Goal: Task Accomplishment & Management: Complete application form

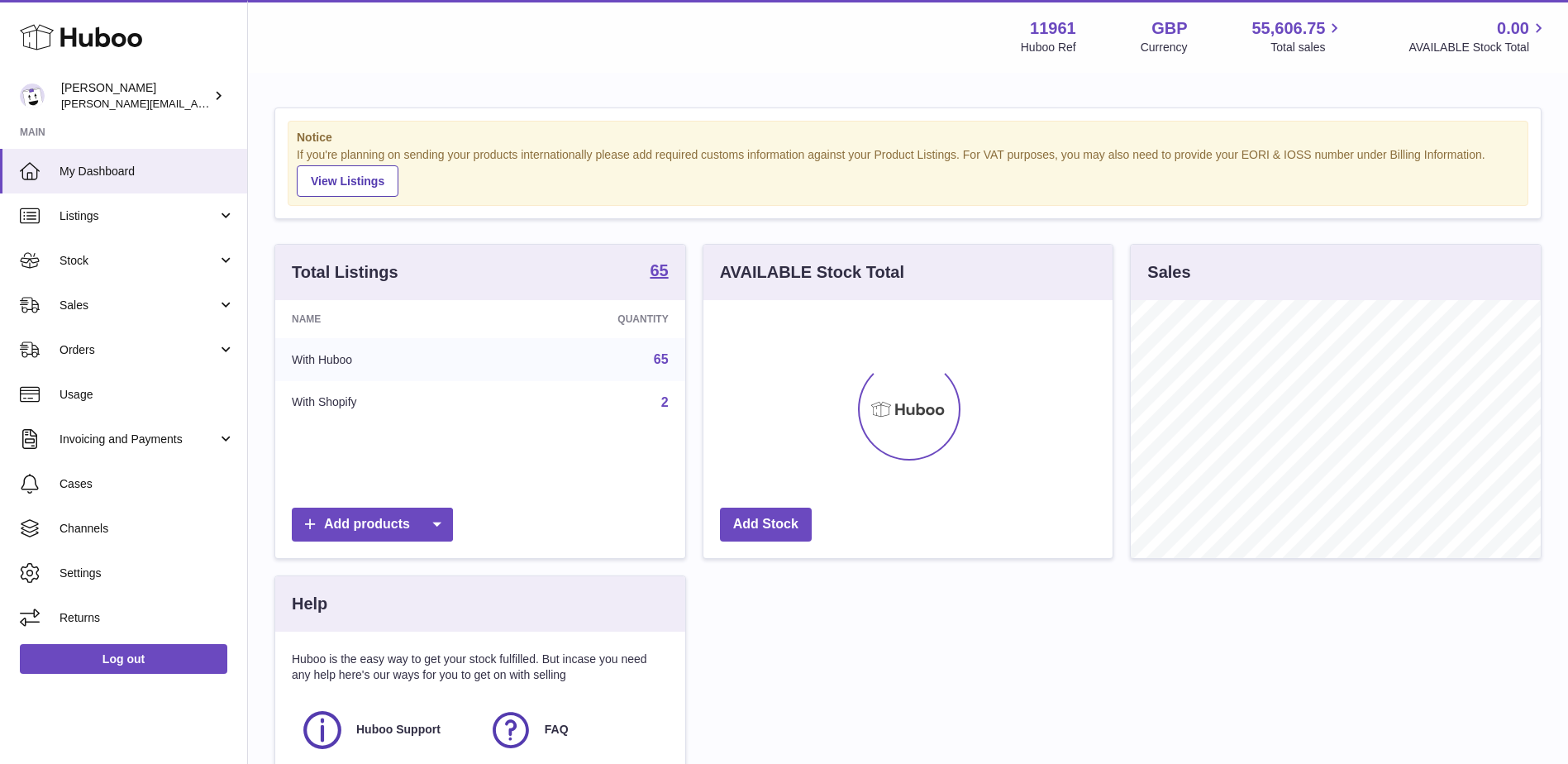
scroll to position [257, 409]
click at [224, 262] on link "Stock" at bounding box center [123, 260] width 247 height 45
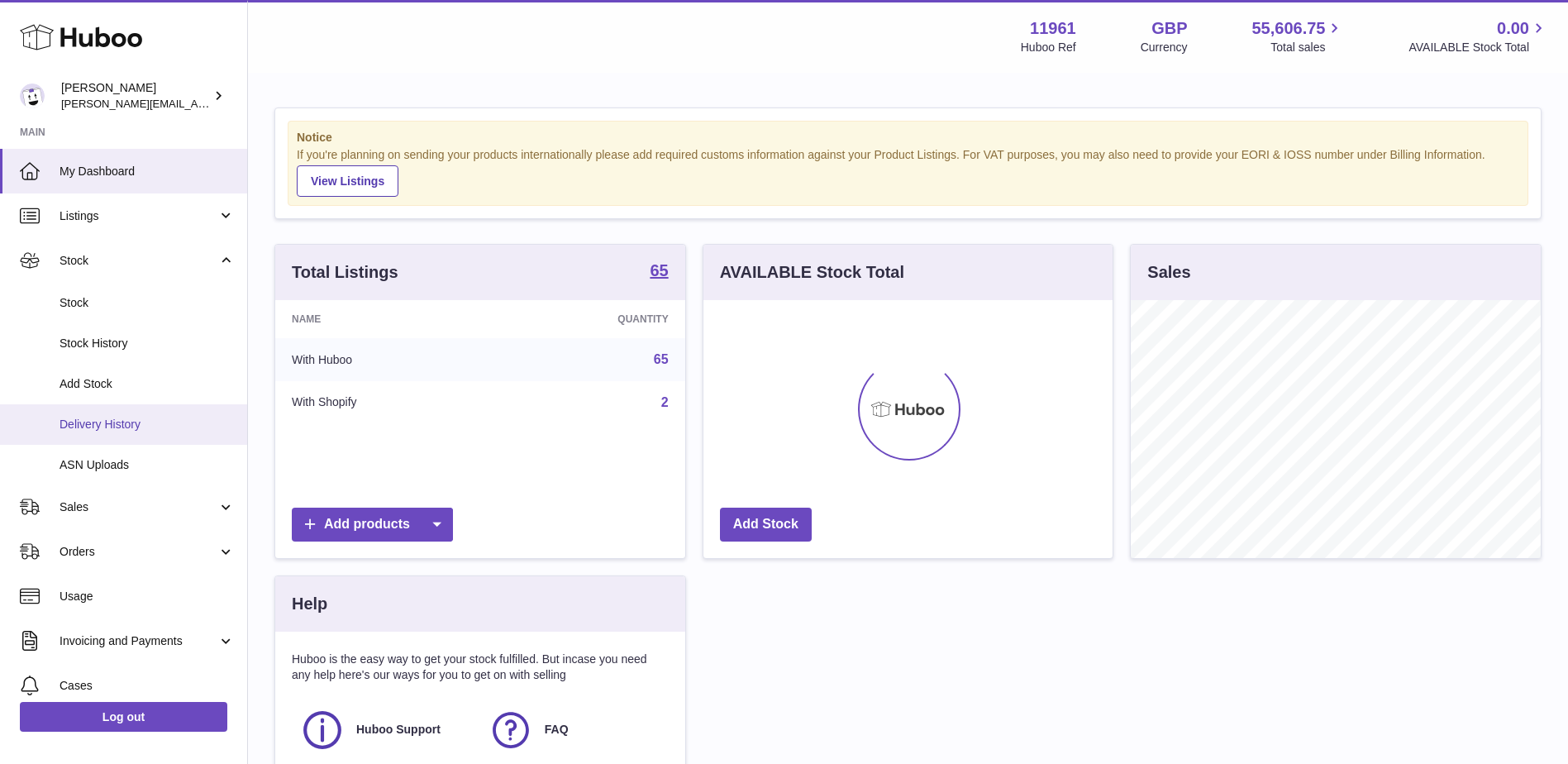
click at [109, 415] on link "Delivery History" at bounding box center [123, 424] width 247 height 40
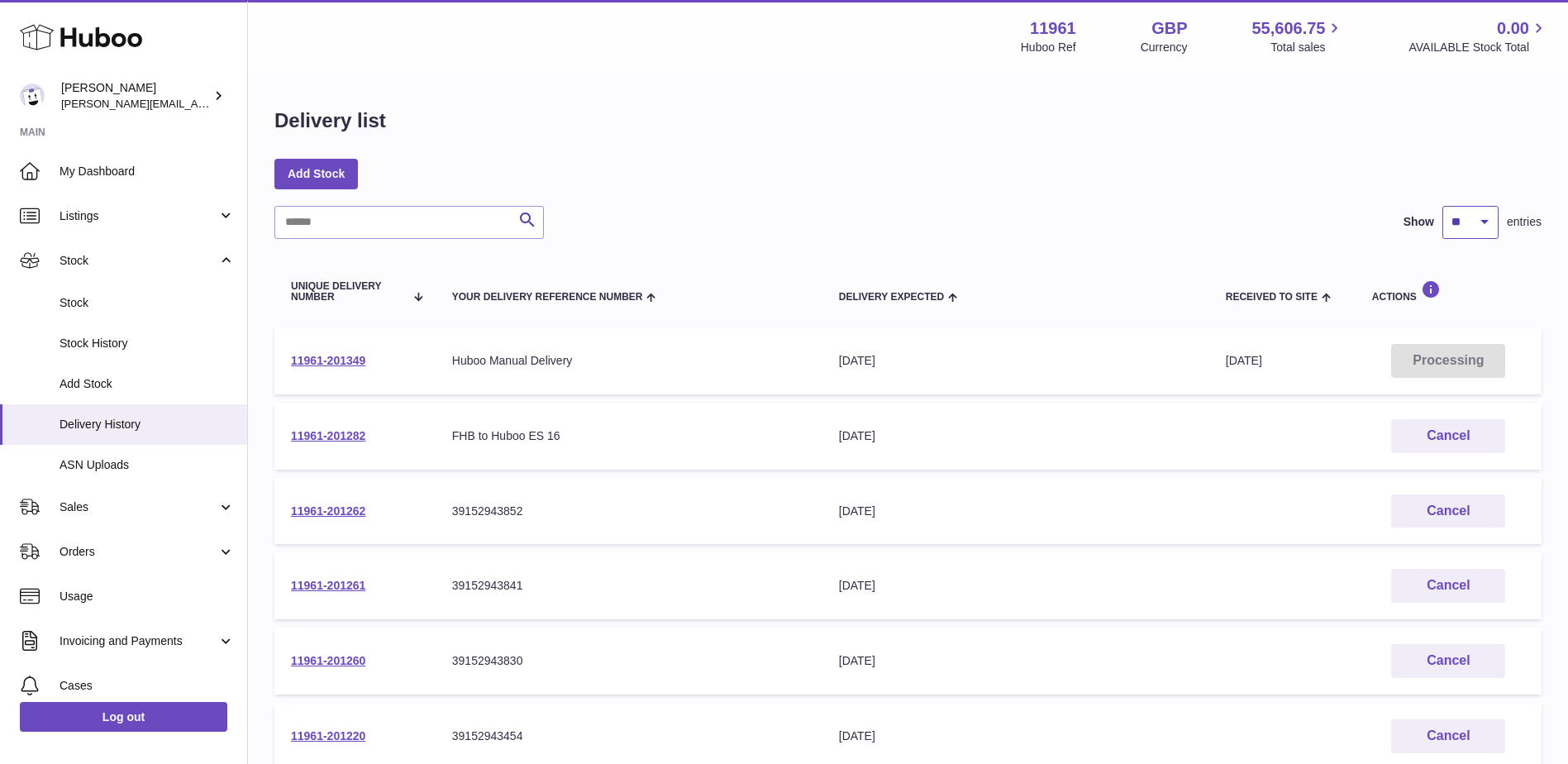
click at [1473, 233] on select "** ** ** ***" at bounding box center [1470, 222] width 57 height 33
select select "***"
click at [1442, 205] on select "** ** ** ***" at bounding box center [1470, 222] width 57 height 33
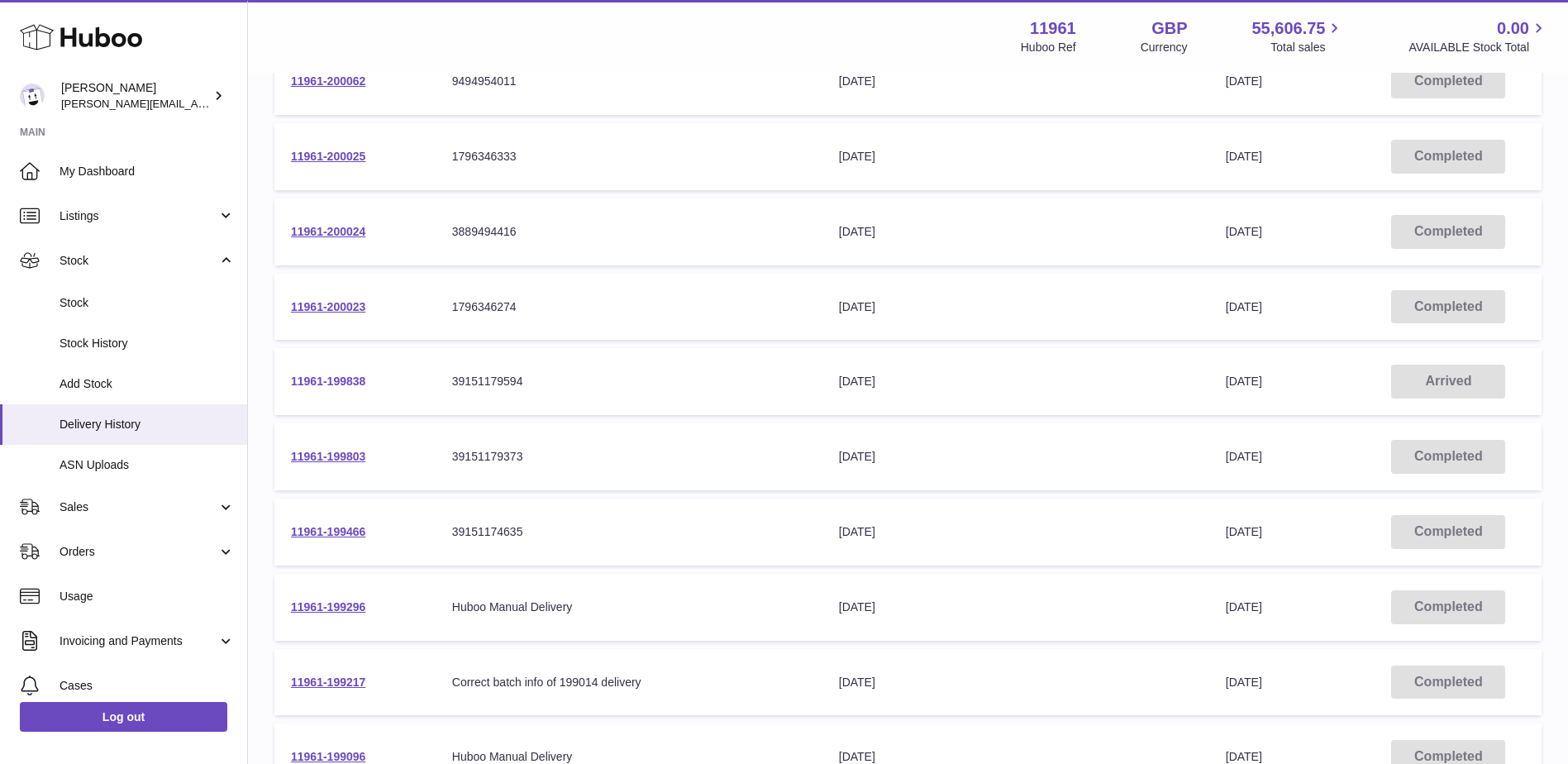
click at [331, 381] on link "11961-199838" at bounding box center [328, 381] width 74 height 13
click at [339, 379] on link "11961-200175" at bounding box center [328, 382] width 74 height 13
click at [339, 229] on link "11961-200177" at bounding box center [328, 231] width 74 height 13
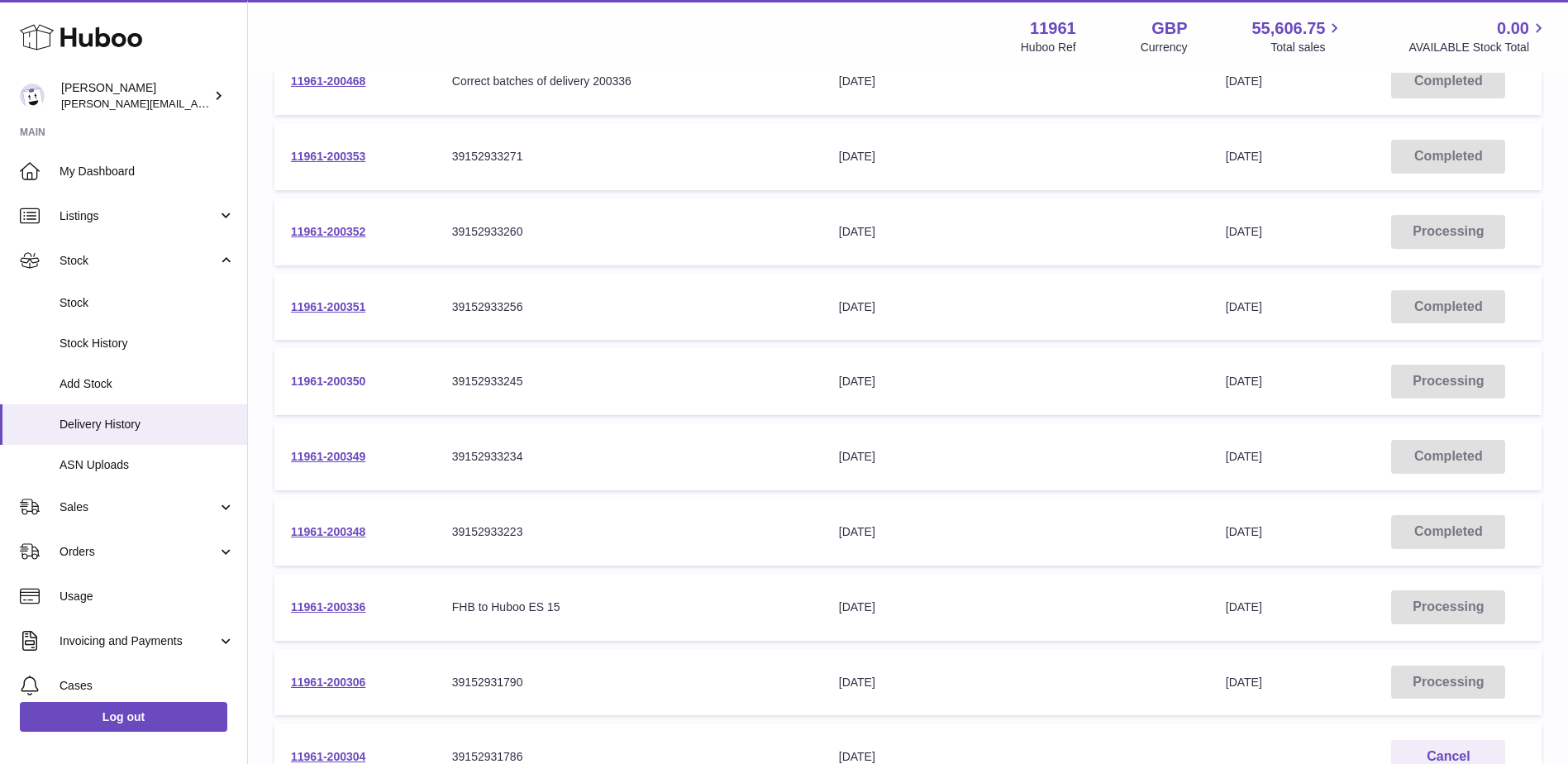
click at [343, 381] on link "11961-200350" at bounding box center [328, 381] width 74 height 13
drag, startPoint x: 343, startPoint y: 231, endPoint x: 353, endPoint y: 221, distance: 14.1
click at [343, 231] on link "11961-200352" at bounding box center [328, 231] width 74 height 13
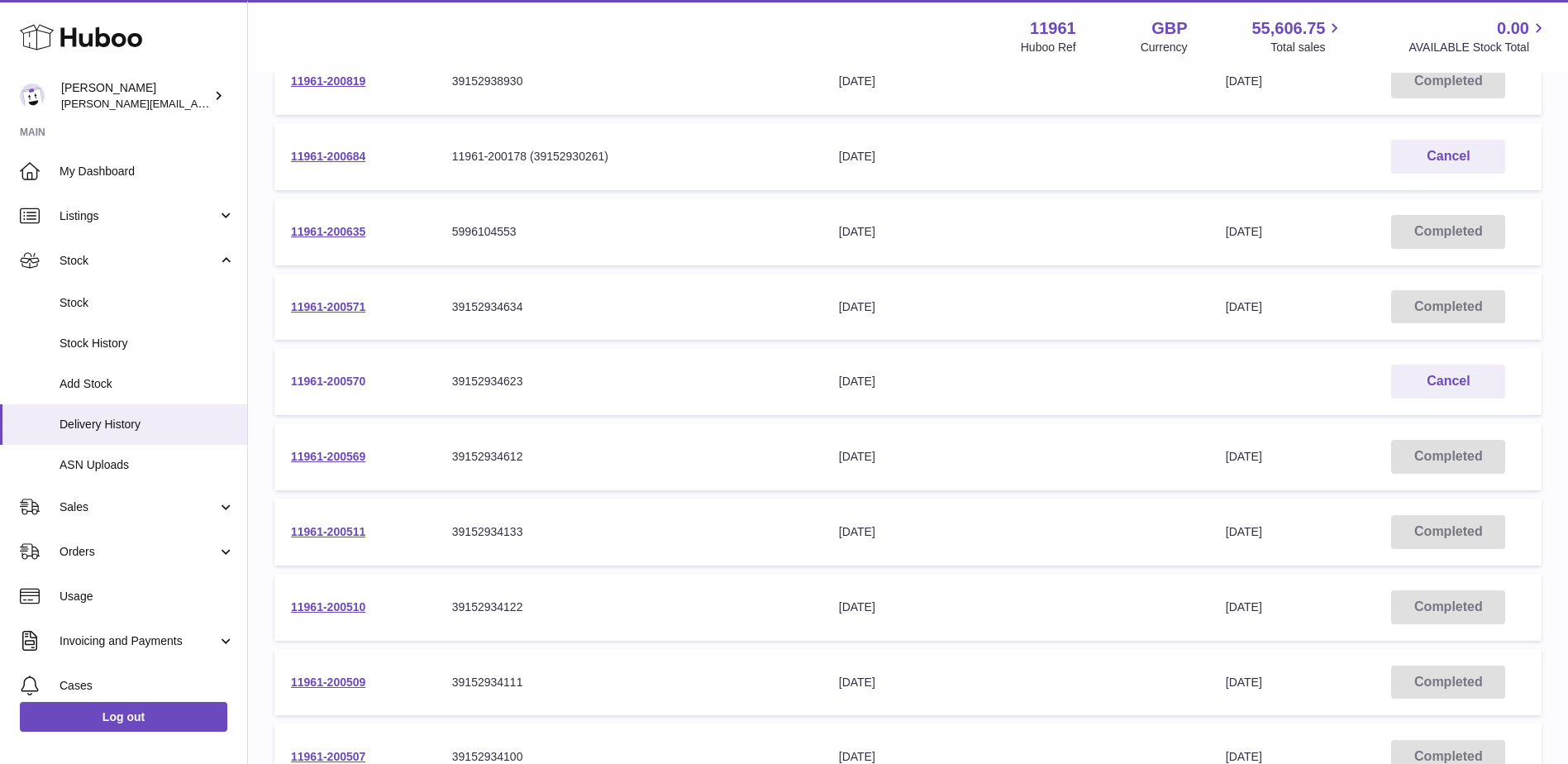
click at [331, 380] on link "11961-200570" at bounding box center [328, 381] width 74 height 13
drag, startPoint x: 342, startPoint y: 379, endPoint x: 359, endPoint y: 366, distance: 21.4
click at [342, 379] on link "11961-201021" at bounding box center [328, 381] width 74 height 13
click at [335, 81] on link "11961-201080" at bounding box center [328, 80] width 74 height 13
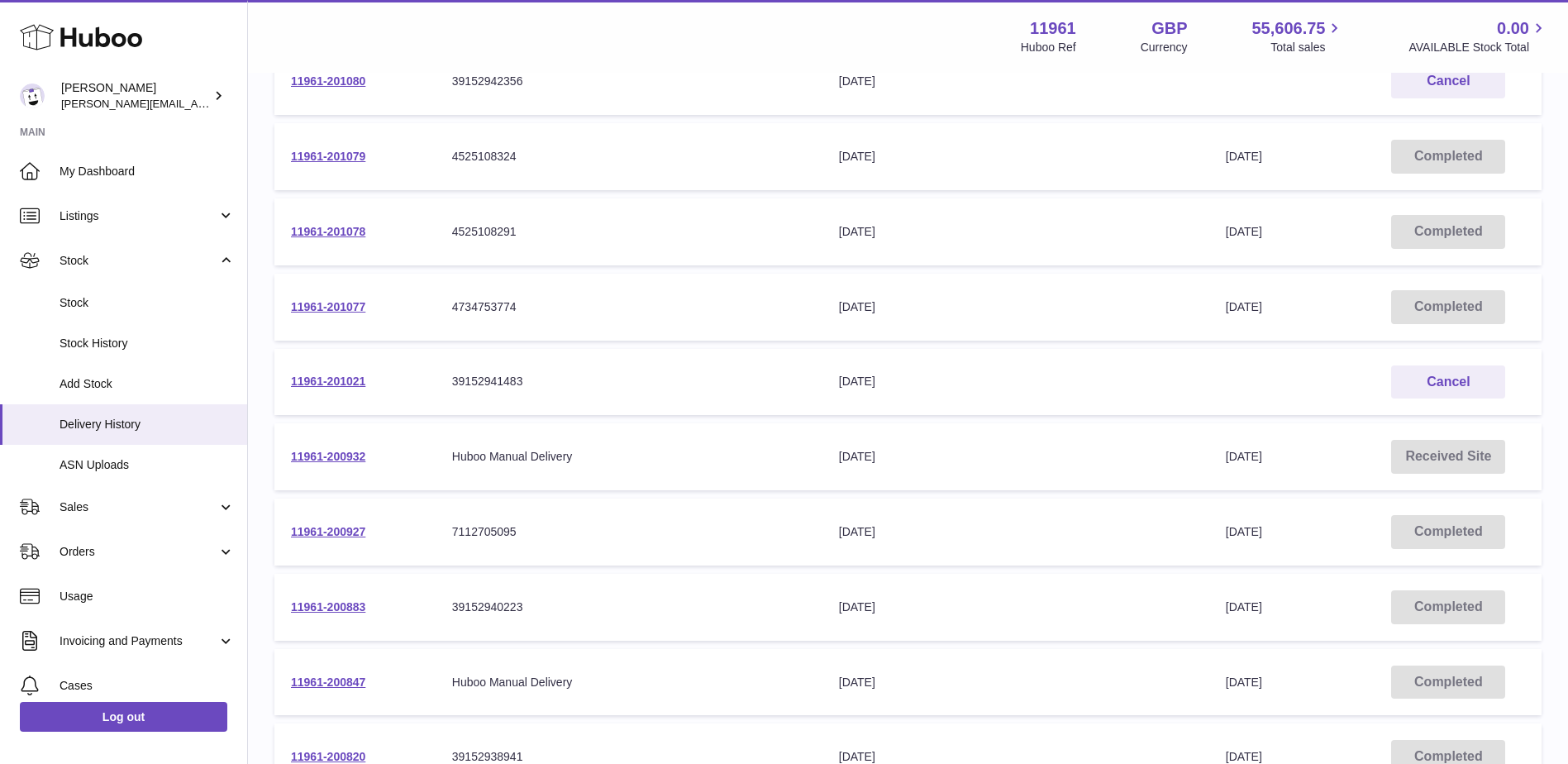
scroll to position [879, 0]
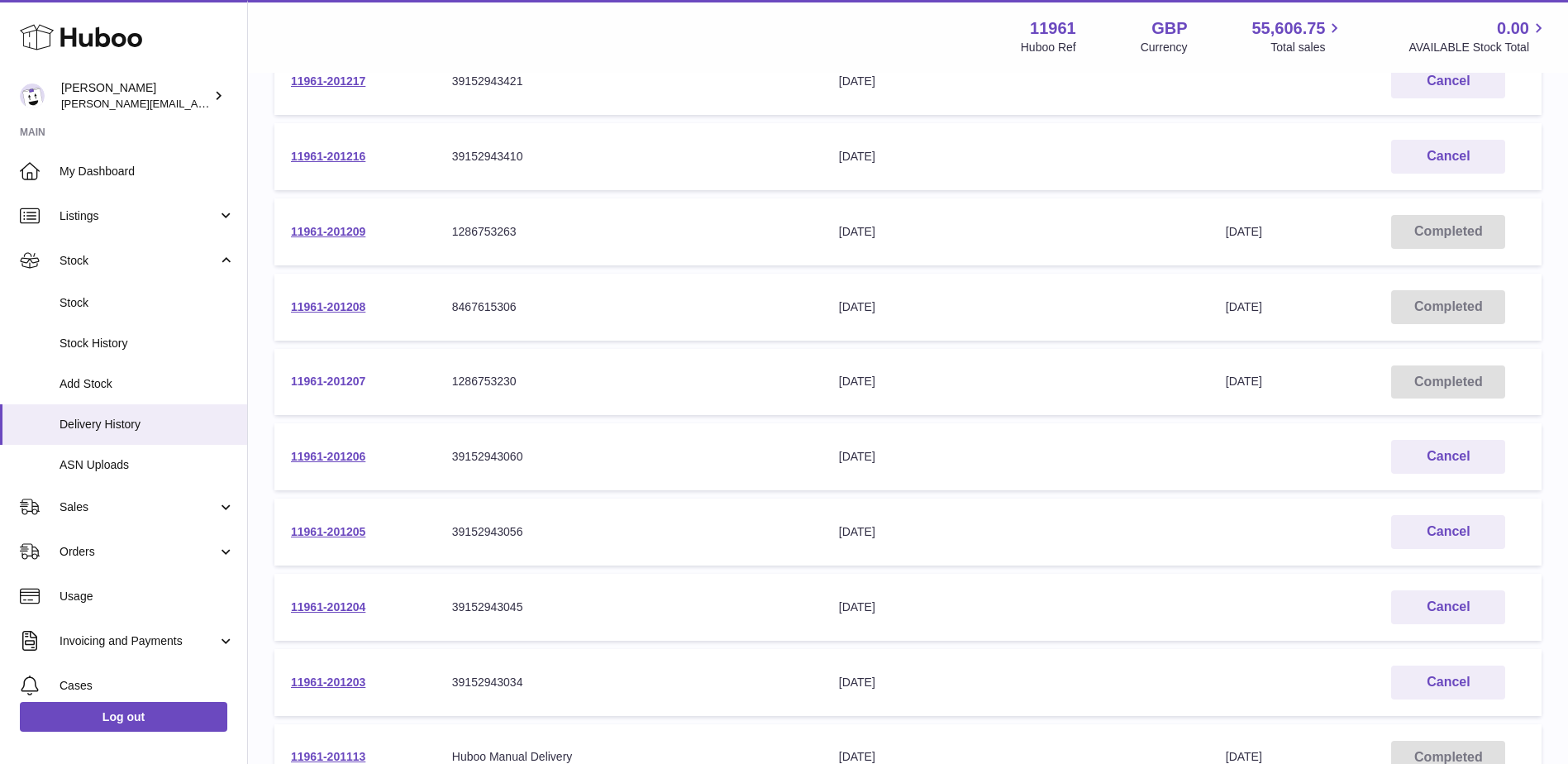
click at [335, 380] on link "11961-201207" at bounding box center [328, 381] width 74 height 13
click at [339, 301] on link "11961-201208" at bounding box center [328, 307] width 74 height 13
click at [336, 228] on link "11961-201209" at bounding box center [328, 231] width 74 height 13
click at [348, 678] on link "11961-201203" at bounding box center [328, 682] width 74 height 13
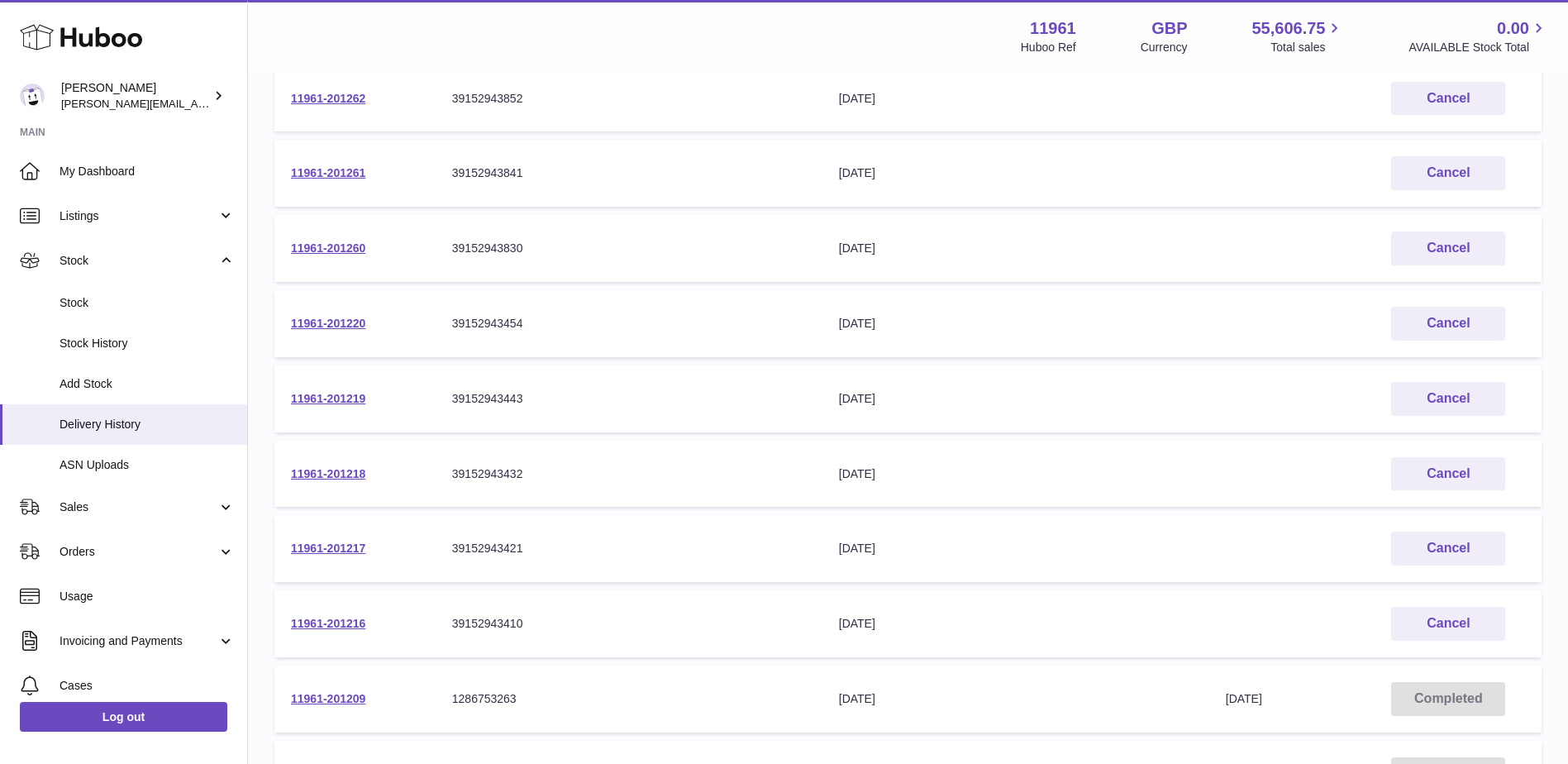
scroll to position [383, 0]
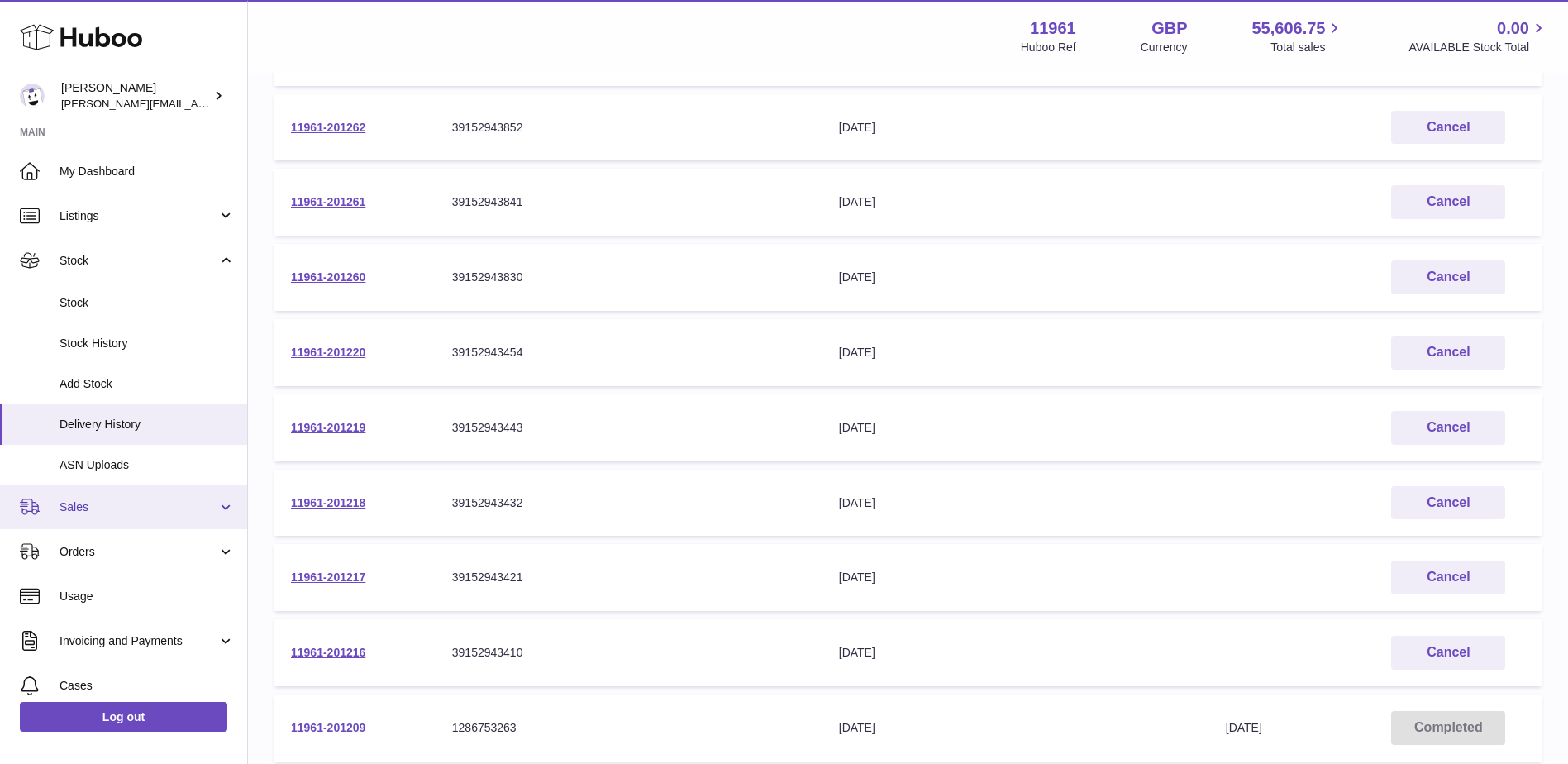
click at [197, 506] on span "Sales" at bounding box center [138, 507] width 158 height 16
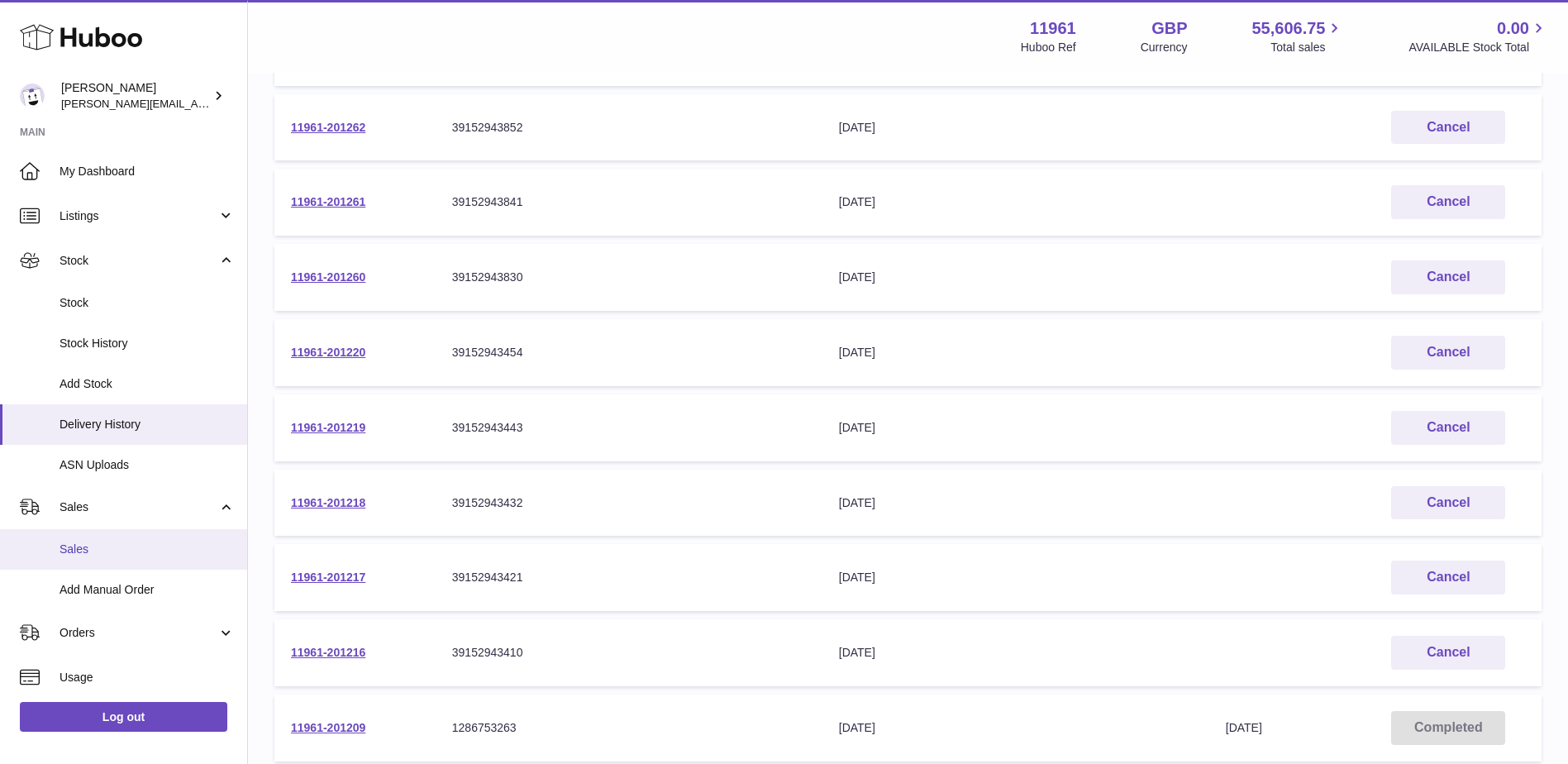
click at [86, 555] on span "Sales" at bounding box center [147, 549] width 175 height 16
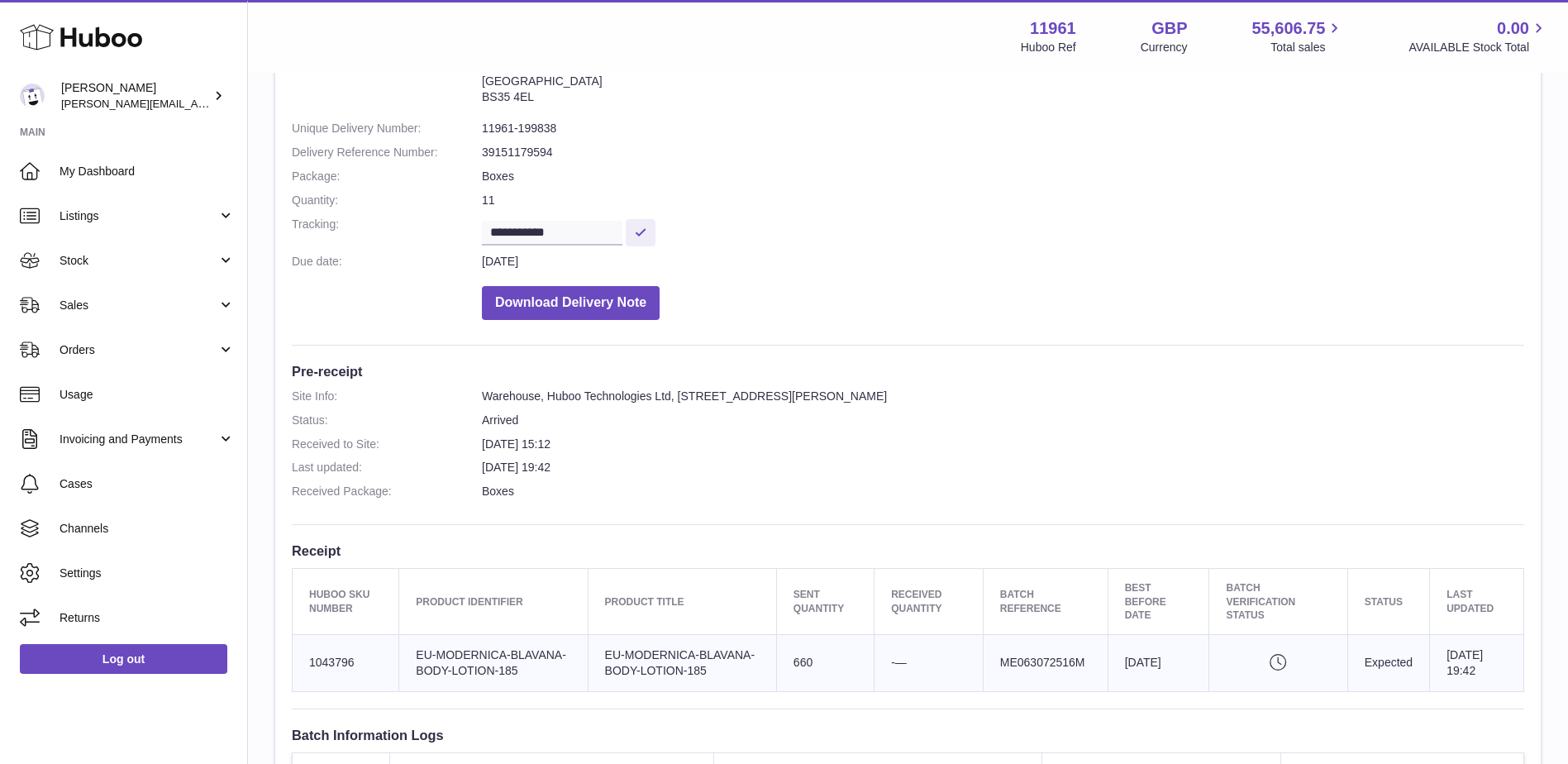
scroll to position [413, 0]
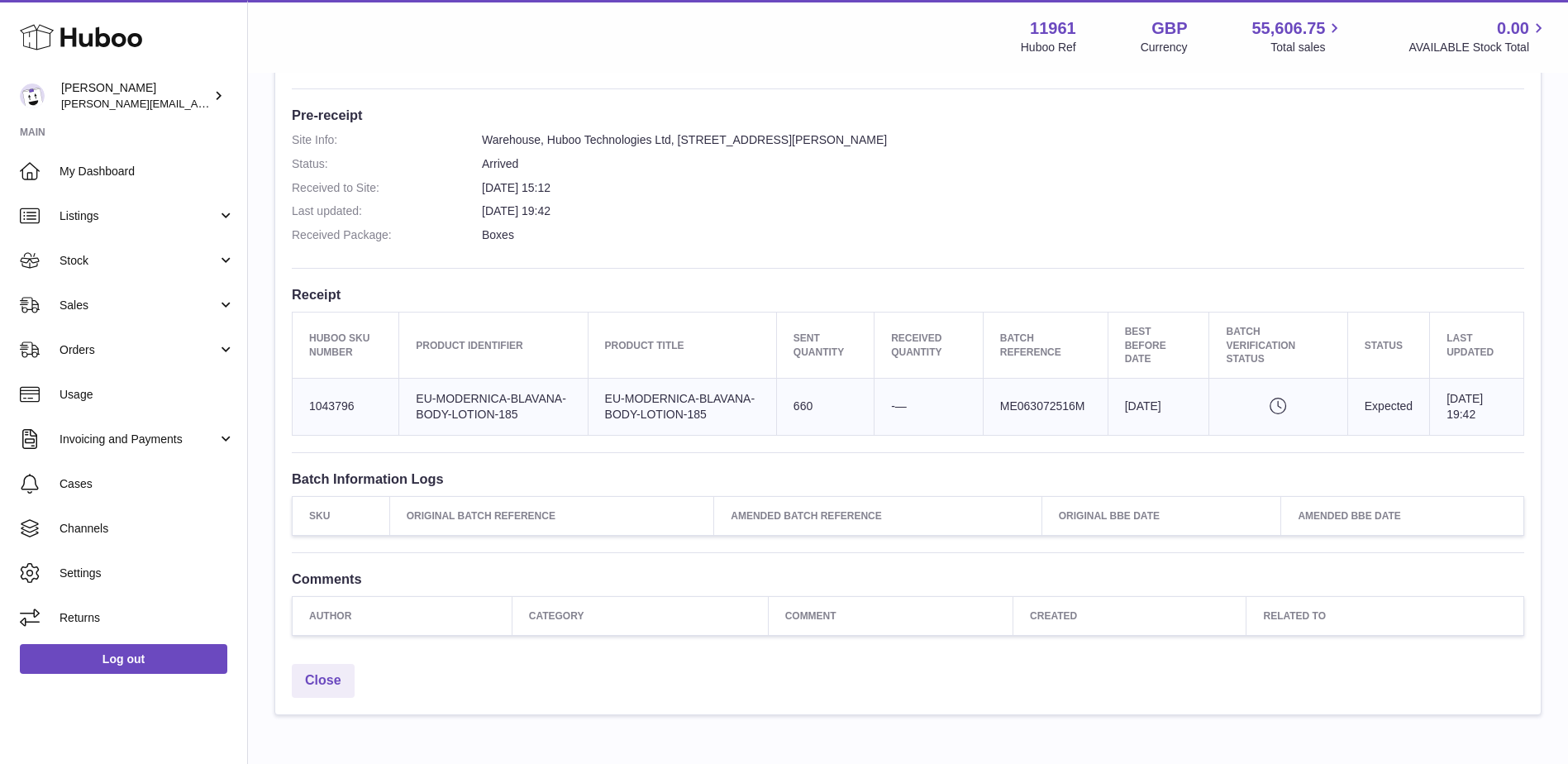
drag, startPoint x: 301, startPoint y: 334, endPoint x: 1509, endPoint y: 418, distance: 1210.9
click at [1509, 418] on table "Huboo SKU Number Product Identifier Product title Sent Quantity Received Quanti…" at bounding box center [908, 372] width 1232 height 123
copy table "Huboo SKU Number Product Identifier Product title Sent Quantity Received Quanti…"
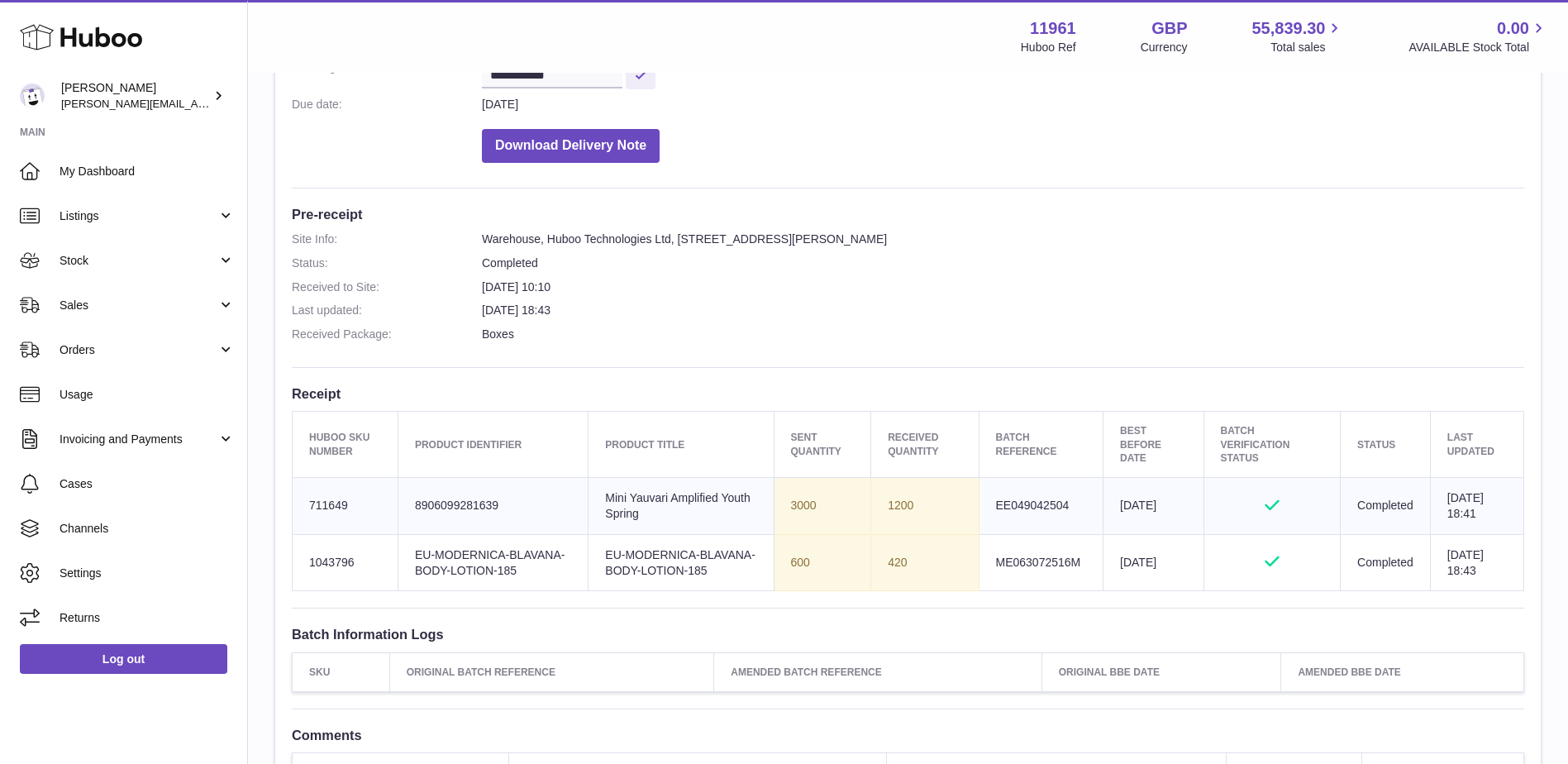
scroll to position [330, 0]
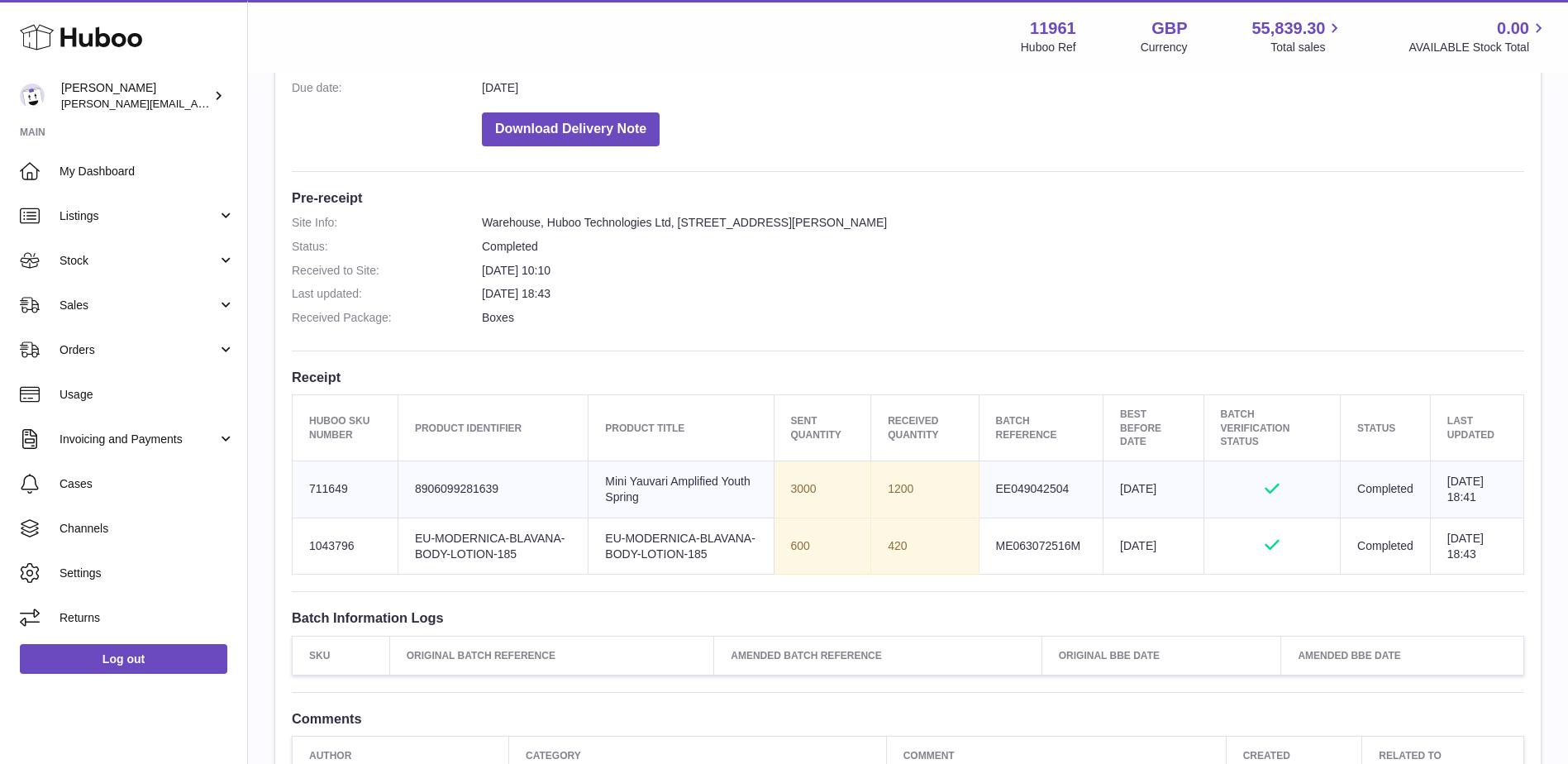
drag, startPoint x: 301, startPoint y: 488, endPoint x: 1518, endPoint y: 581, distance: 1220.5
click at [1518, 574] on tbody "Huboo SKU Number 711649 Client Identifier 8906099281639 Product title Mini Yauv…" at bounding box center [908, 517] width 1231 height 114
copy tbody "711649 Client Identifier 8906099281639 Product title Mini Yauvari Amplified You…"
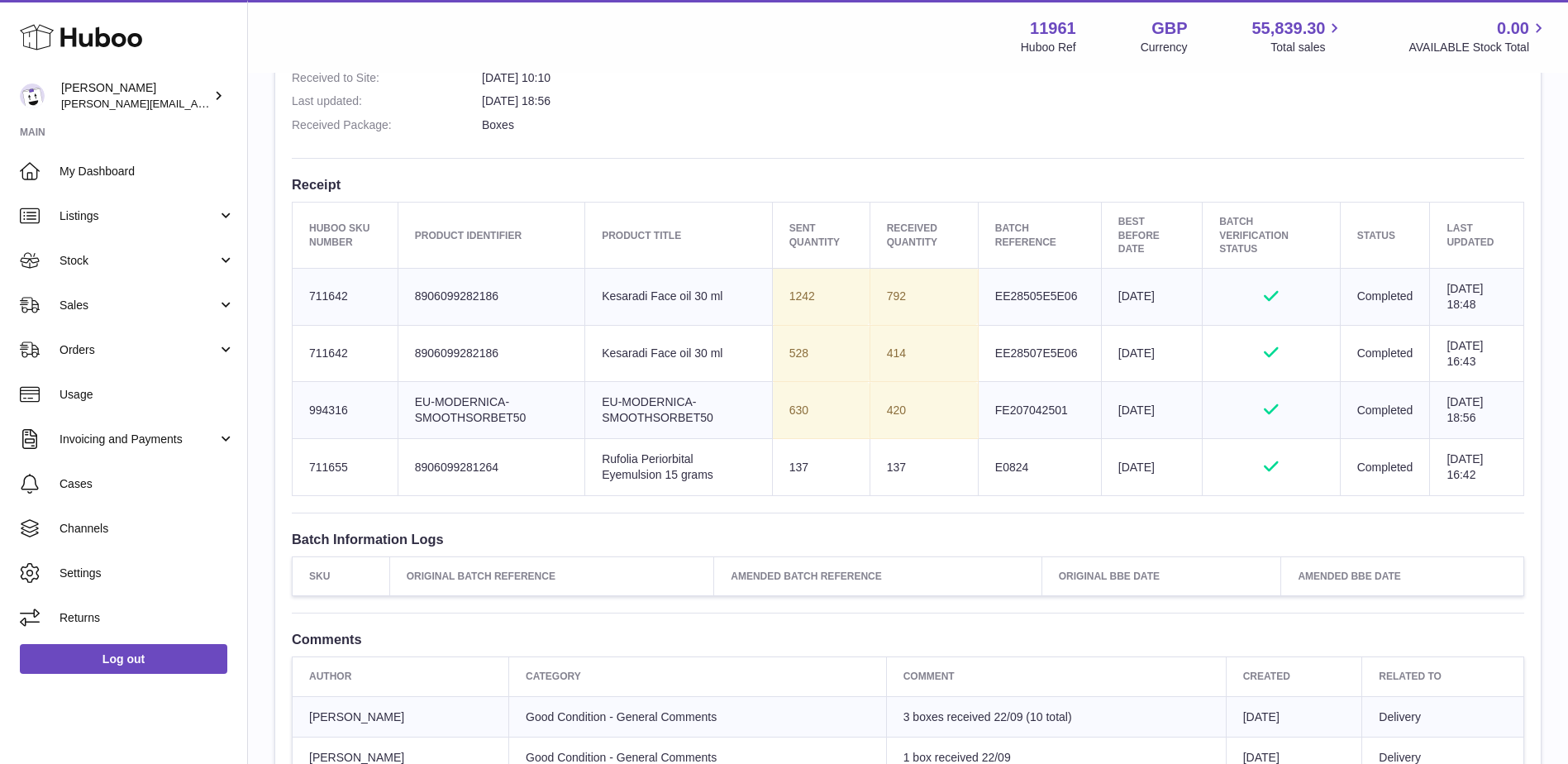
scroll to position [747, 0]
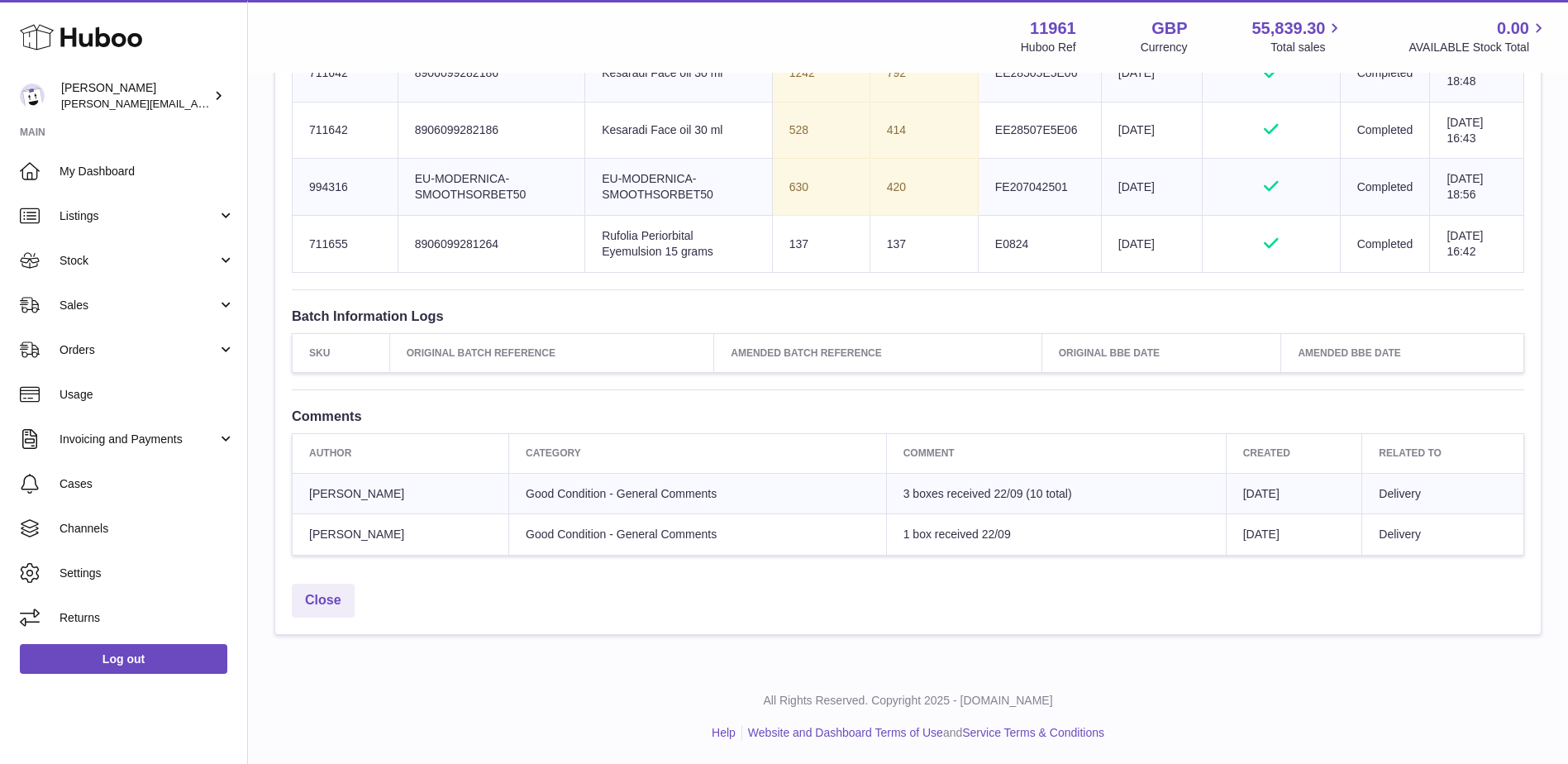
drag, startPoint x: 308, startPoint y: 564, endPoint x: 1506, endPoint y: 257, distance: 1236.7
click at [1506, 257] on tbody "Huboo SKU Number 711642 Client Identifier 8906099282186 Product title Kesaradi …" at bounding box center [908, 158] width 1231 height 227
copy tbody "711642 Client Identifier 8906099282186 Product title Kesaradi Face oil 30 ml Se…"
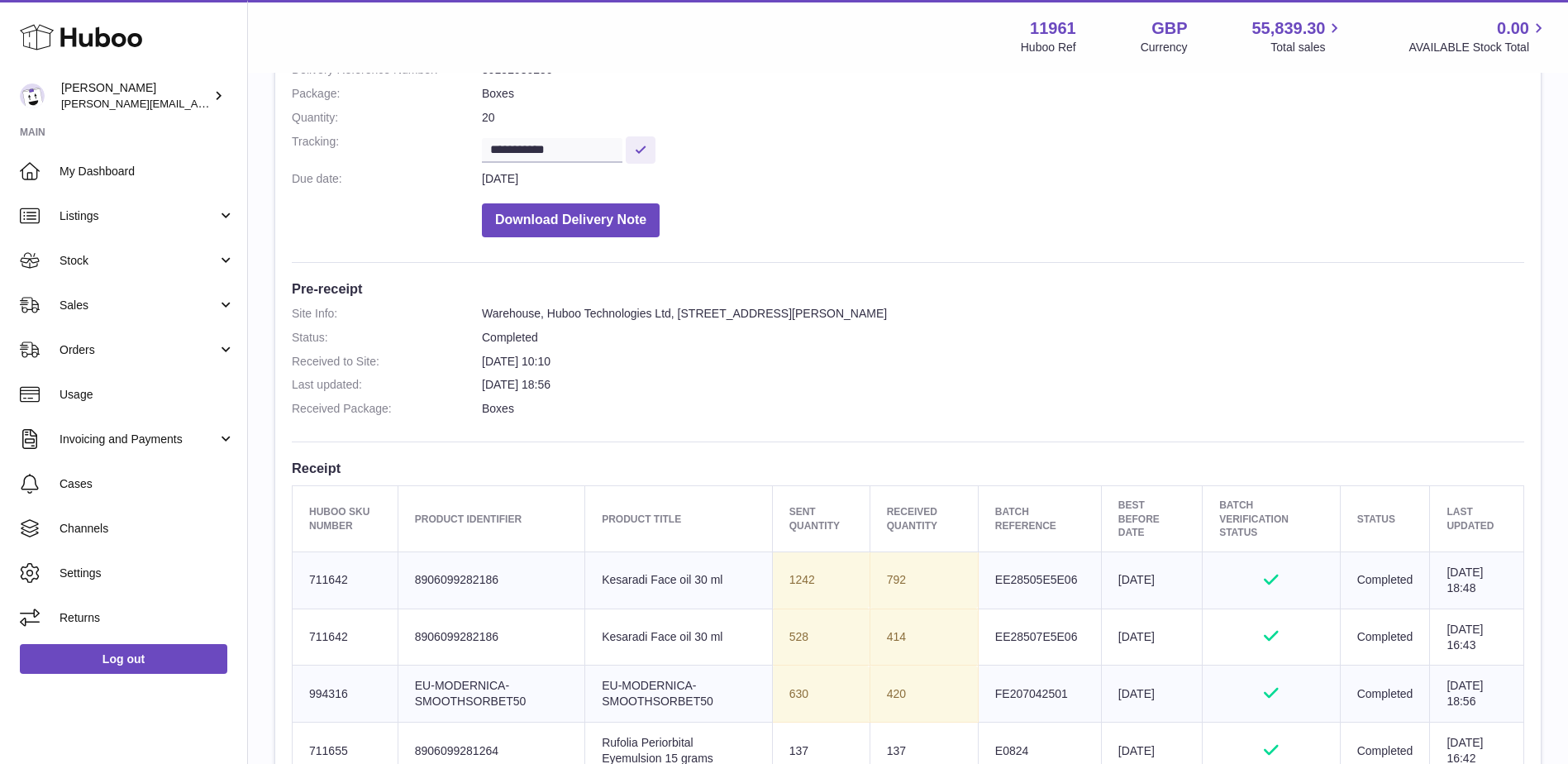
scroll to position [0, 0]
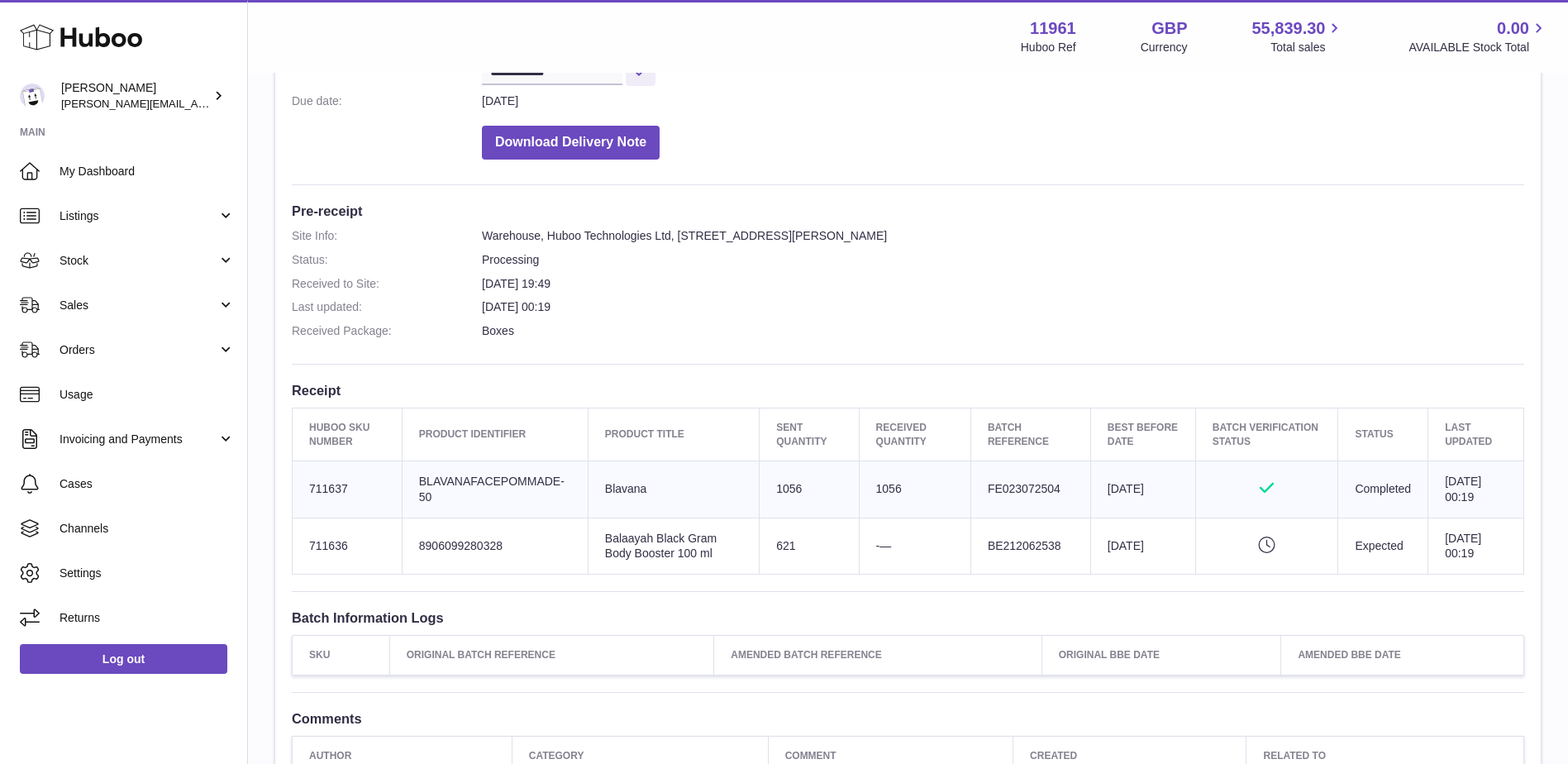
scroll to position [330, 0]
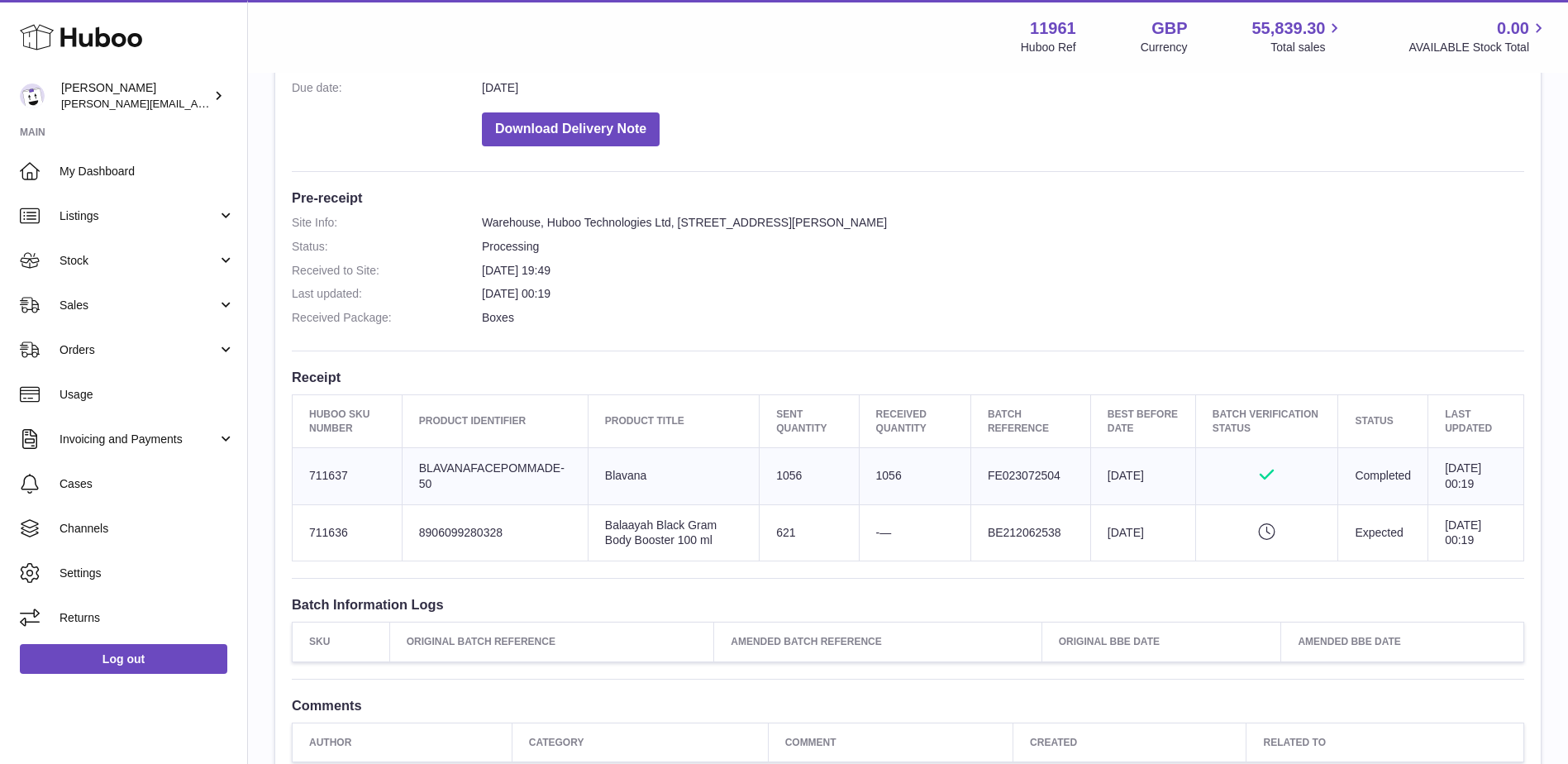
drag, startPoint x: 301, startPoint y: 547, endPoint x: 1539, endPoint y: 548, distance: 1238.0
click at [1539, 548] on div "**********" at bounding box center [908, 307] width 1265 height 948
copy table "Huboo SKU Number Product Identifier Product title Sent Quantity Received Quanti…"
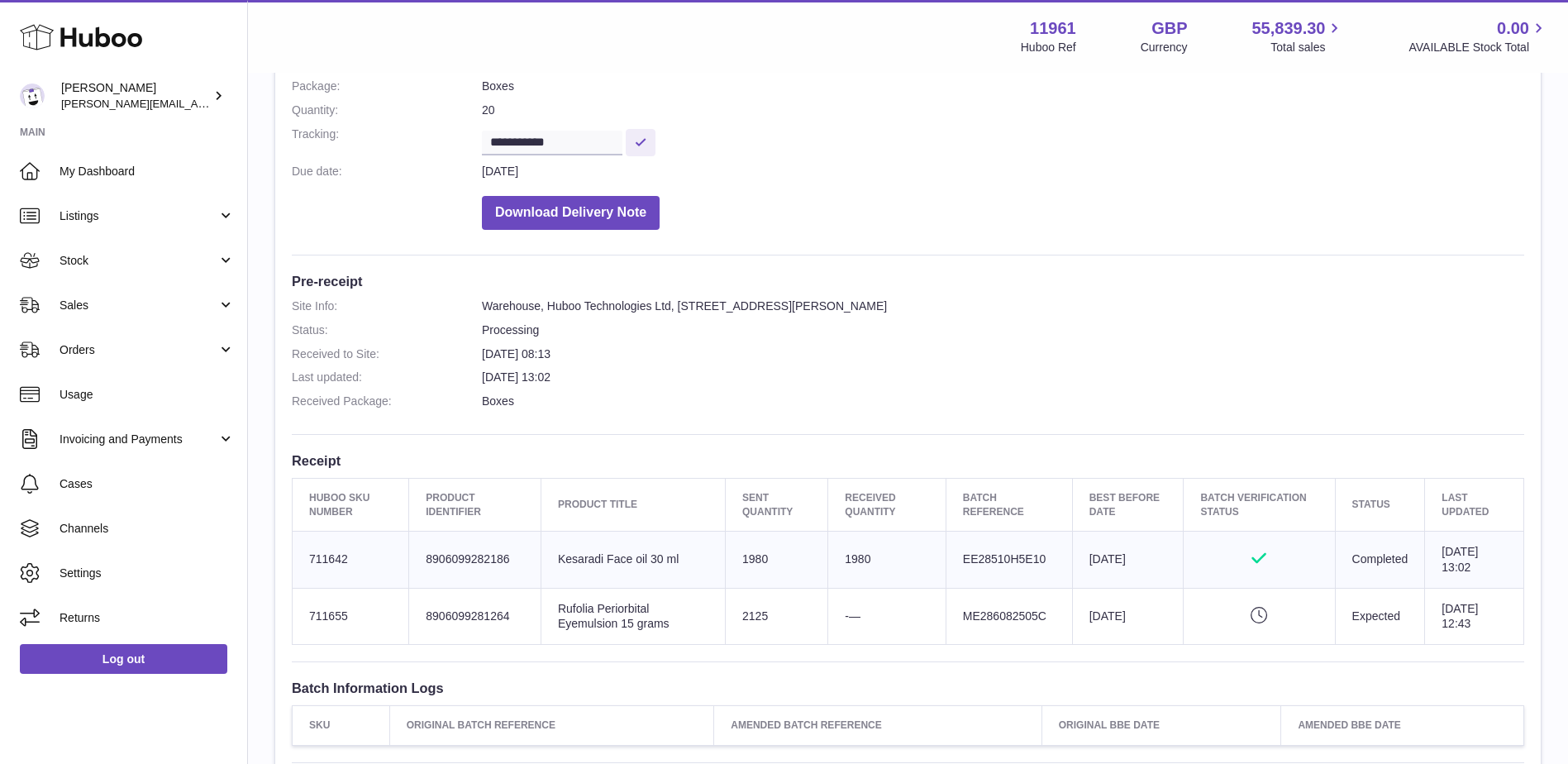
scroll to position [248, 0]
drag, startPoint x: 308, startPoint y: 615, endPoint x: 1462, endPoint y: 623, distance: 1154.0
click at [1462, 623] on tr "Huboo SKU Number 711655 Client Identifier 8906099281264 Product title Rufolia P…" at bounding box center [908, 615] width 1231 height 57
copy tr "711655 Client Identifier 8906099281264 Product title Rufolia Periorbital Eyemul…"
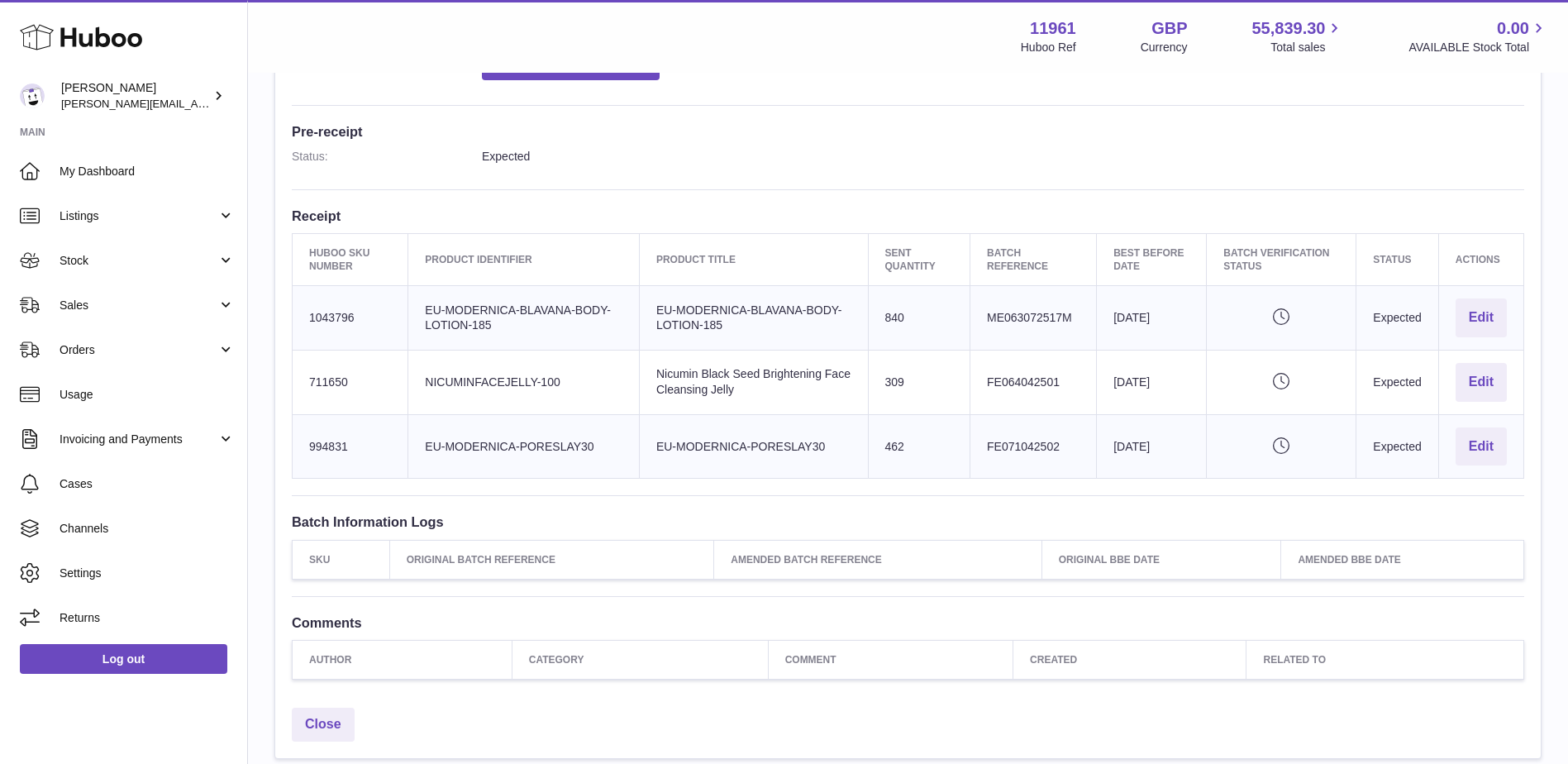
scroll to position [413, 0]
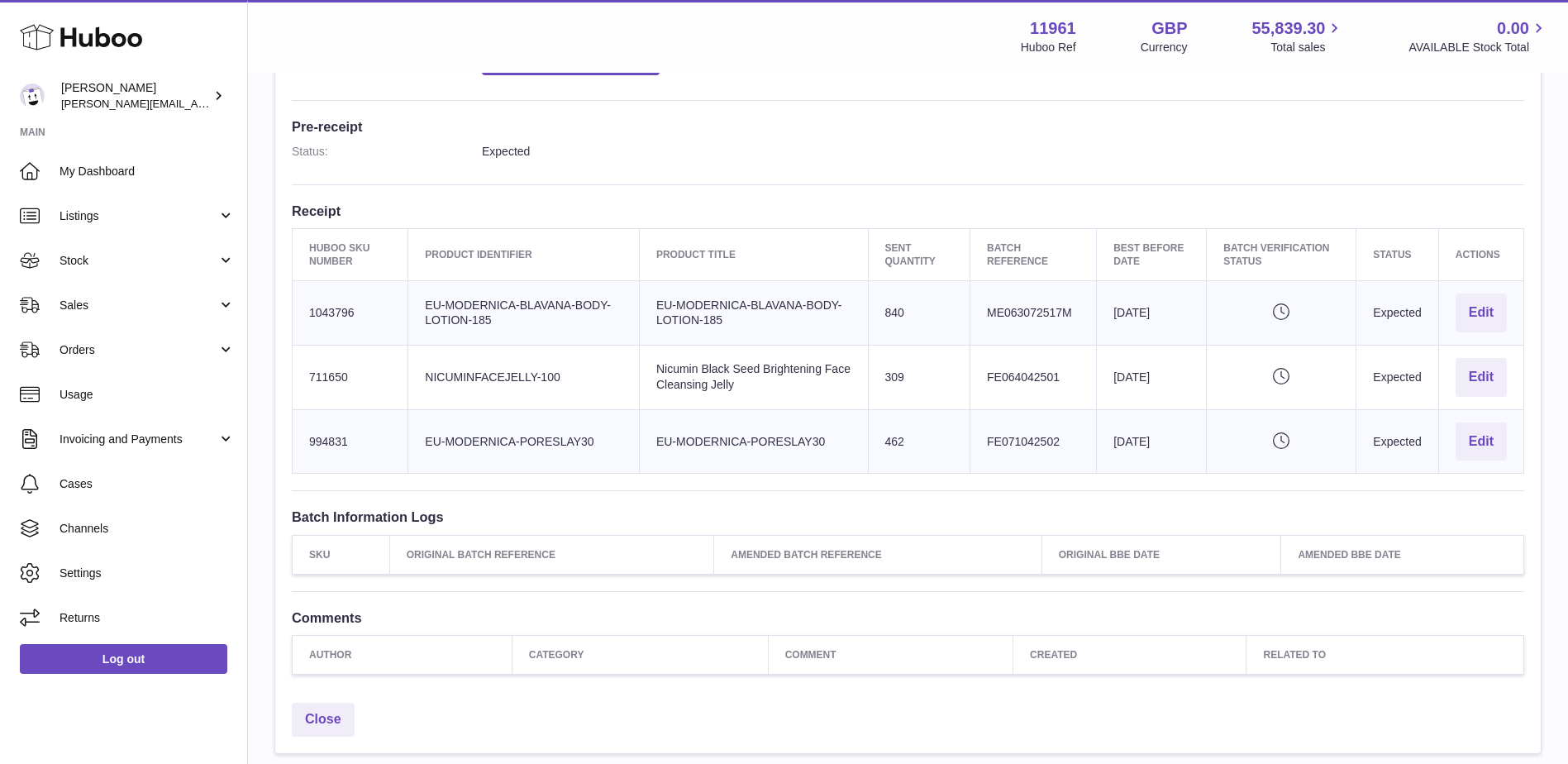
drag, startPoint x: 306, startPoint y: 309, endPoint x: 1506, endPoint y: 461, distance: 1209.6
click at [1506, 461] on tbody "Huboo SKU Number 1043796 Client Identifier EU-MODERNICA-BLAVANA-BODY-LOTION-185…" at bounding box center [908, 377] width 1231 height 193
copy tbody "1043796 Client Identifier EU-MODERNICA-BLAVANA-BODY-LOTION-185 Product title EU…"
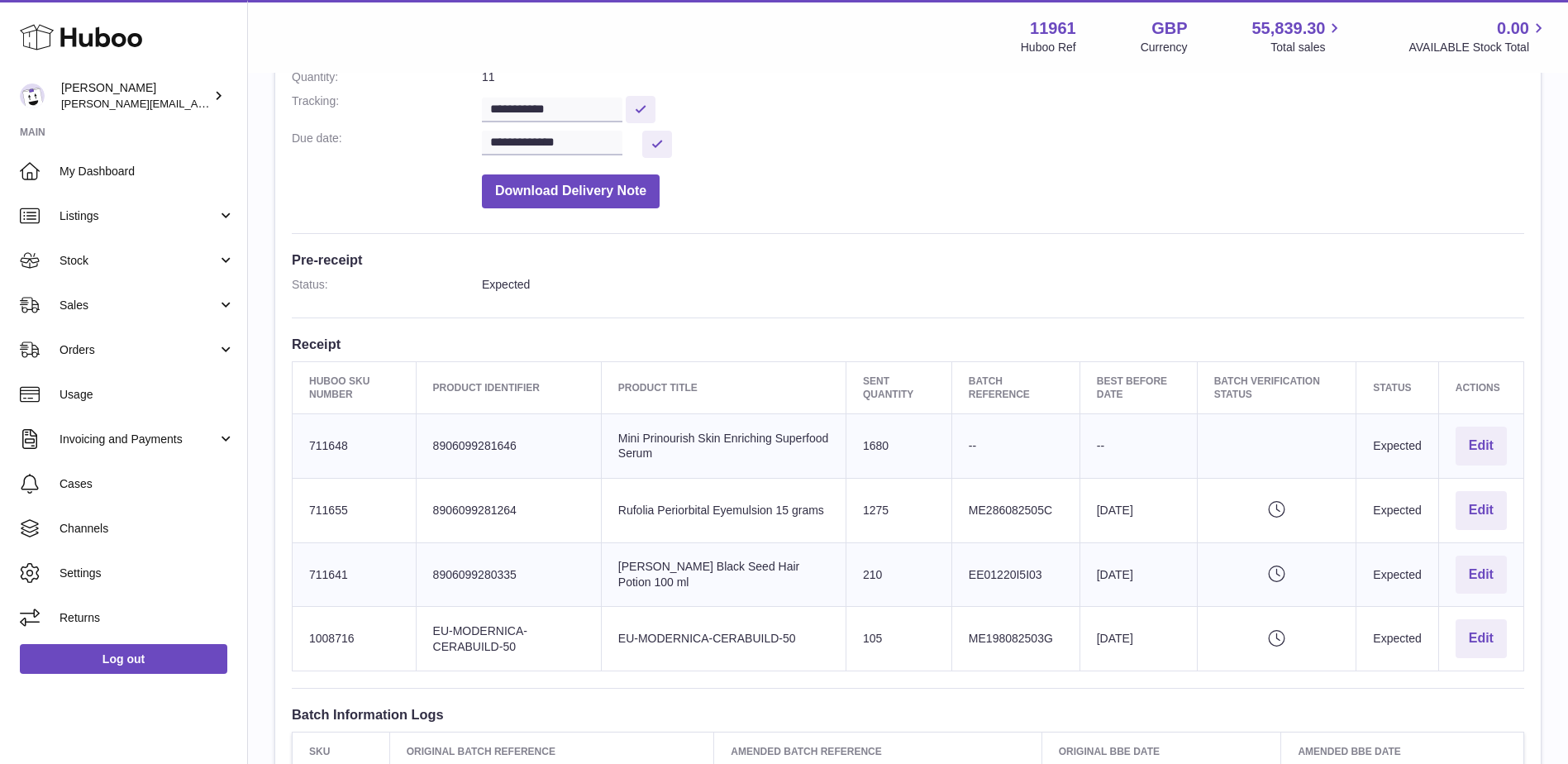
scroll to position [330, 0]
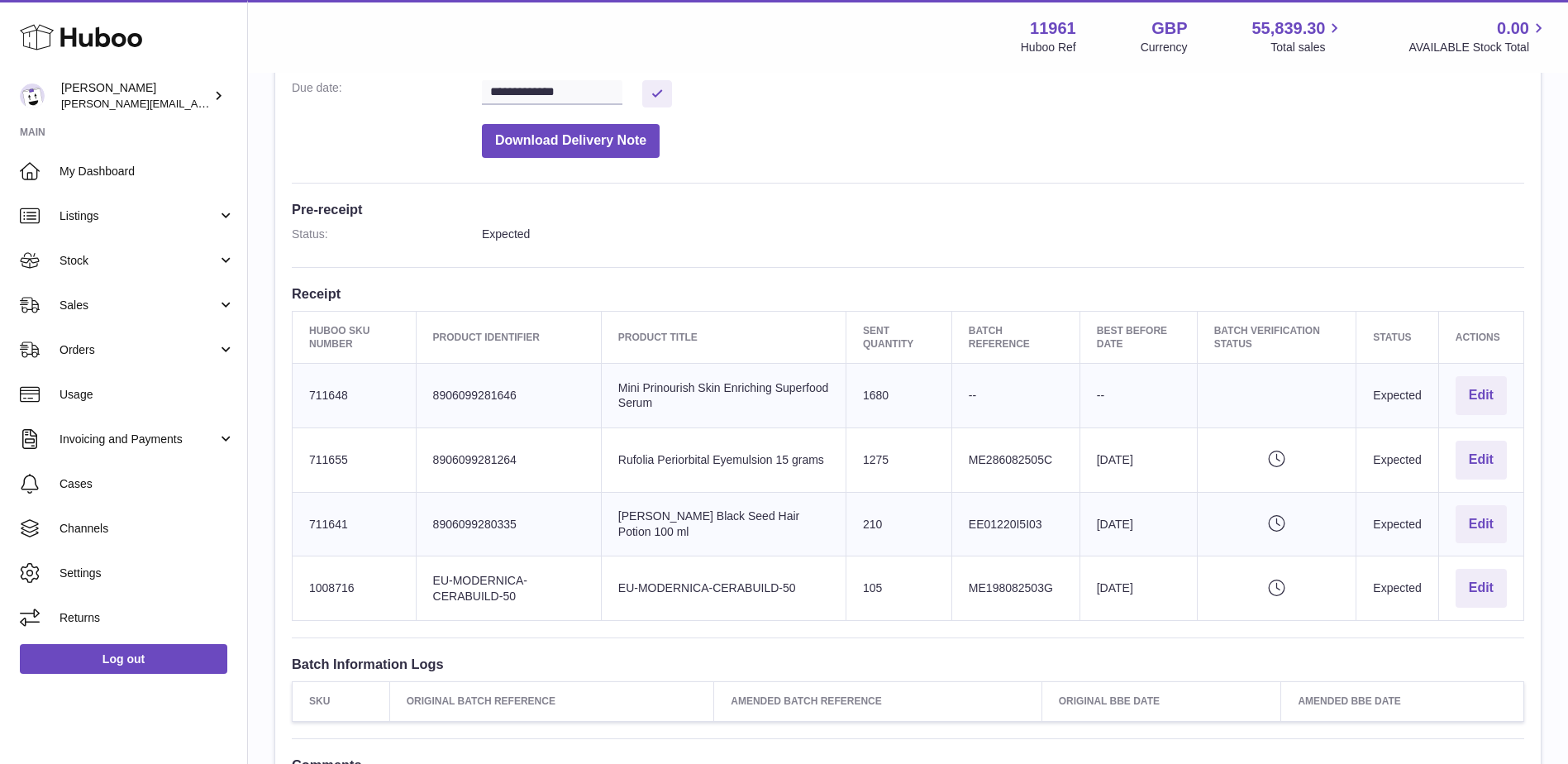
drag, startPoint x: 308, startPoint y: 391, endPoint x: 1500, endPoint y: 609, distance: 1211.8
click at [1500, 609] on tbody "Huboo SKU Number 711648 Client Identifier 8906099281646 Product title Mini Prin…" at bounding box center [908, 492] width 1231 height 257
copy tbody "711648 Client Identifier 8906099281646 Product title Mini Prinourish Skin Enric…"
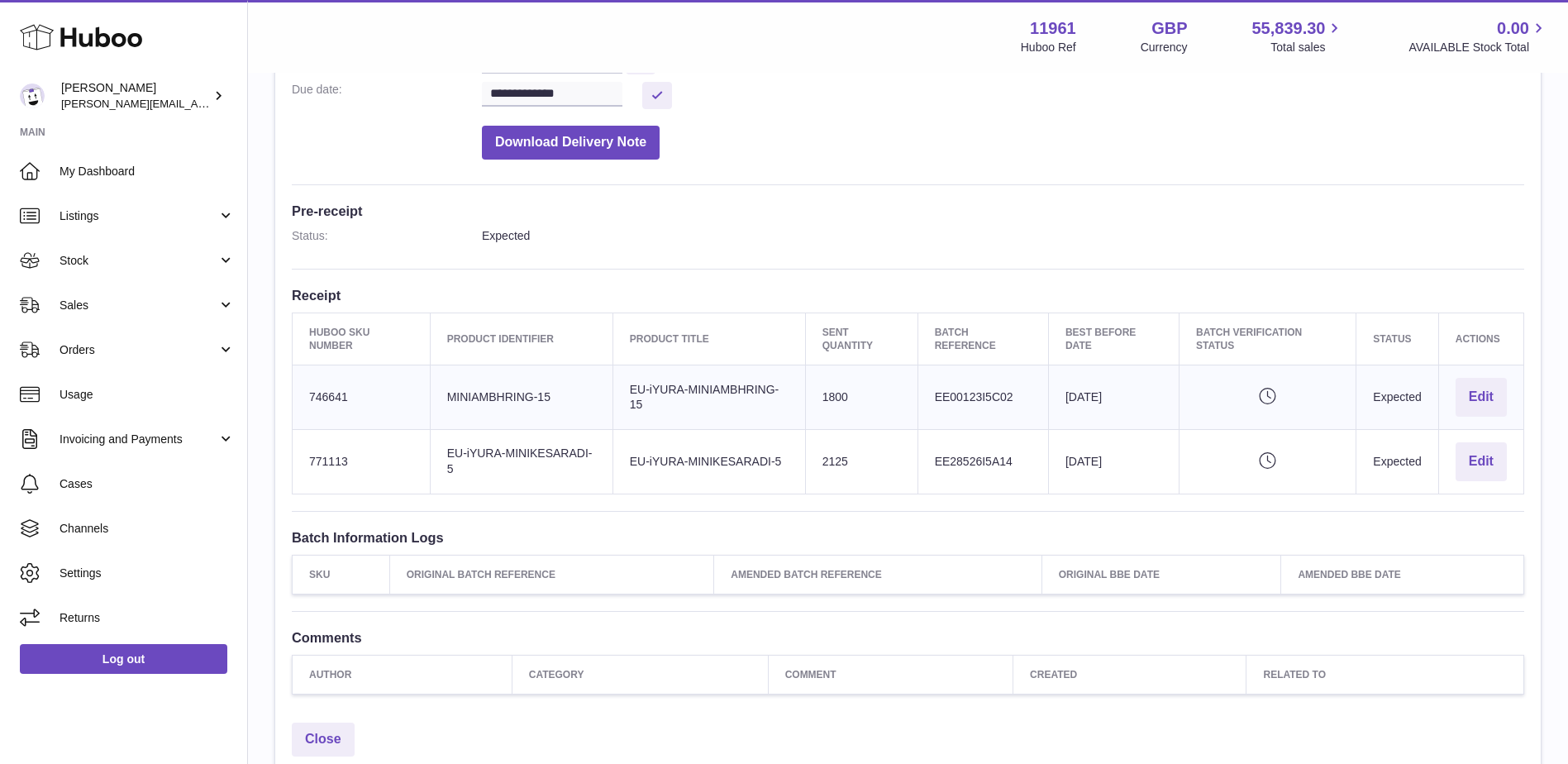
scroll to position [330, 0]
drag, startPoint x: 308, startPoint y: 392, endPoint x: 1507, endPoint y: 479, distance: 1202.2
click at [1507, 479] on tbody "Huboo SKU Number 746641 Client Identifier MINIAMBHRING-15 Product title EU-iYUR…" at bounding box center [908, 427] width 1231 height 129
copy tbody "746641 Client Identifier MINIAMBHRING-15 Product title EU-iYURA-MINIAMBHRING-15…"
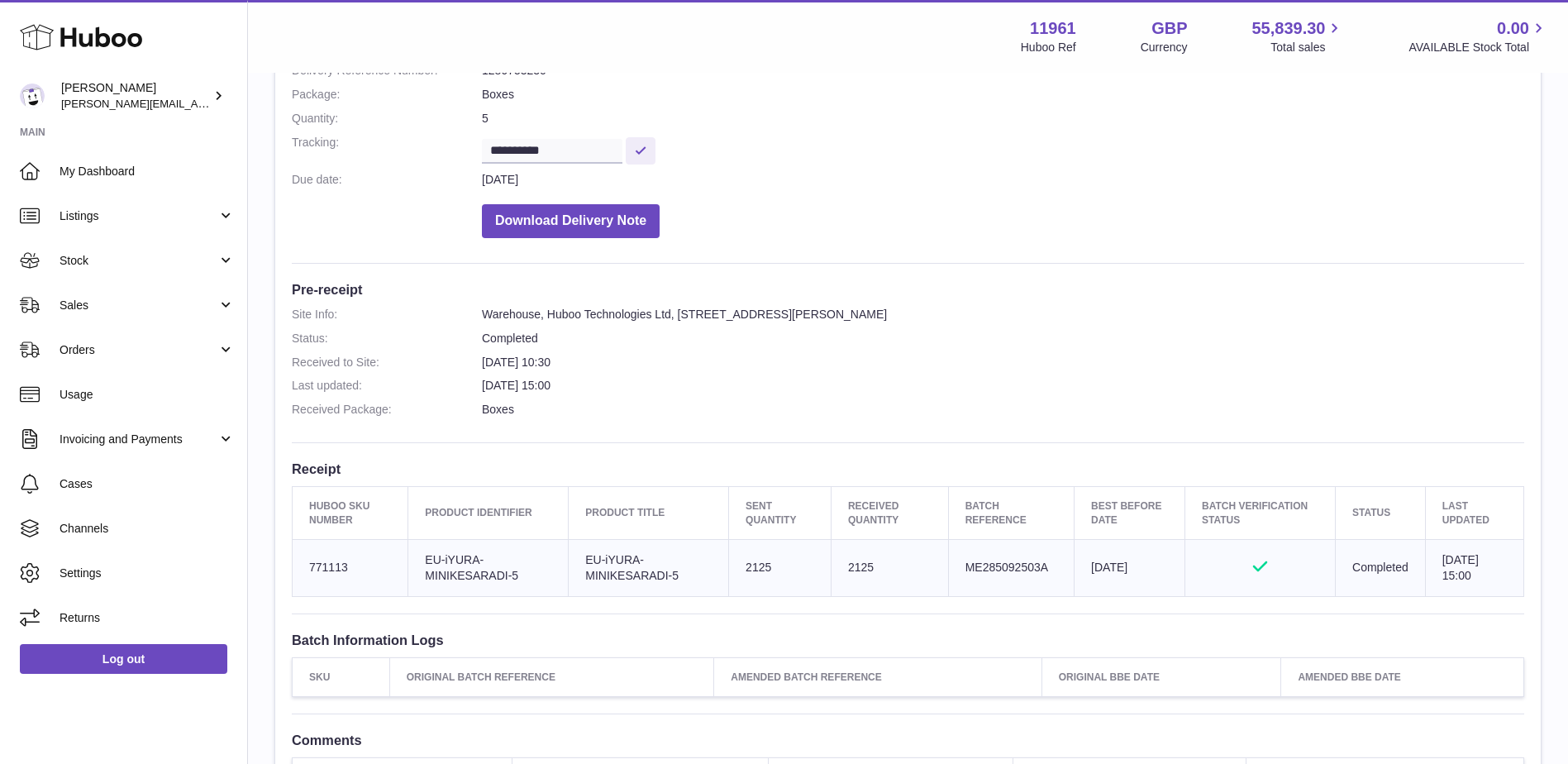
scroll to position [248, 0]
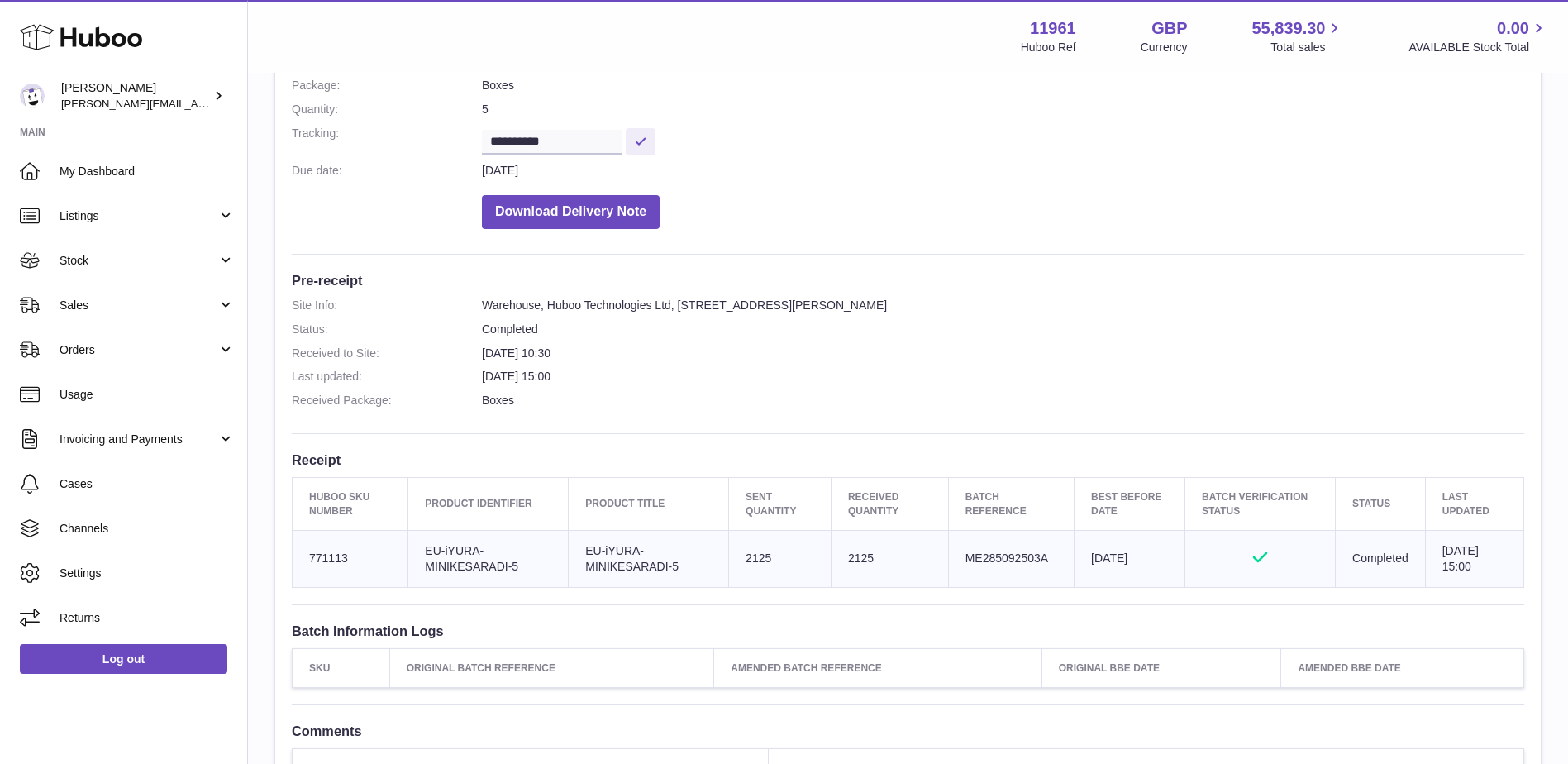
copy tr "771113 Client Identifier EU-iYURA-MINIKESARADI-5 Product title EU-iYURA-MINIKES…"
drag, startPoint x: 301, startPoint y: 556, endPoint x: 1470, endPoint y: 591, distance: 1169.5
click at [1470, 591] on div "**********" at bounding box center [908, 361] width 1265 height 892
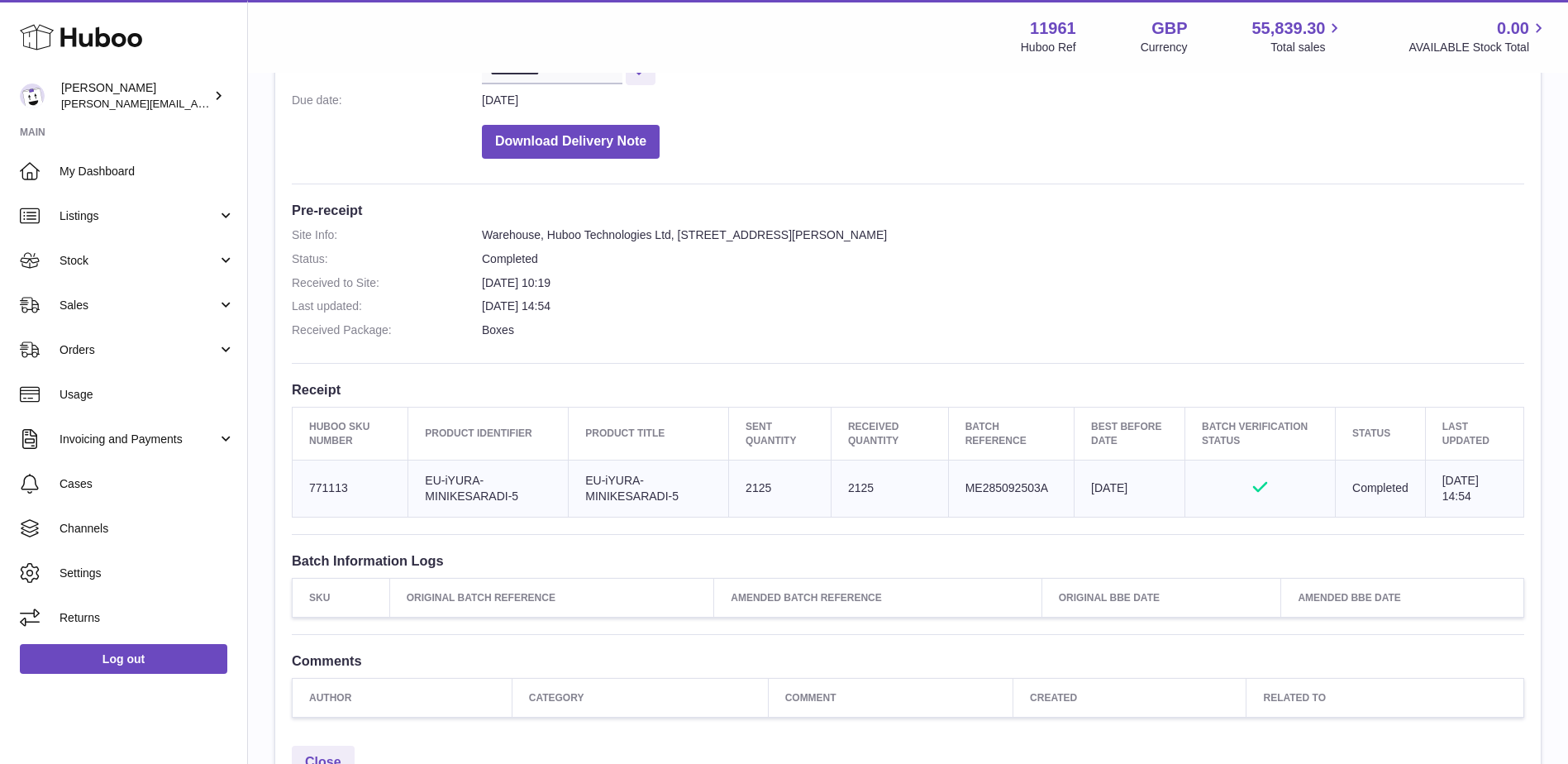
scroll to position [330, 0]
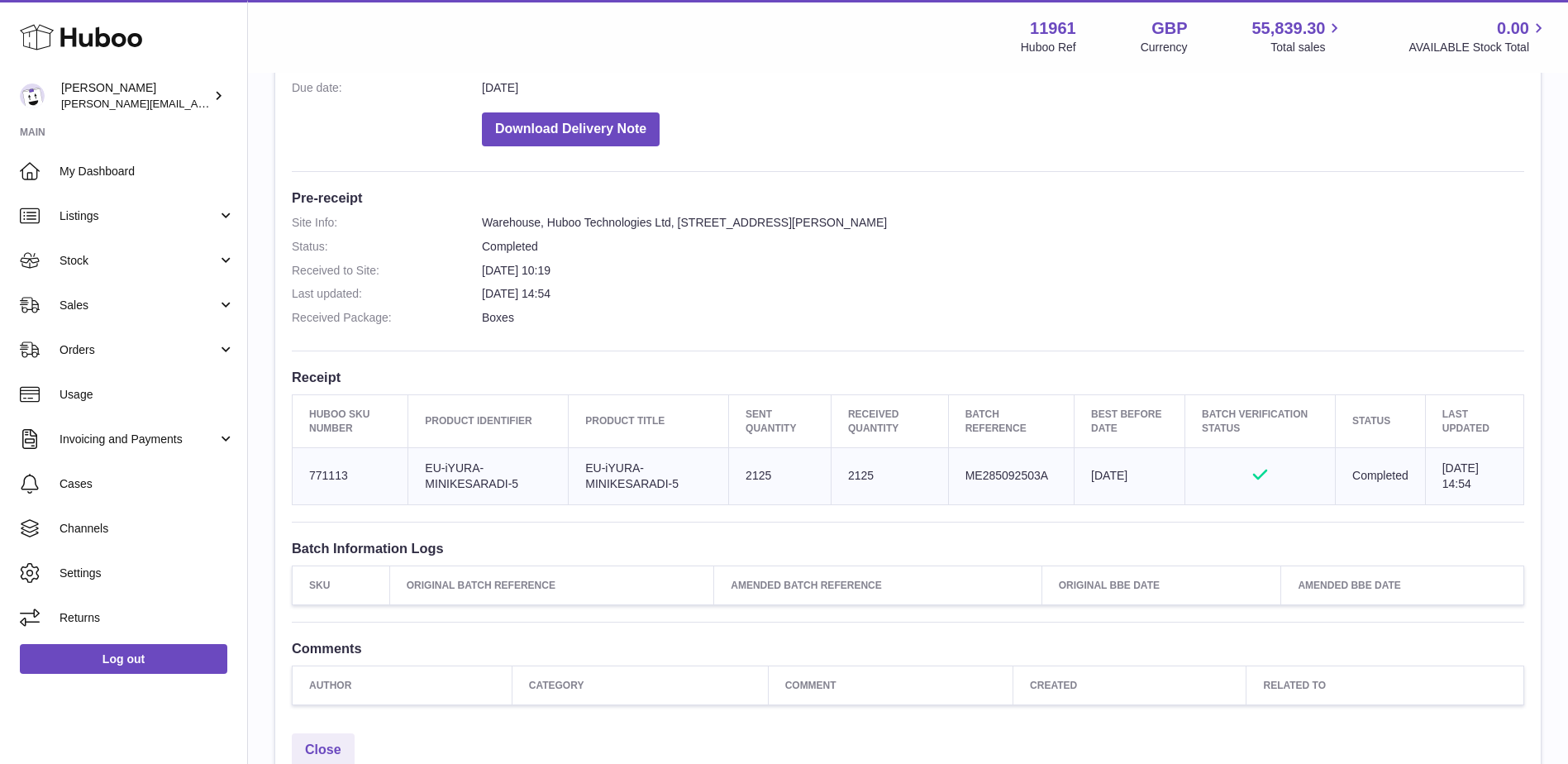
drag, startPoint x: 310, startPoint y: 477, endPoint x: 1461, endPoint y: 480, distance: 1151.0
click at [1461, 480] on tr "Huboo SKU Number 771113 Client Identifier EU-iYURA-MINIKESARADI-5 Product title…" at bounding box center [908, 476] width 1231 height 57
copy tr "771113 Client Identifier EU-iYURA-MINIKESARADI-5 Product title EU-iYURA-MINIKES…"
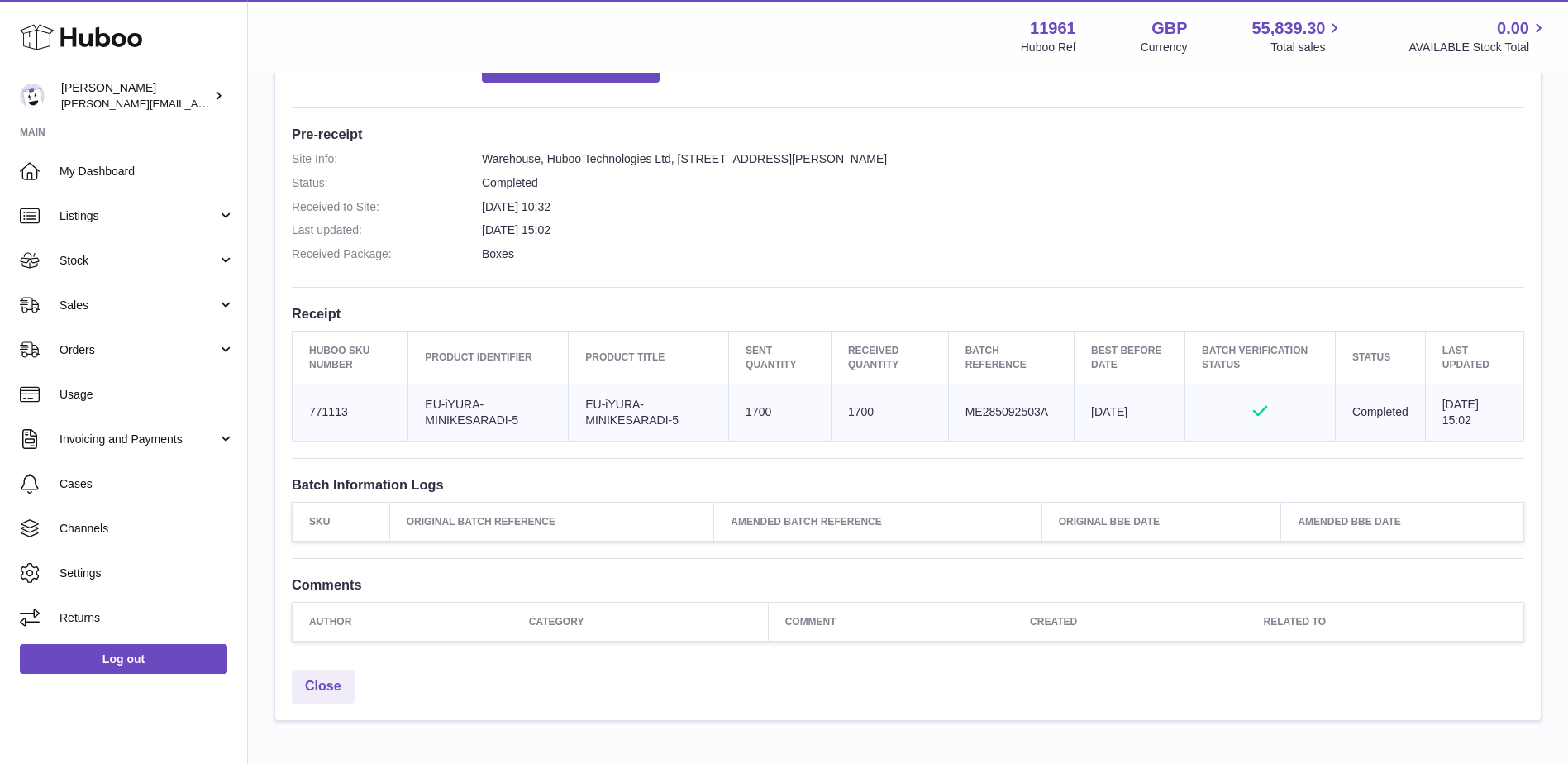
scroll to position [413, 0]
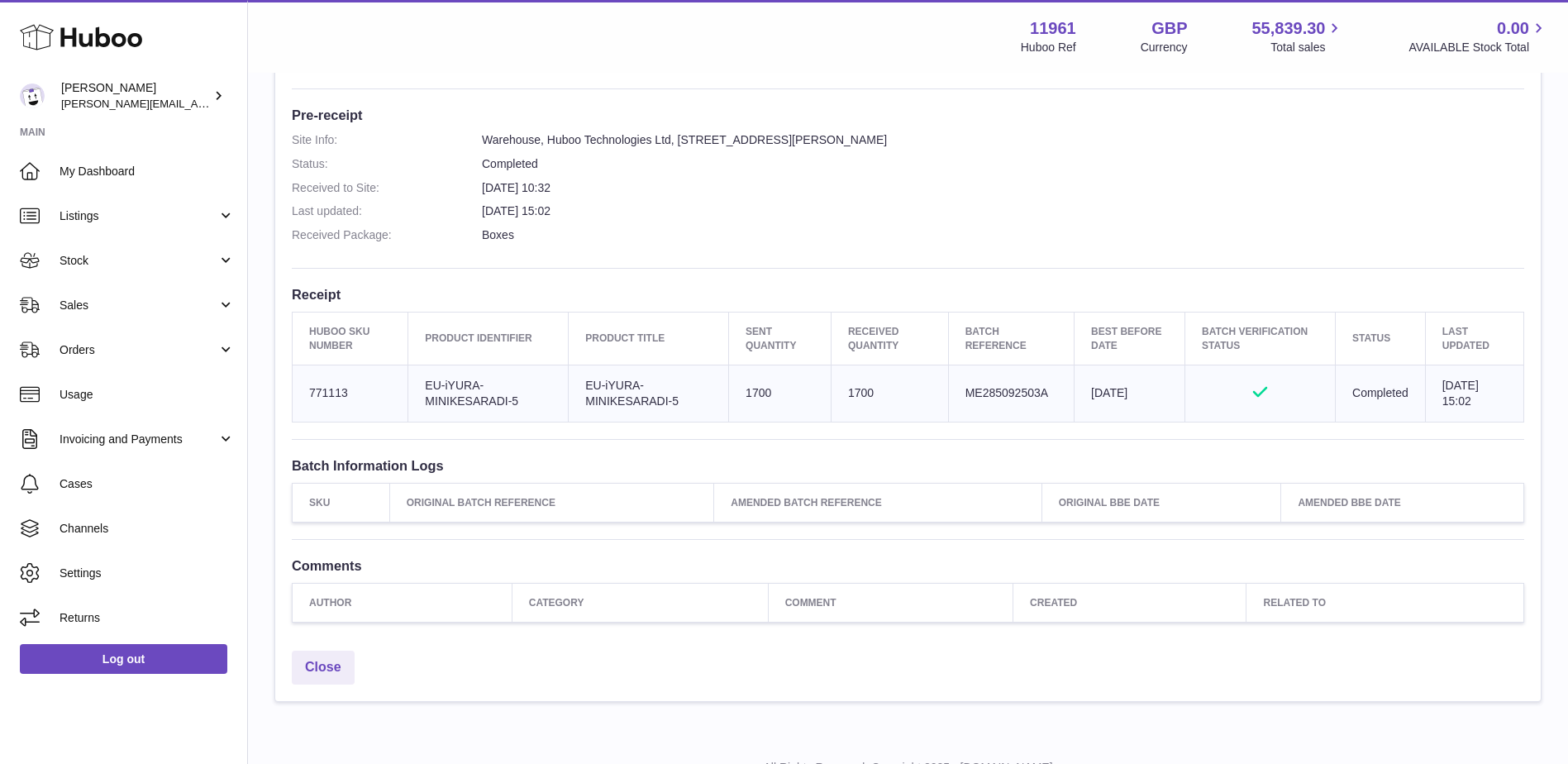
drag, startPoint x: 302, startPoint y: 392, endPoint x: 1473, endPoint y: 406, distance: 1171.1
click at [1473, 406] on tr "Huboo SKU Number 771113 Client Identifier EU-iYURA-MINIKESARADI-5 Product title…" at bounding box center [908, 392] width 1231 height 57
copy tr "771113 Client Identifier EU-iYURA-MINIKESARADI-5 Product title EU-iYURA-MINIKES…"
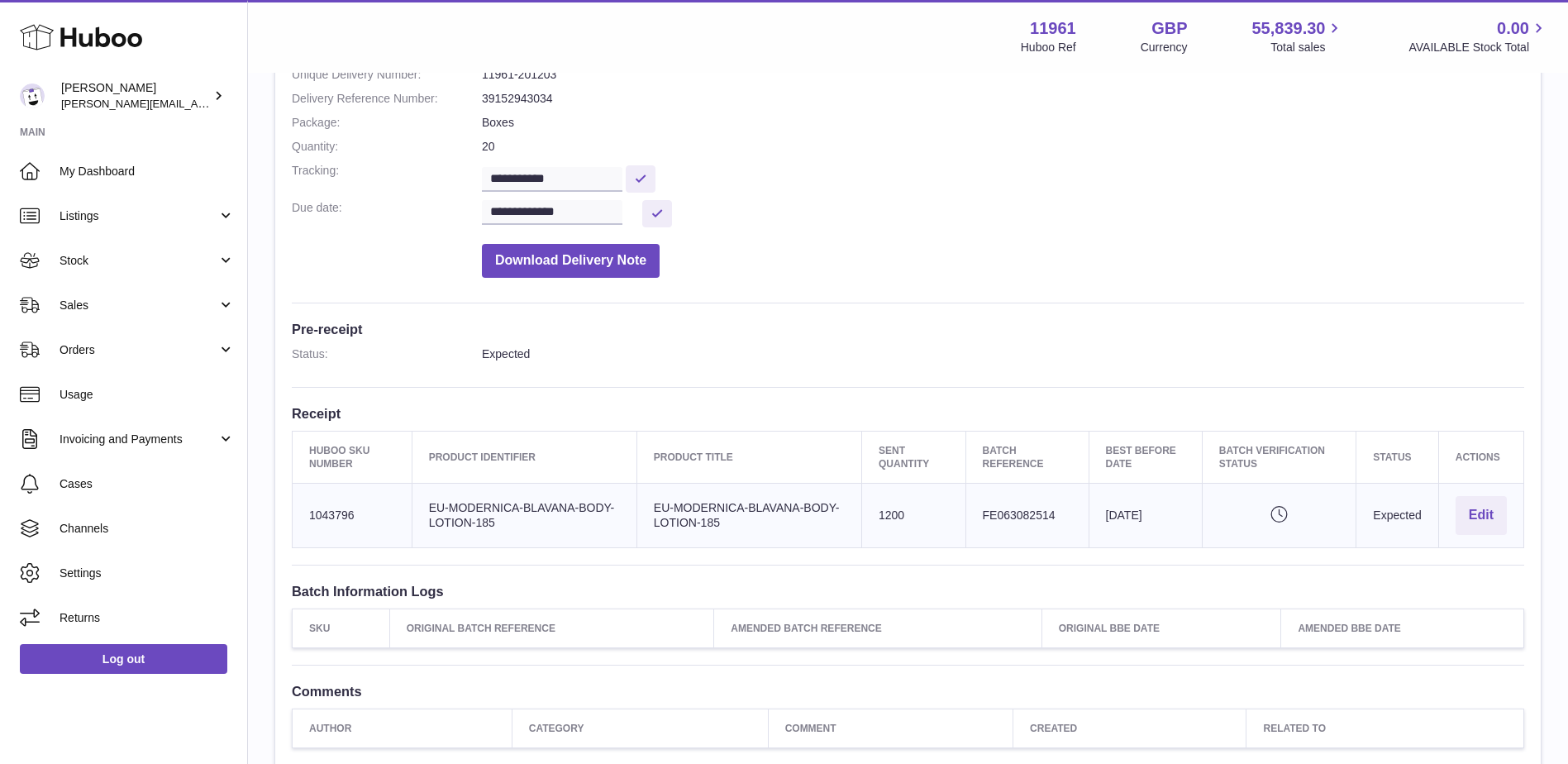
scroll to position [248, 0]
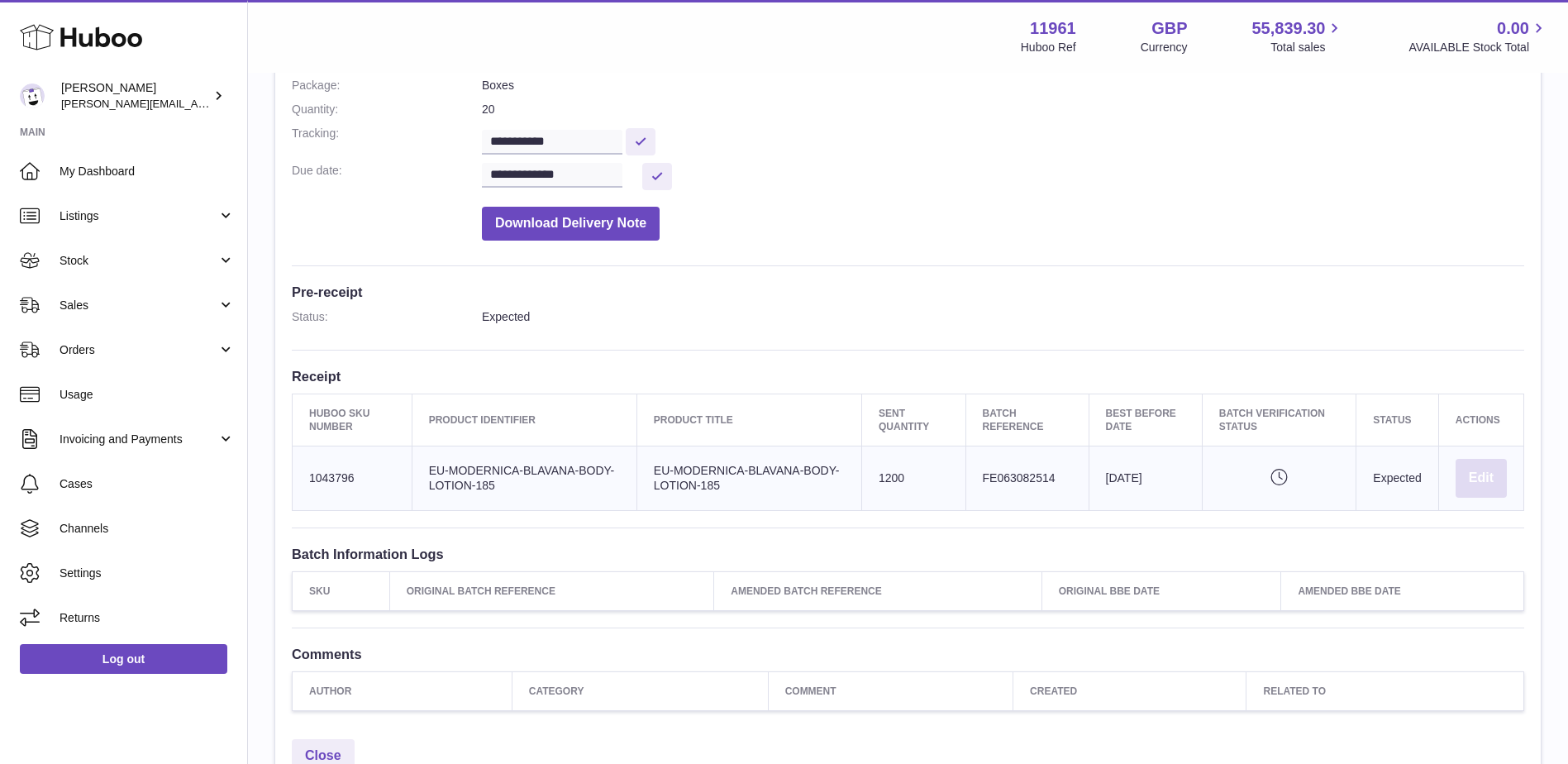
drag, startPoint x: 308, startPoint y: 475, endPoint x: 1505, endPoint y: 481, distance: 1197.0
click at [1505, 481] on tr "Huboo SKU Number 1043796 Client Identifier EU-MODERNICA-BLAVANA-BODY-LOTION-185…" at bounding box center [908, 478] width 1231 height 65
copy tr "1043796 Client Identifier EU-MODERNICA-BLAVANA-BODY-LOTION-185 Product title EU…"
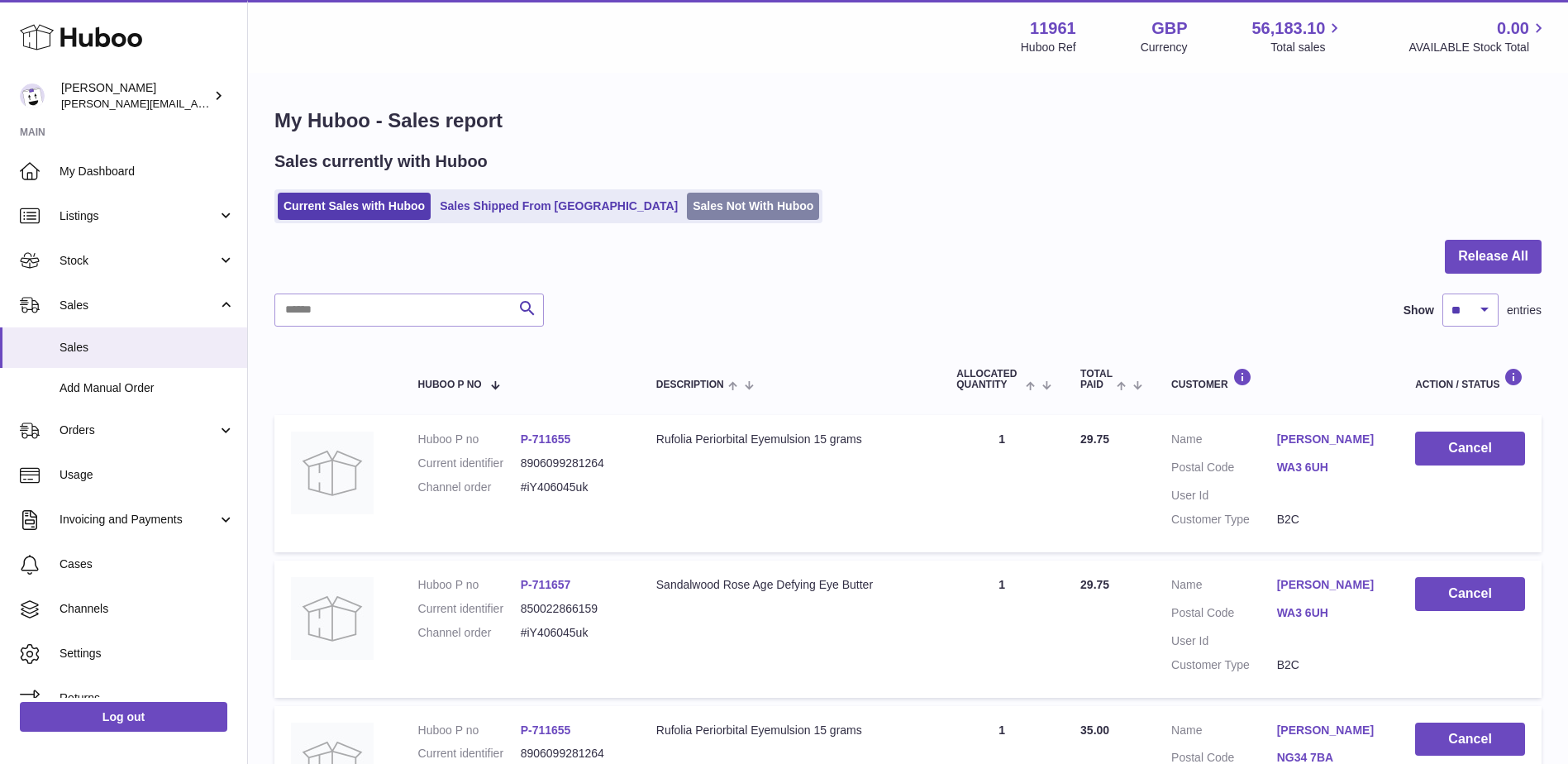
click at [686, 198] on link "Sales Not With Huboo" at bounding box center [752, 206] width 132 height 27
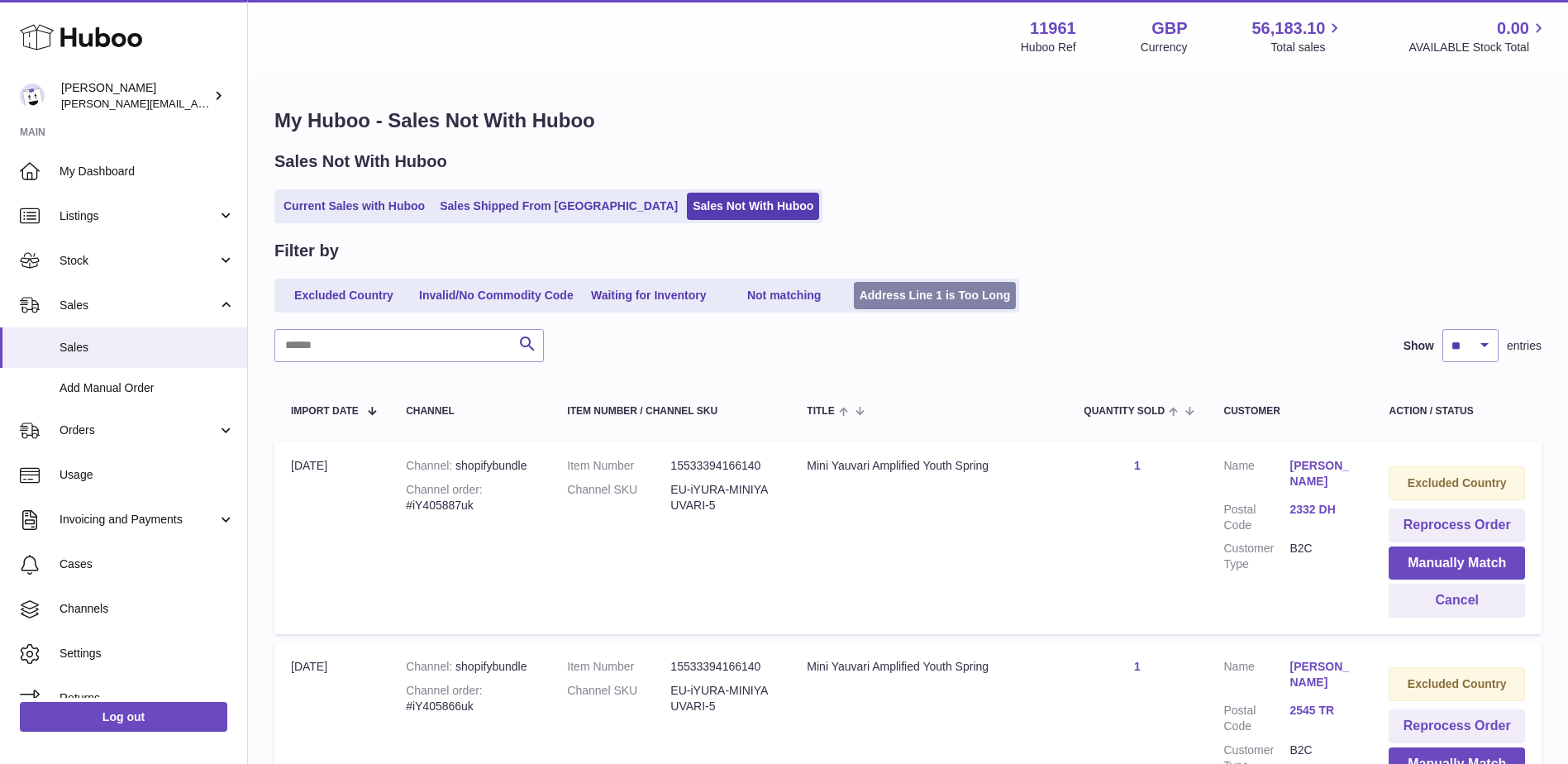
click at [956, 299] on link "Address Line 1 is Too Long" at bounding box center [935, 296] width 162 height 27
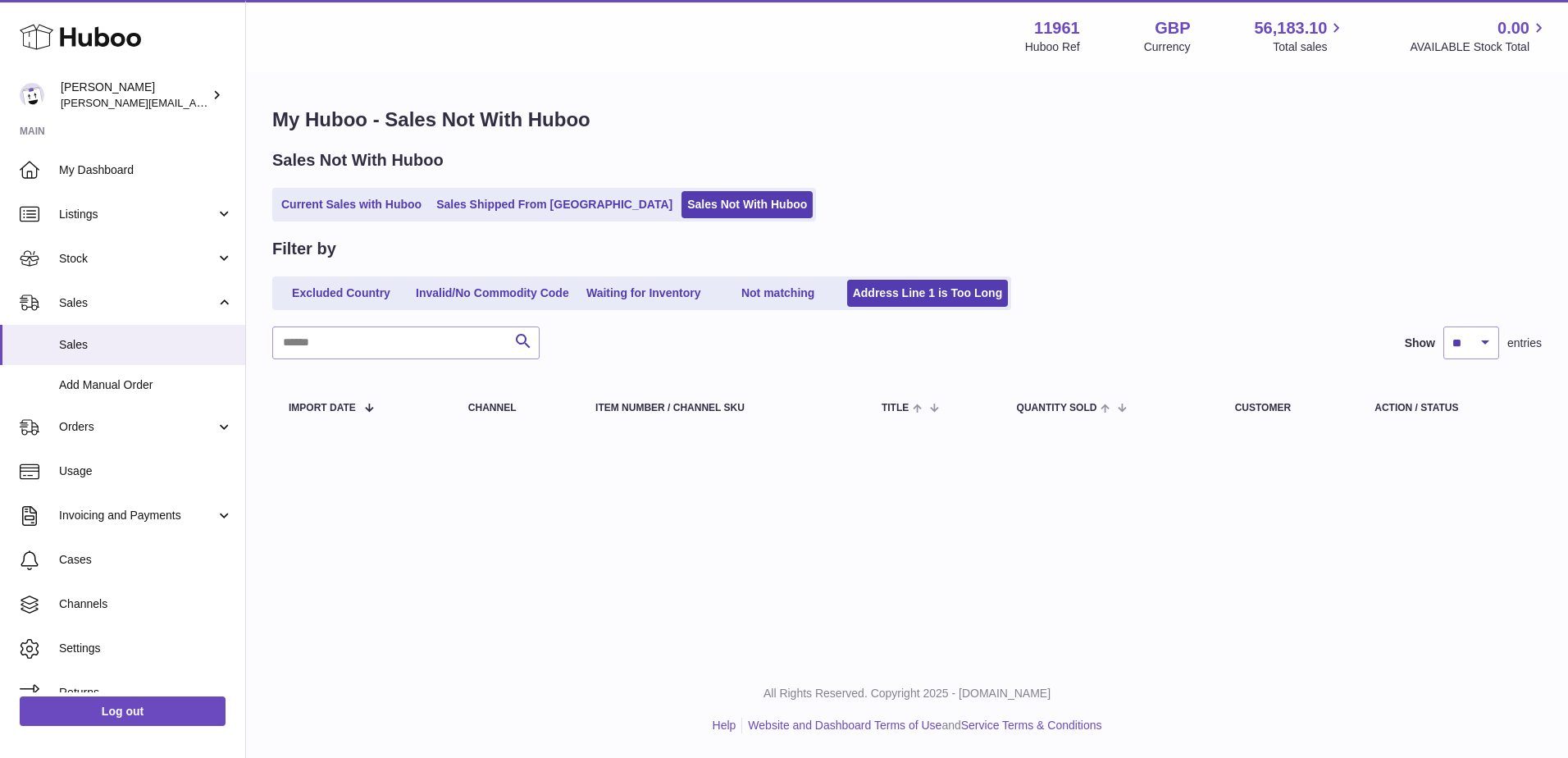
click at [793, 296] on link "Not matching" at bounding box center [778, 293] width 131 height 27
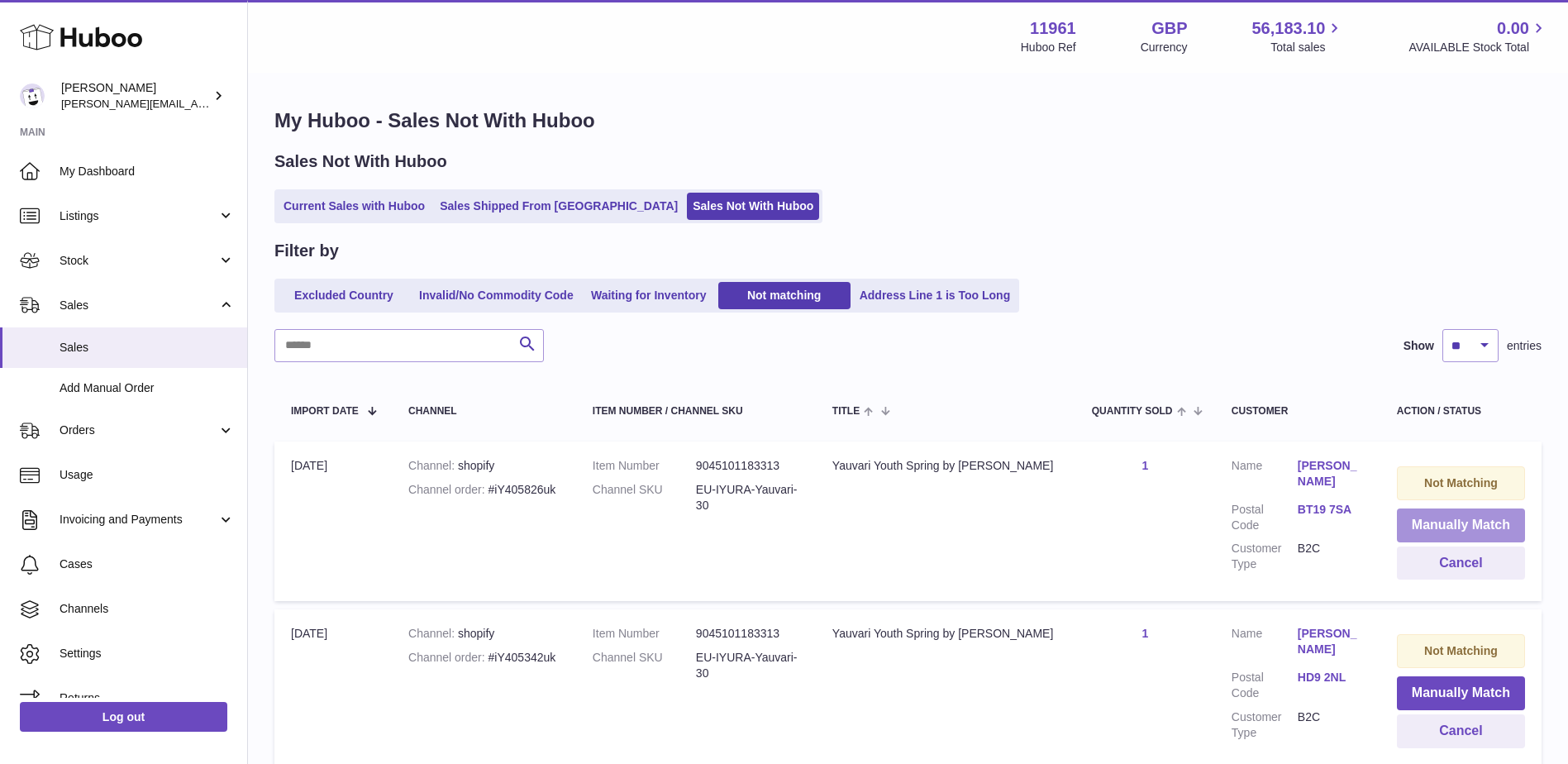
click at [1427, 520] on button "Manually Match" at bounding box center [1460, 525] width 128 height 34
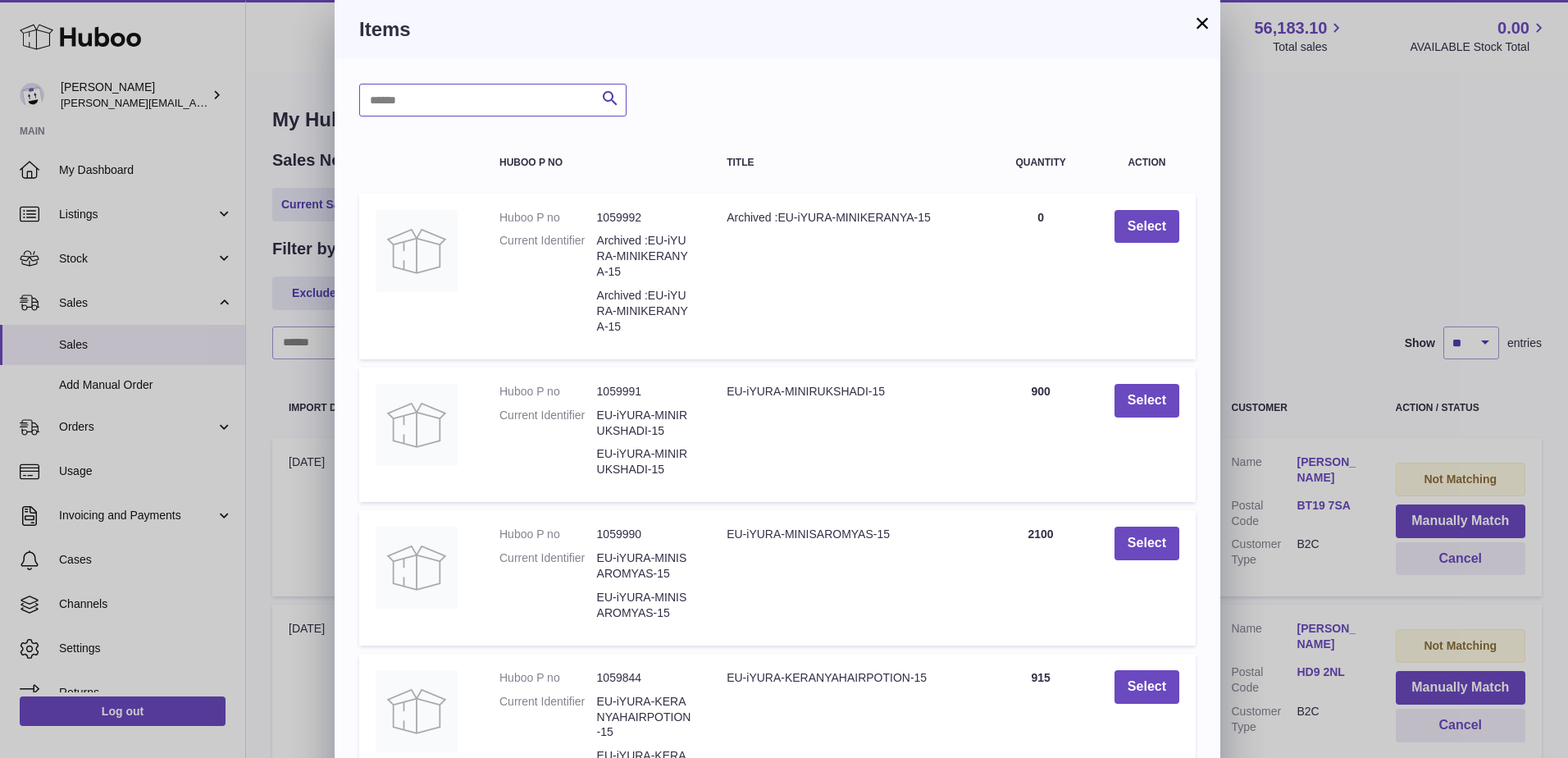
click at [486, 91] on input "text" at bounding box center [493, 100] width 267 height 33
type input "*******"
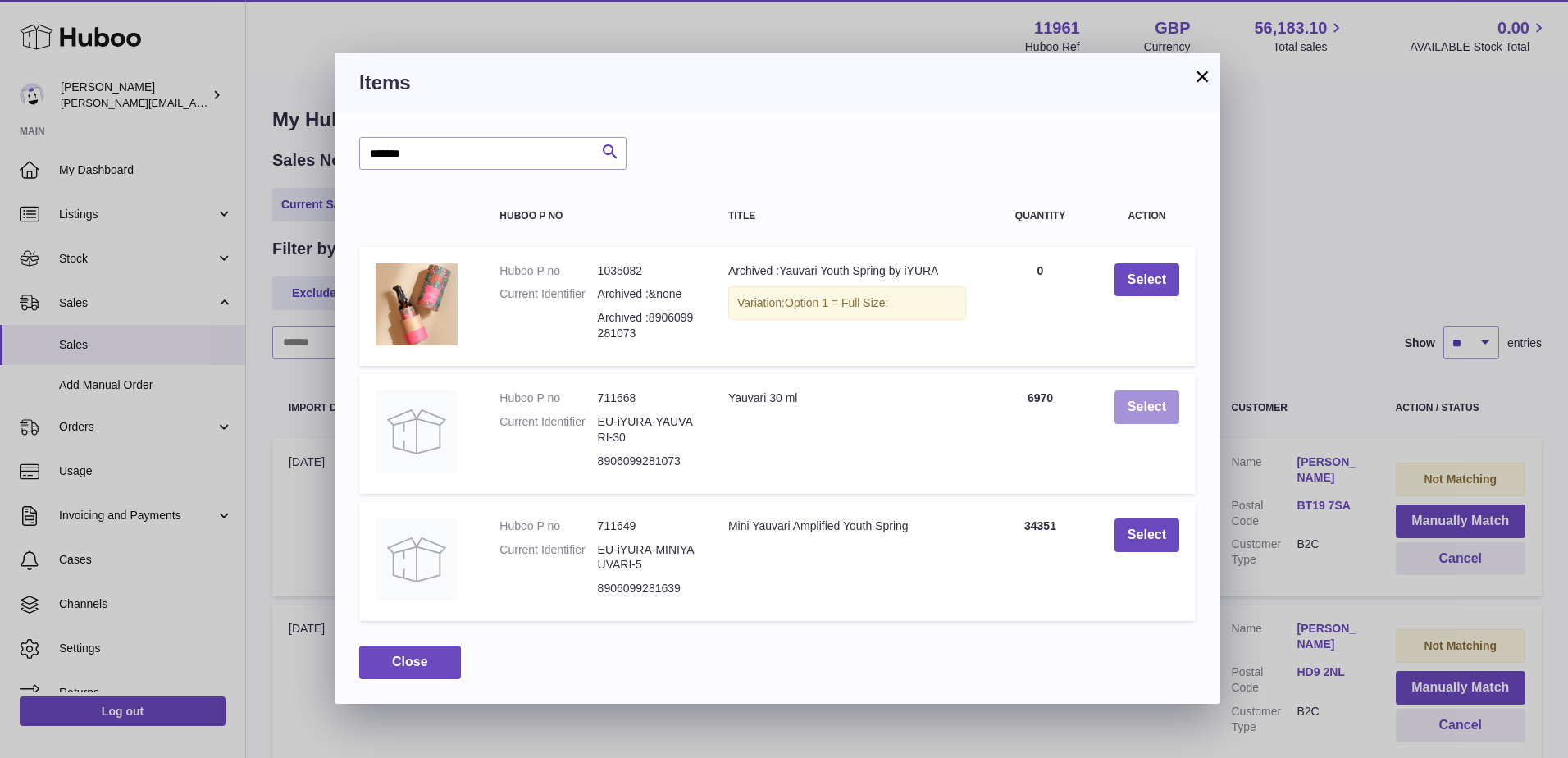
click at [1142, 415] on button "Select" at bounding box center [1148, 407] width 65 height 34
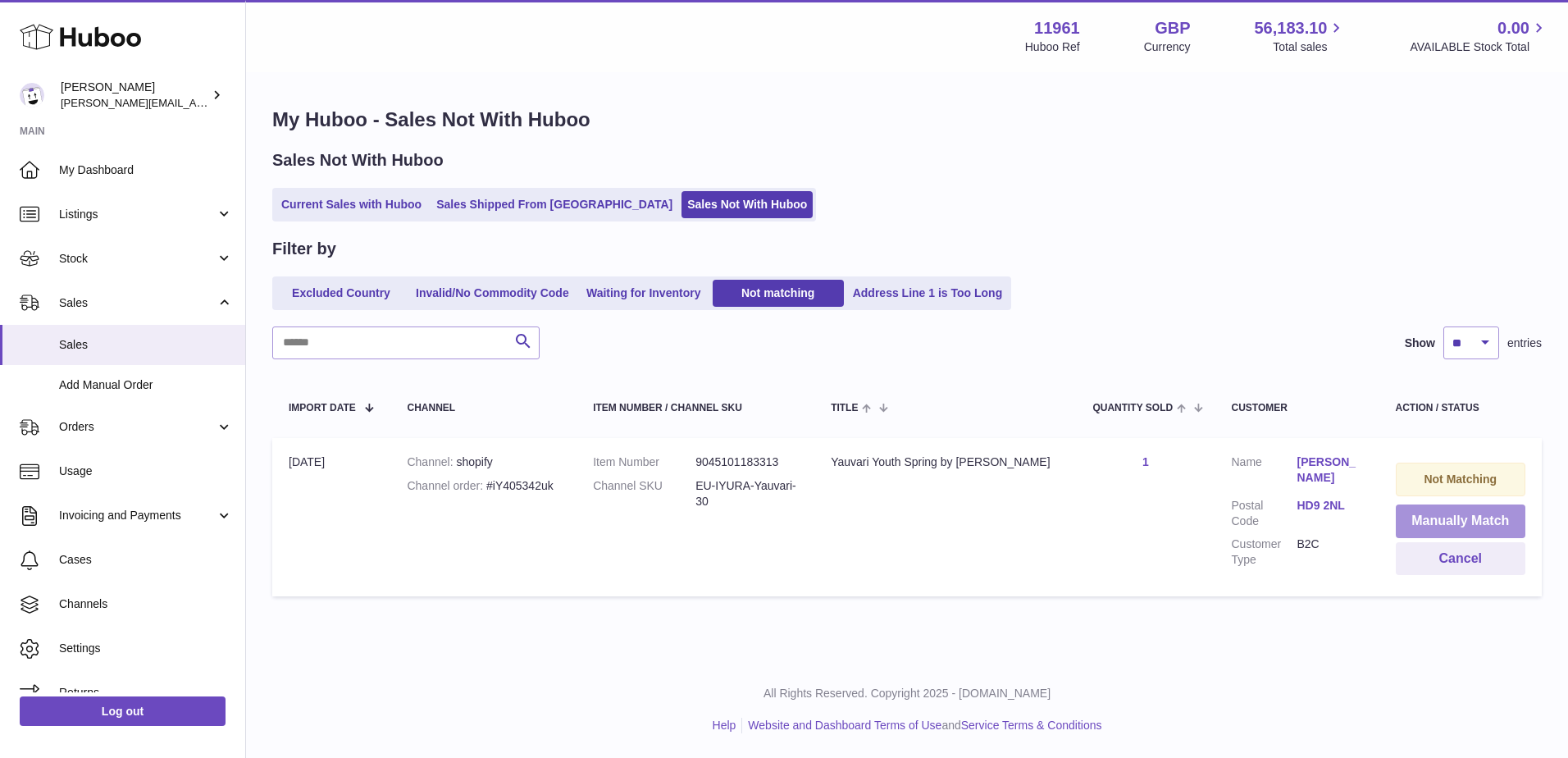
click at [1458, 522] on button "Manually Match" at bounding box center [1461, 521] width 130 height 34
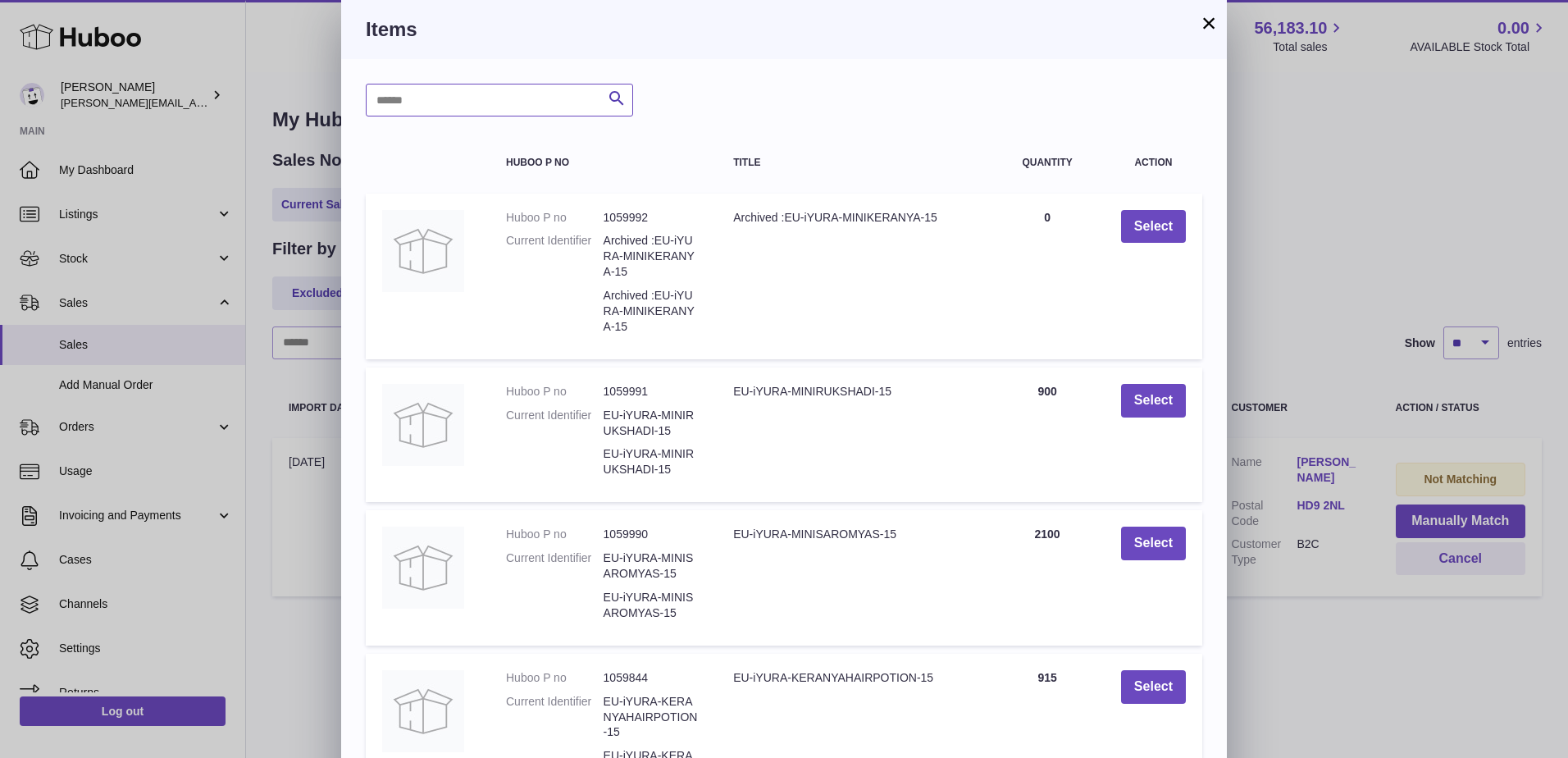
click at [511, 103] on input "text" at bounding box center [499, 100] width 267 height 33
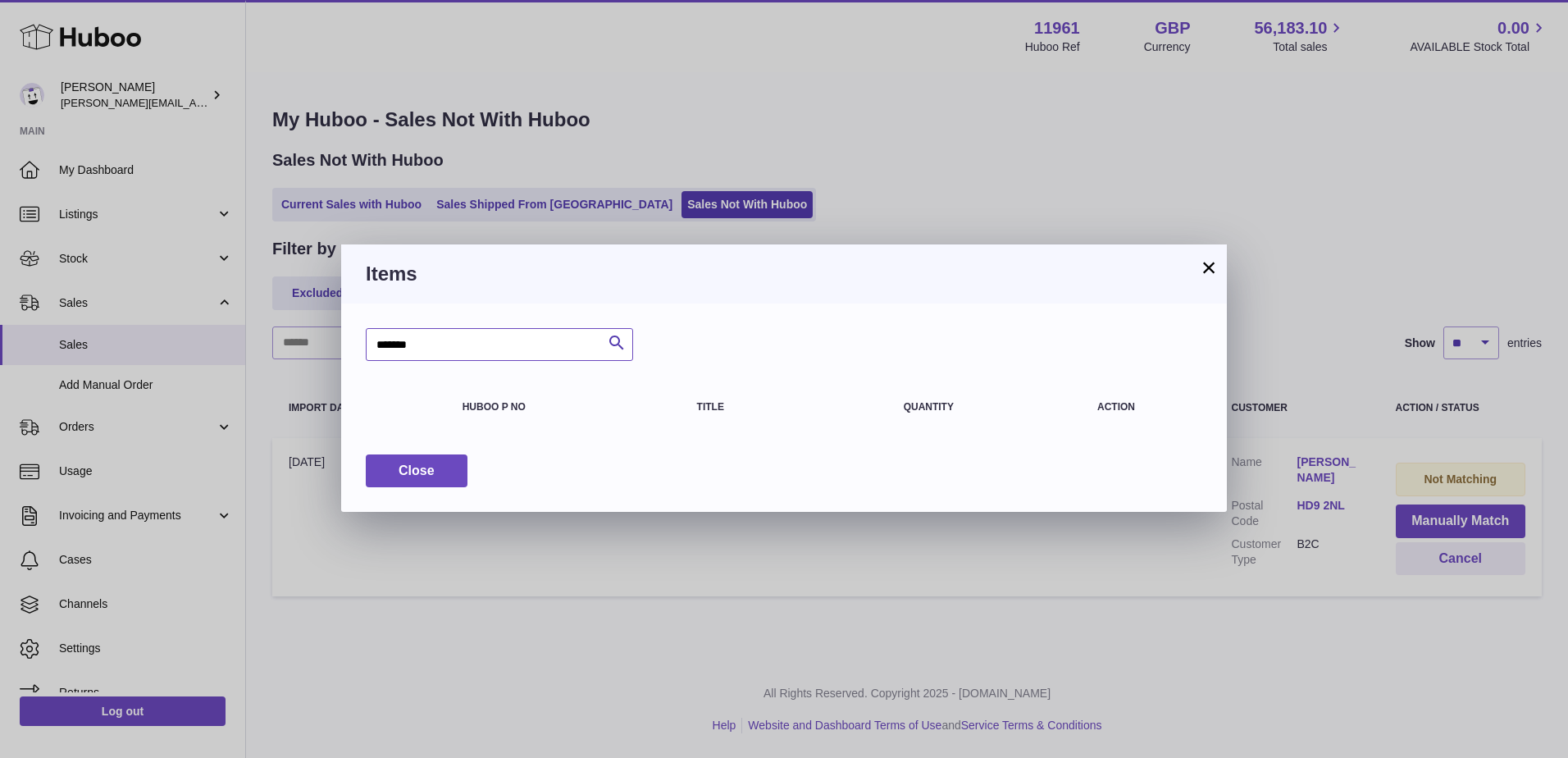
type input "*******"
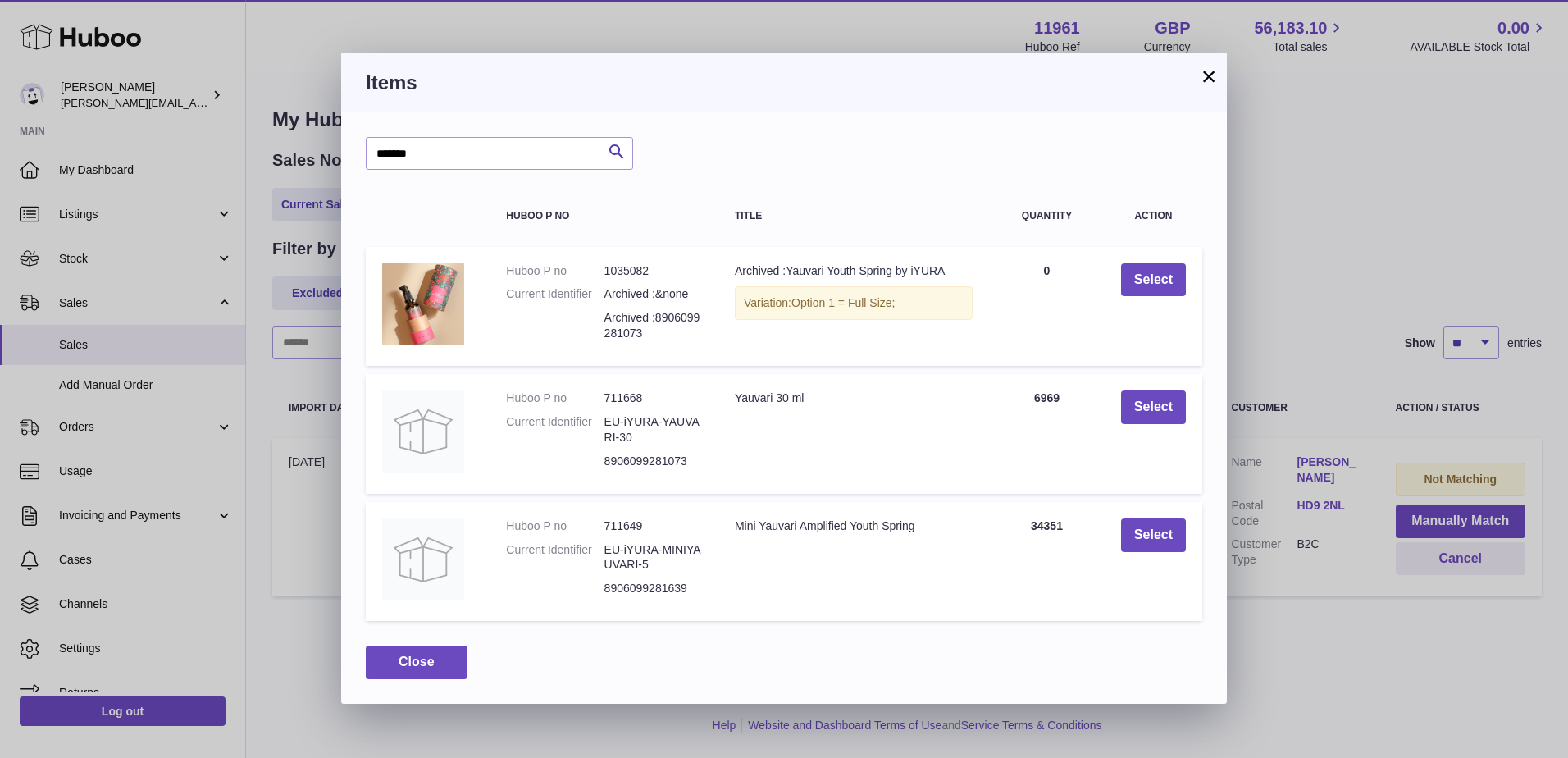
click at [1150, 425] on td "Select" at bounding box center [1154, 434] width 98 height 120
click at [1161, 397] on button "Select" at bounding box center [1154, 407] width 65 height 34
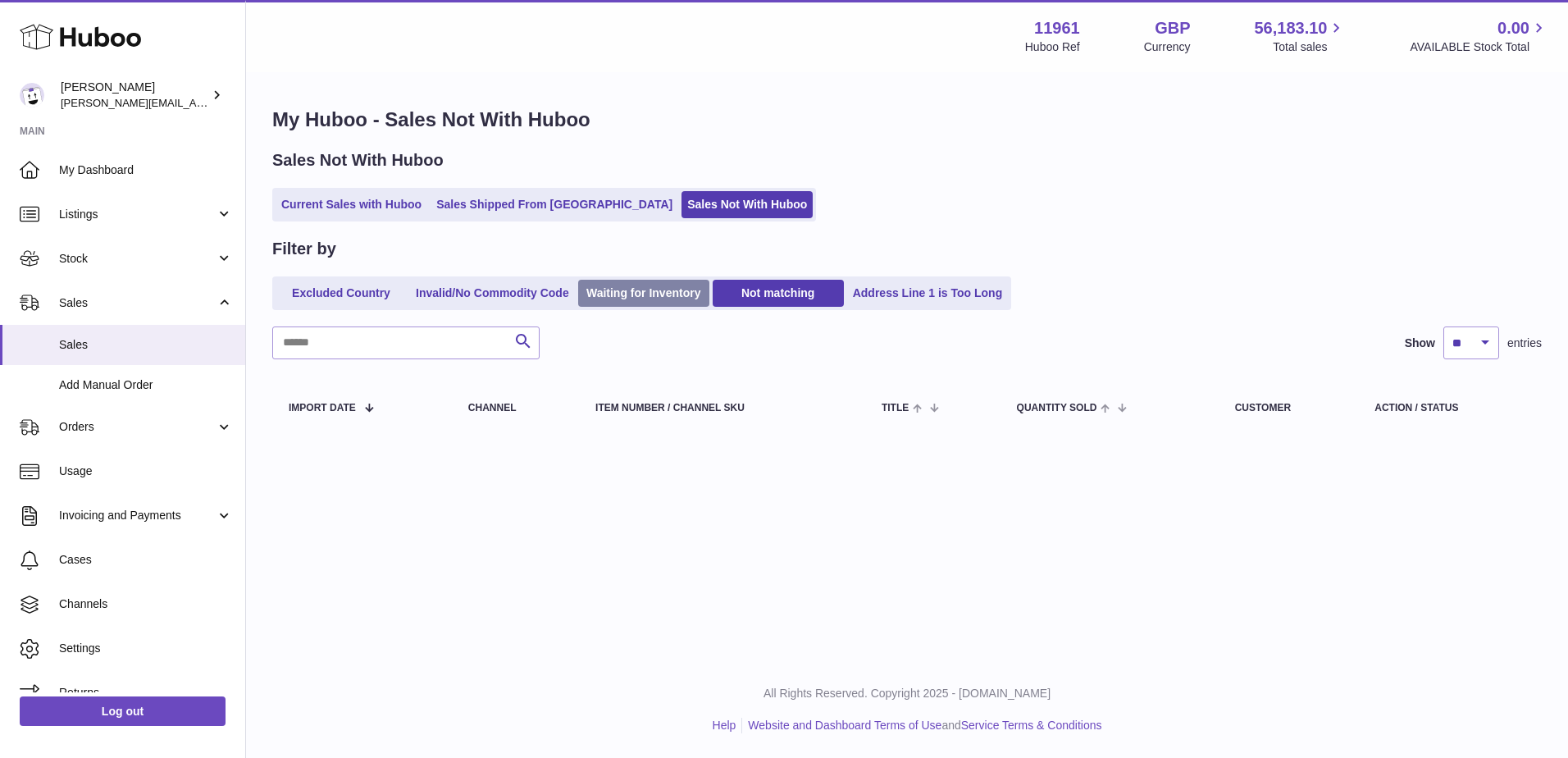
click at [615, 293] on link "Waiting for Inventory" at bounding box center [643, 293] width 131 height 27
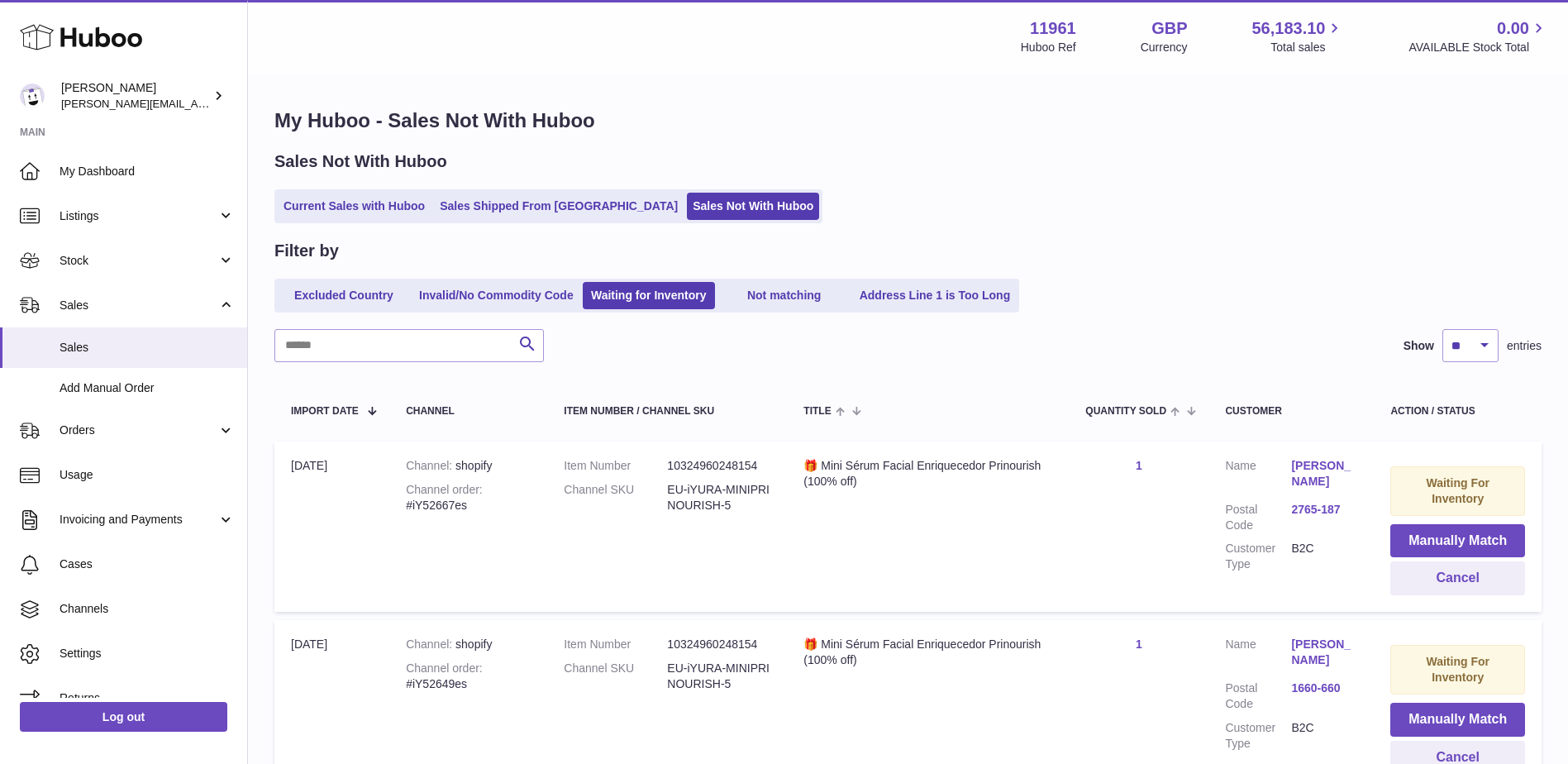
scroll to position [165, 0]
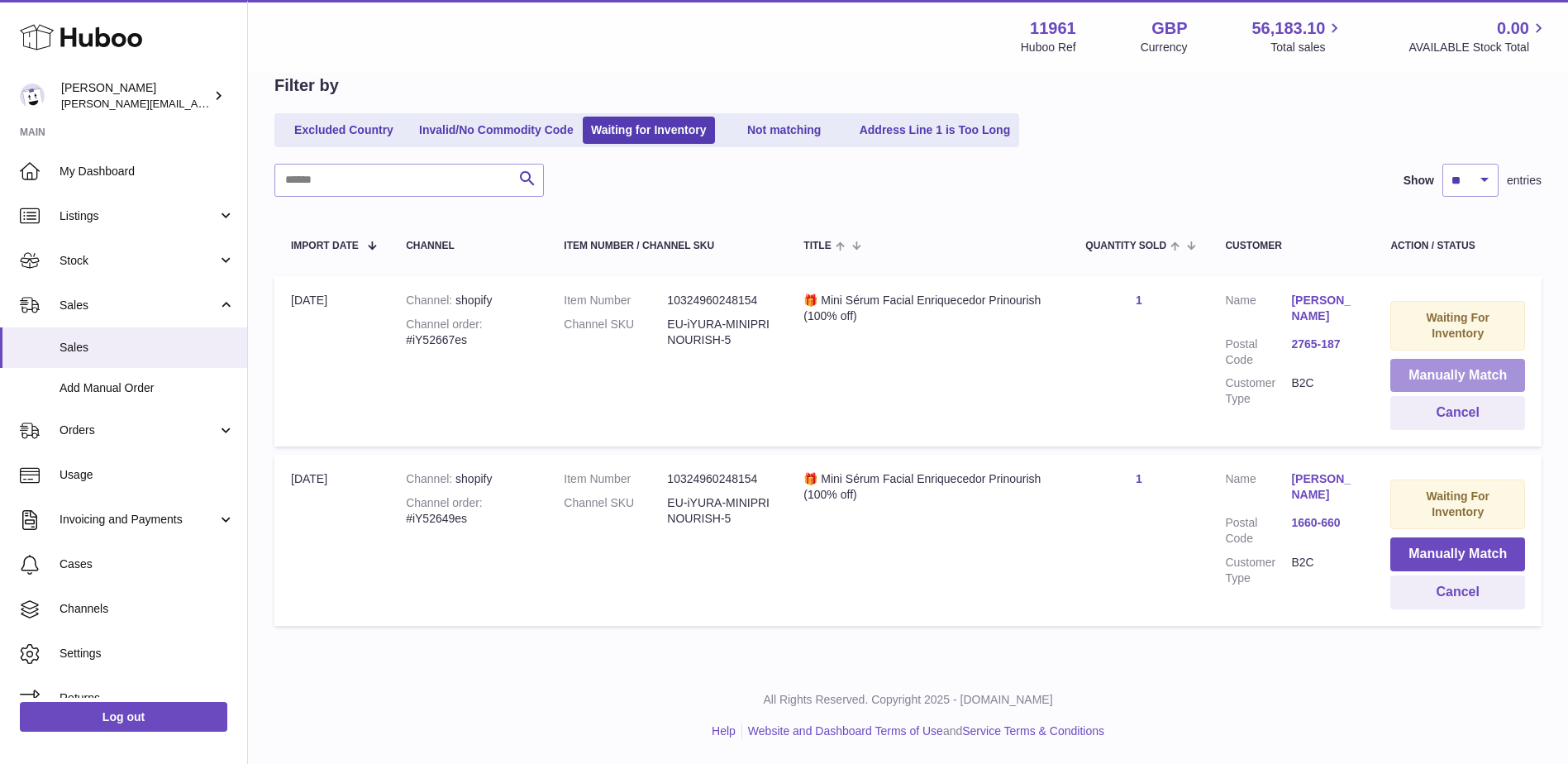
click at [1477, 375] on button "Manually Match" at bounding box center [1458, 375] width 135 height 34
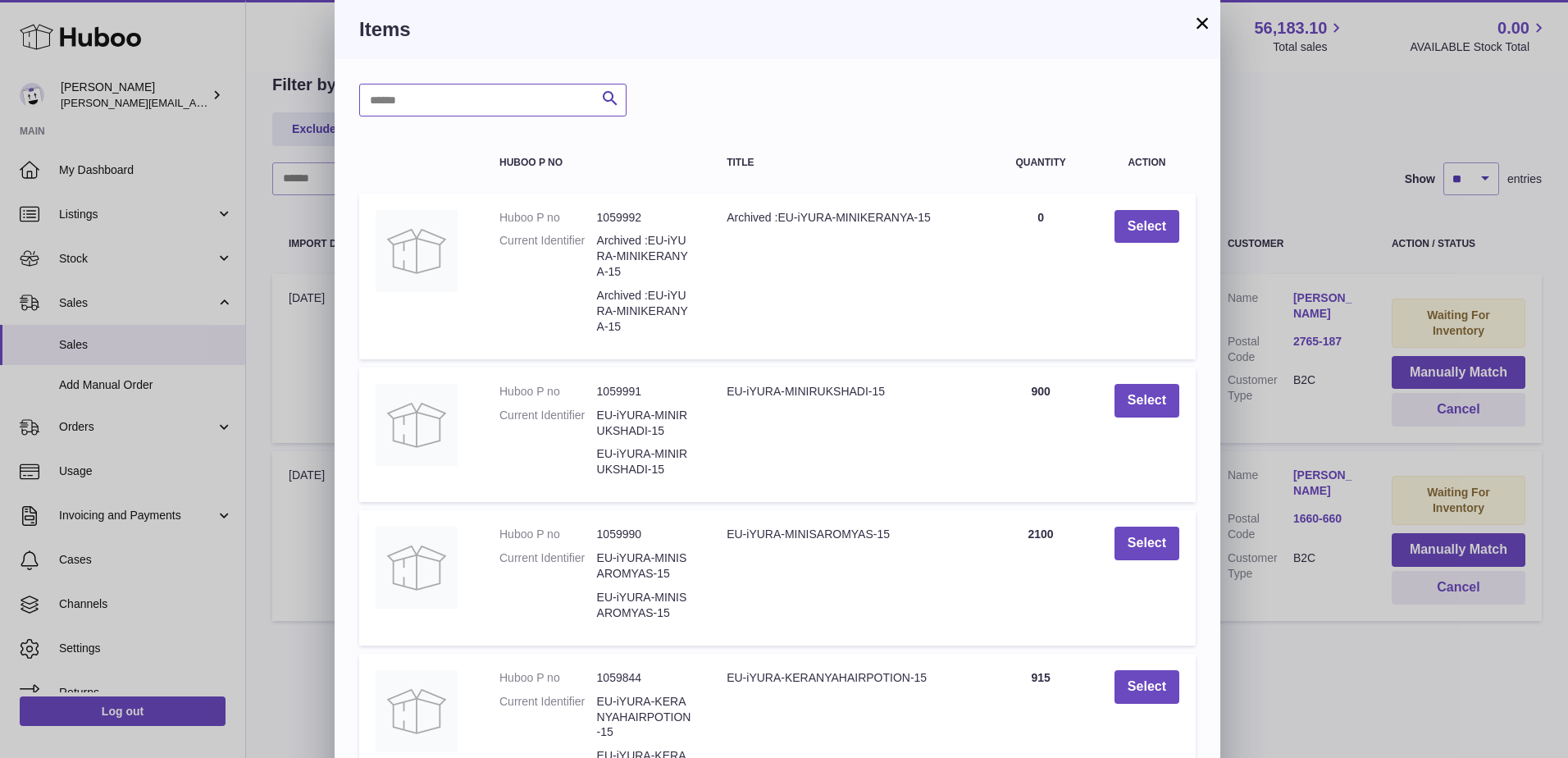
click at [466, 113] on input "text" at bounding box center [493, 100] width 267 height 33
type input "*****"
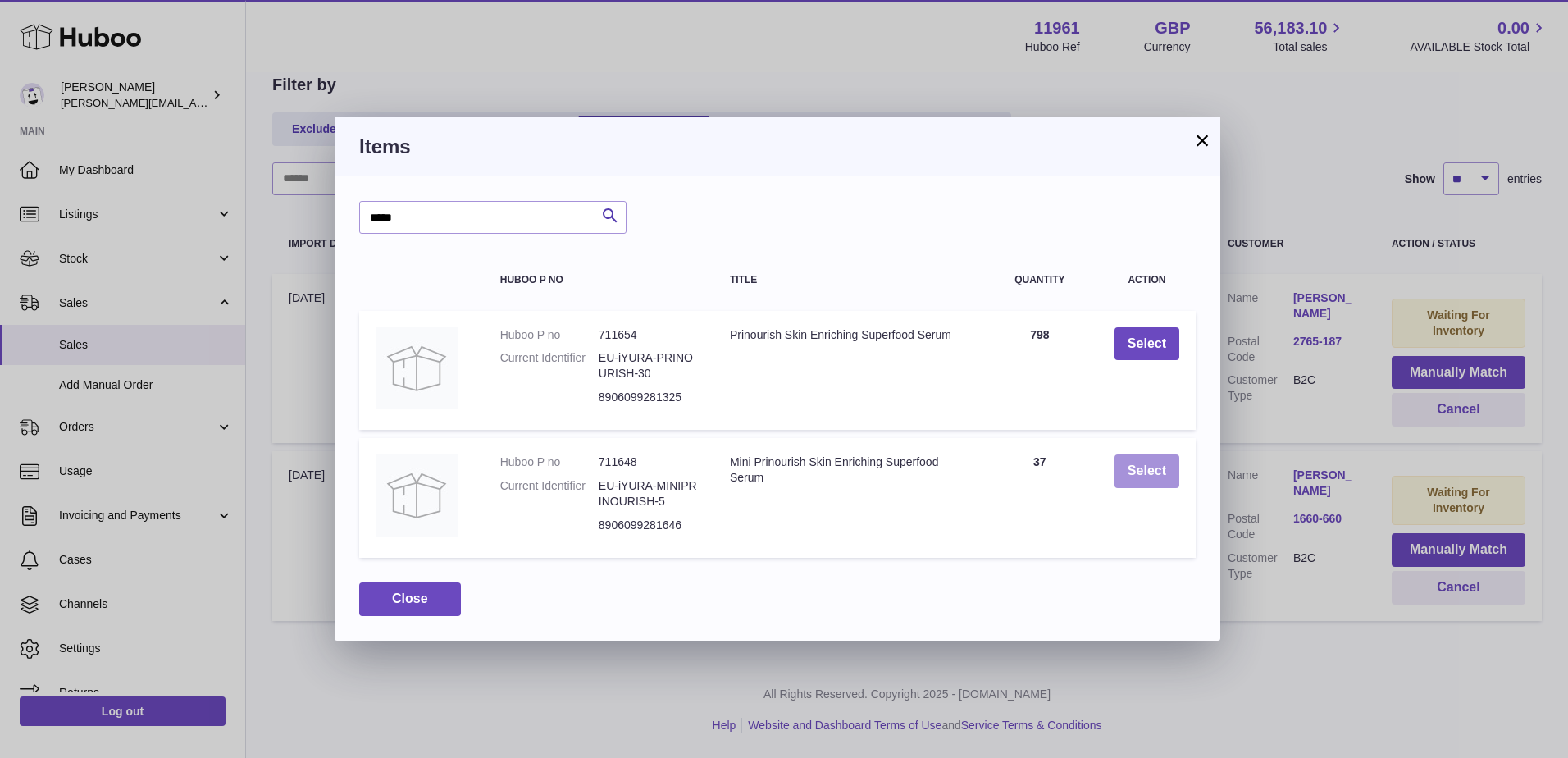
click at [1139, 476] on button "Select" at bounding box center [1148, 471] width 65 height 34
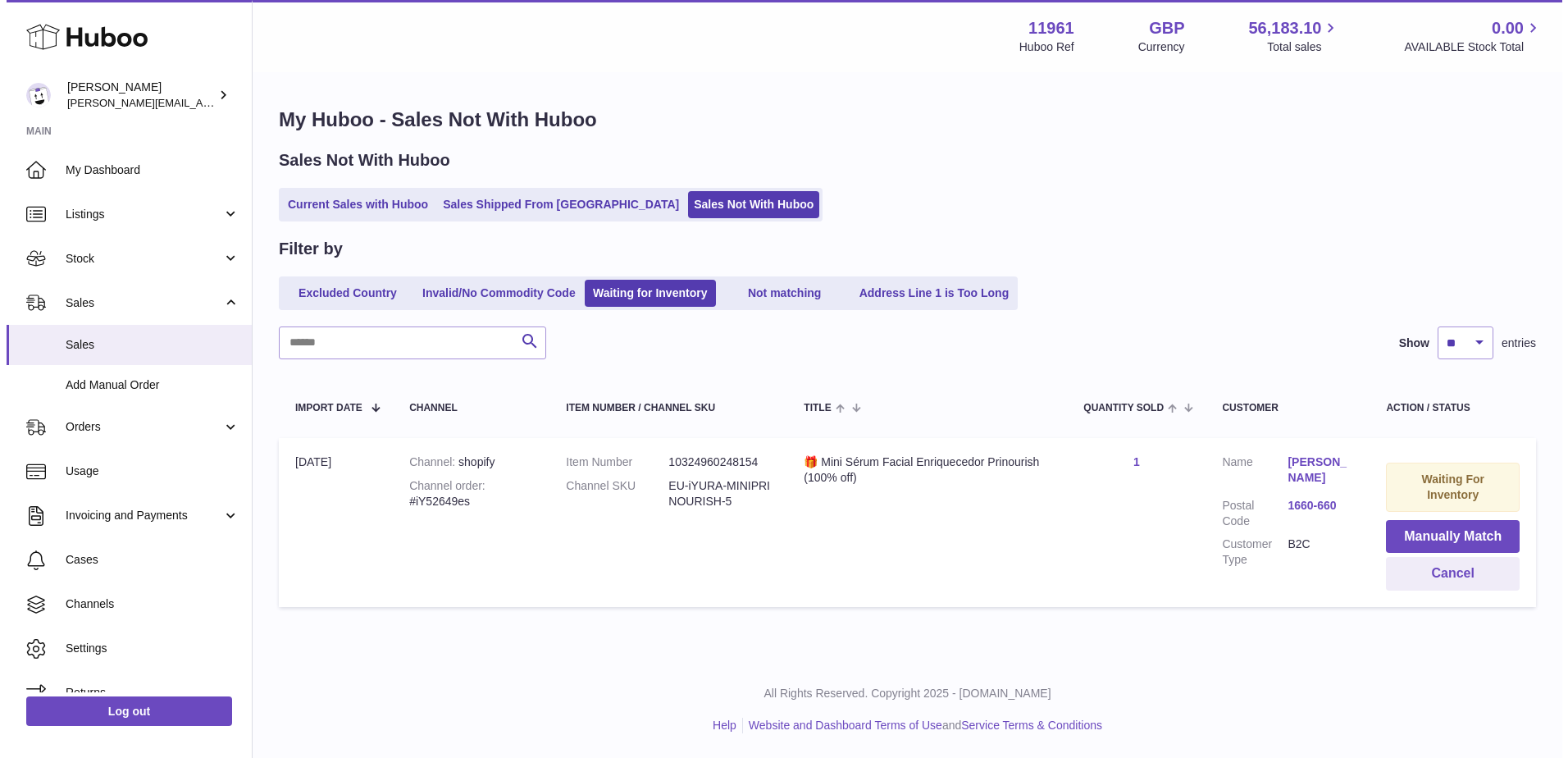
scroll to position [0, 0]
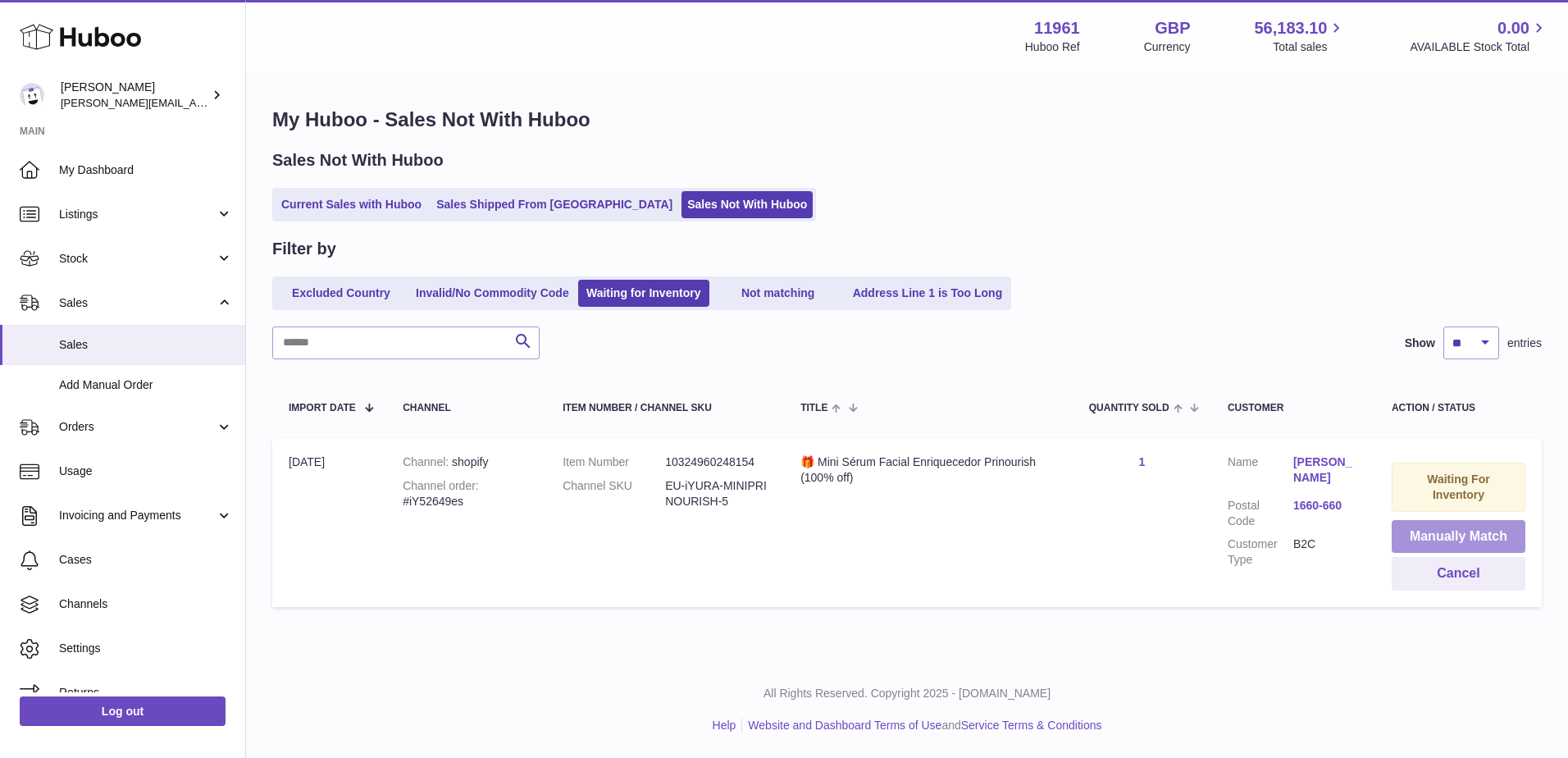
click at [1450, 532] on button "Manually Match" at bounding box center [1459, 536] width 134 height 34
click at [1446, 529] on button "Manually Match" at bounding box center [1459, 536] width 134 height 34
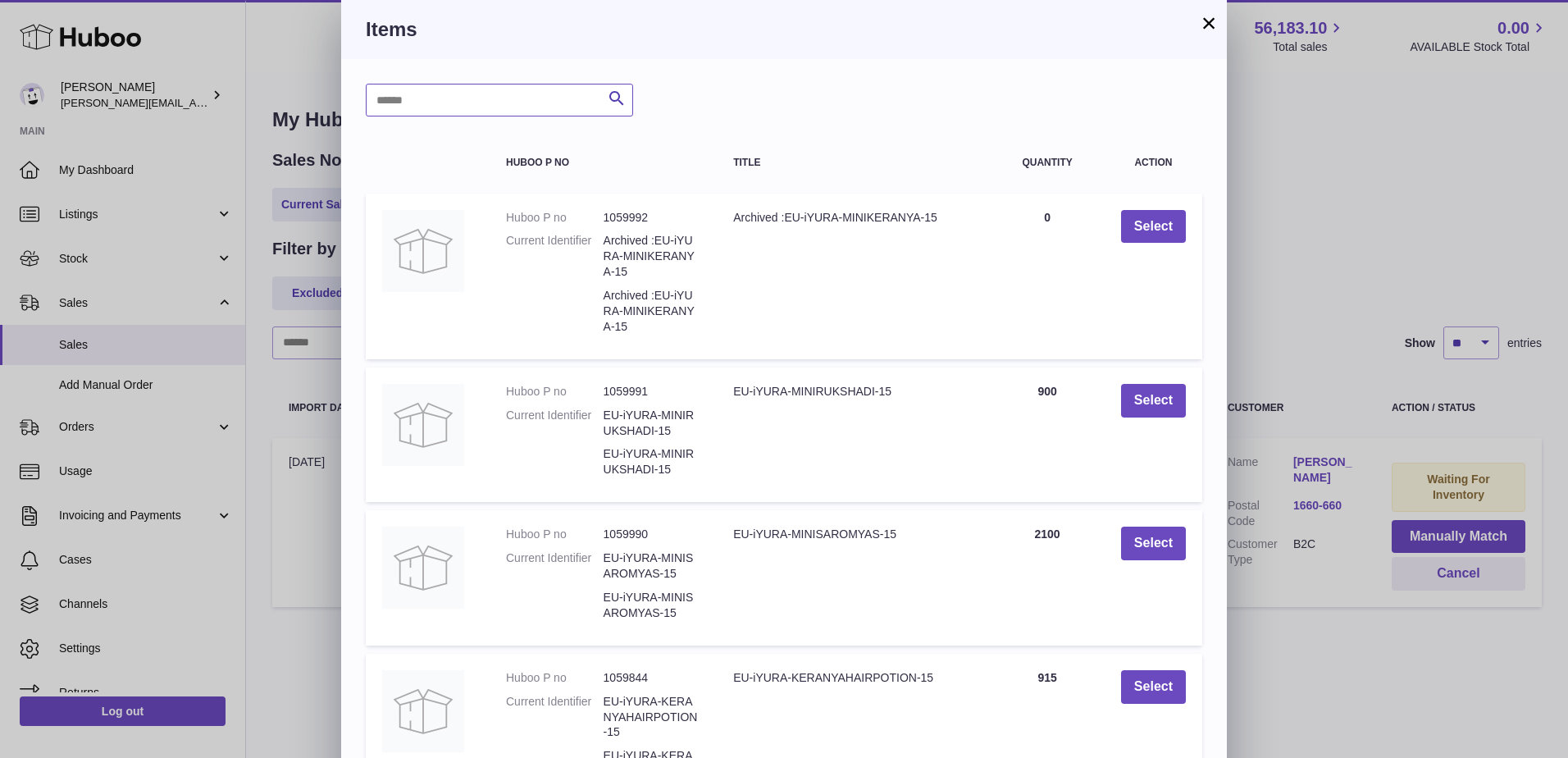
click at [447, 109] on input "text" at bounding box center [499, 100] width 267 height 33
type input "*****"
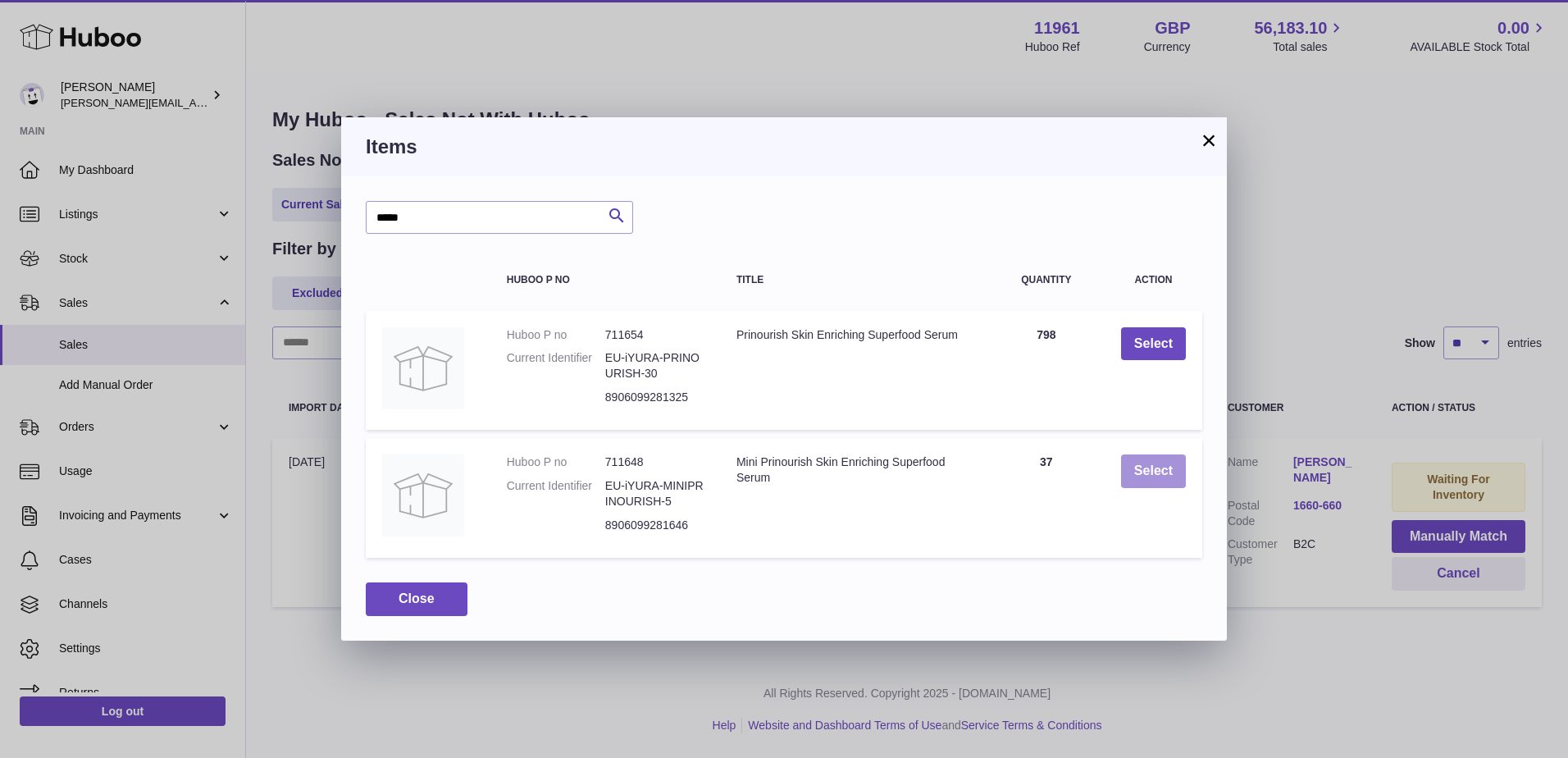
click at [1138, 486] on button "Select" at bounding box center [1154, 471] width 65 height 34
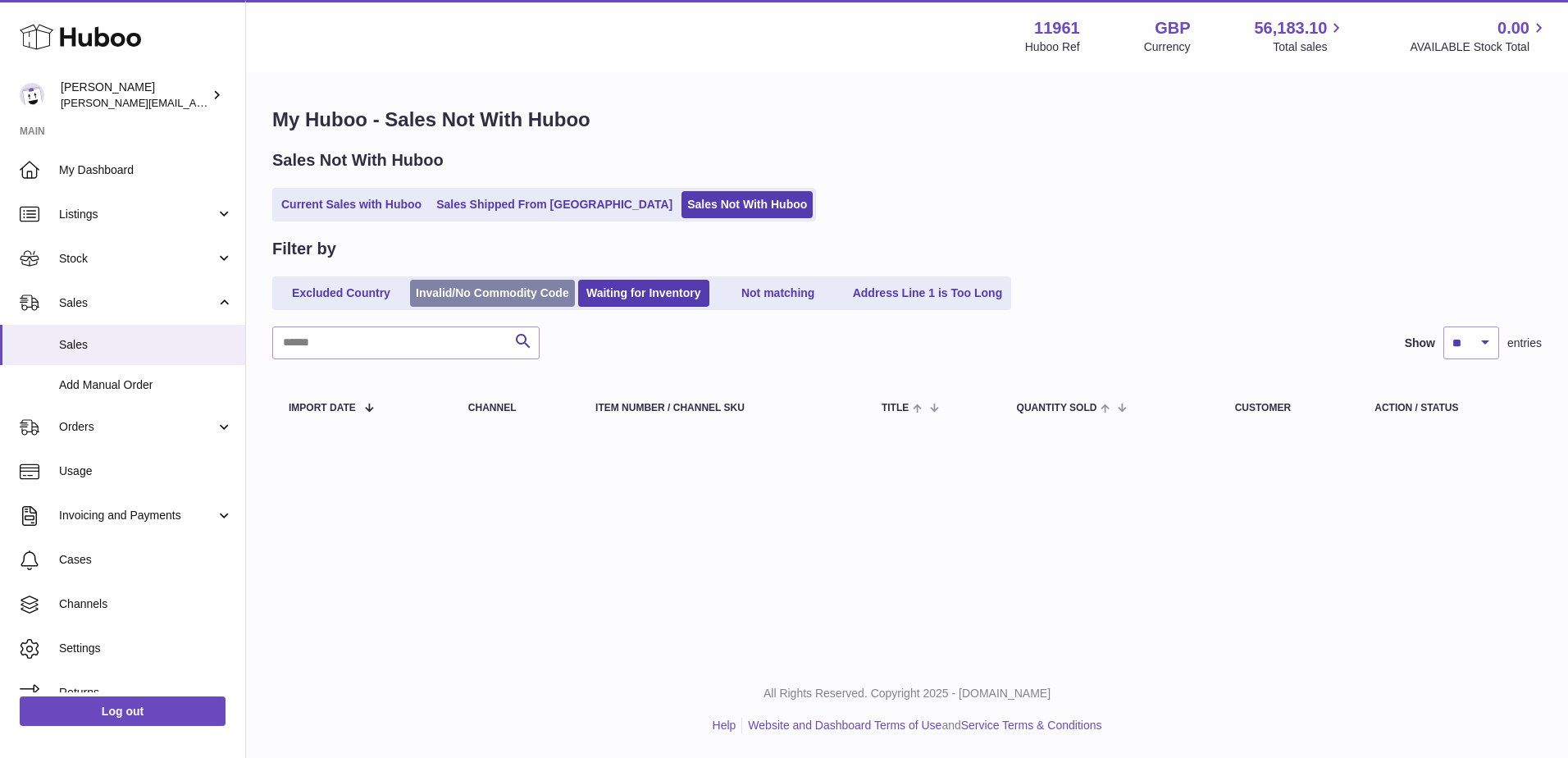
click at [478, 301] on link "Invalid/No Commodity Code" at bounding box center [493, 293] width 165 height 27
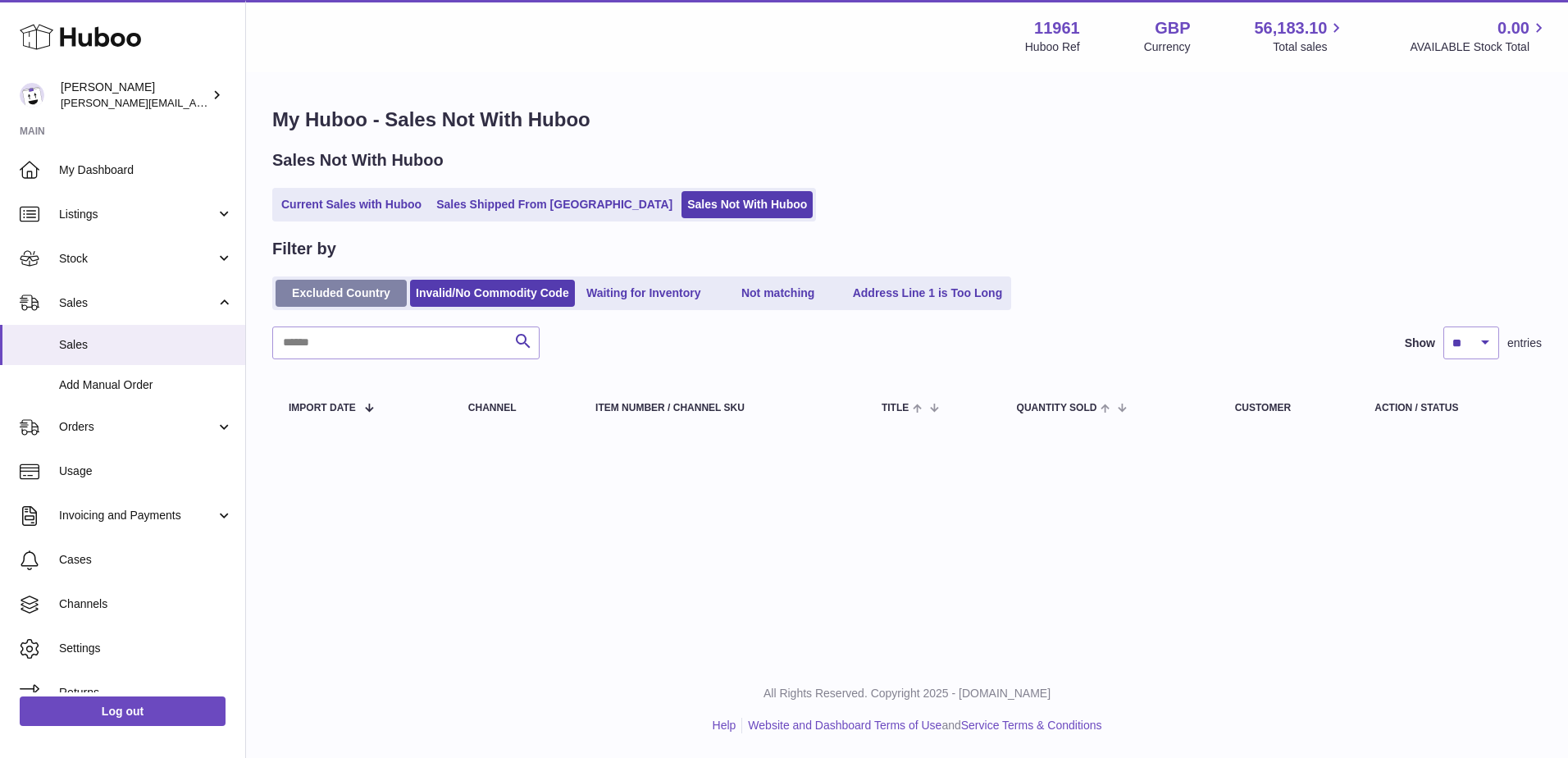
click at [394, 300] on link "Excluded Country" at bounding box center [341, 293] width 131 height 27
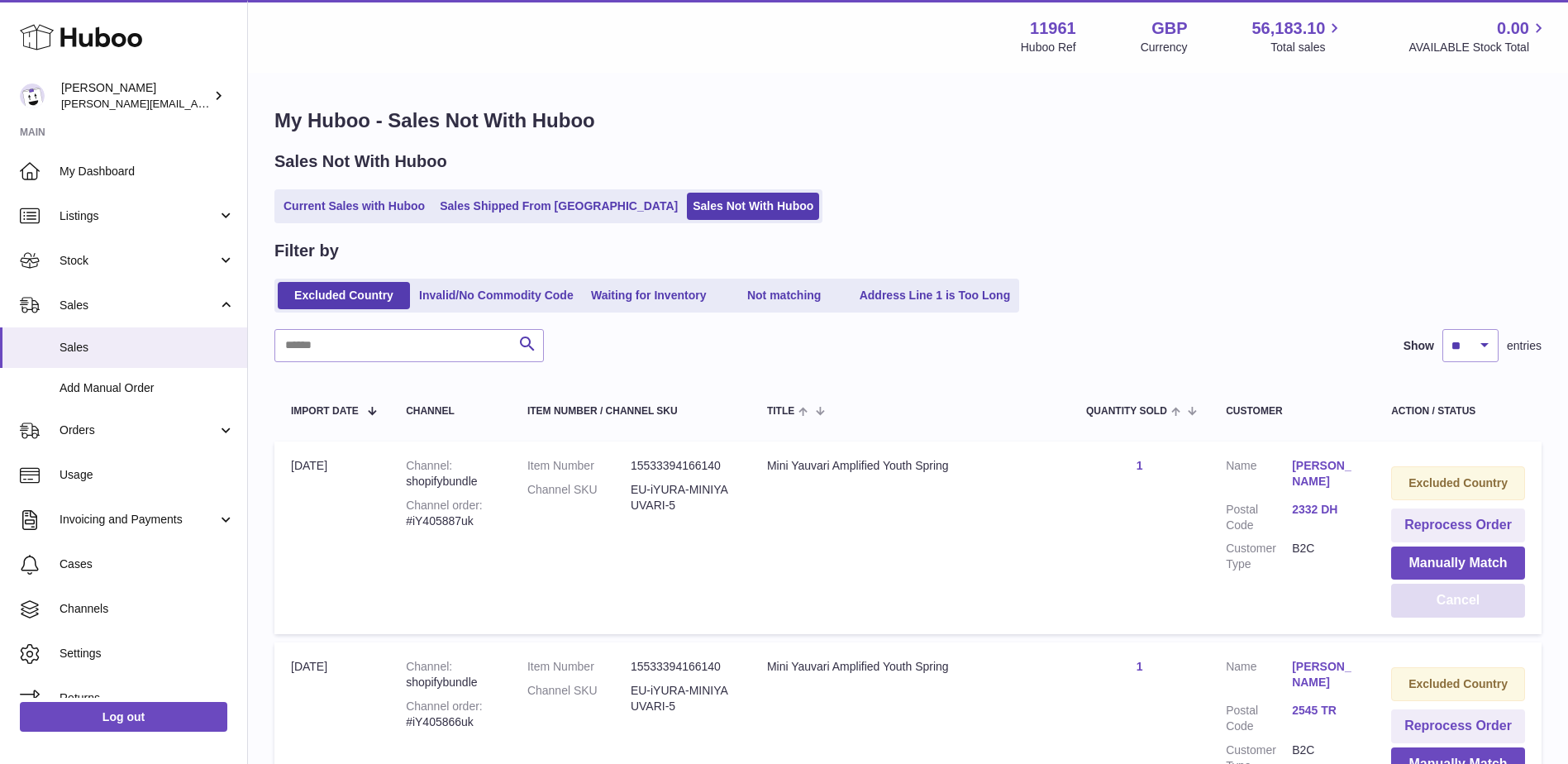
click at [1476, 599] on button "Cancel" at bounding box center [1458, 600] width 134 height 34
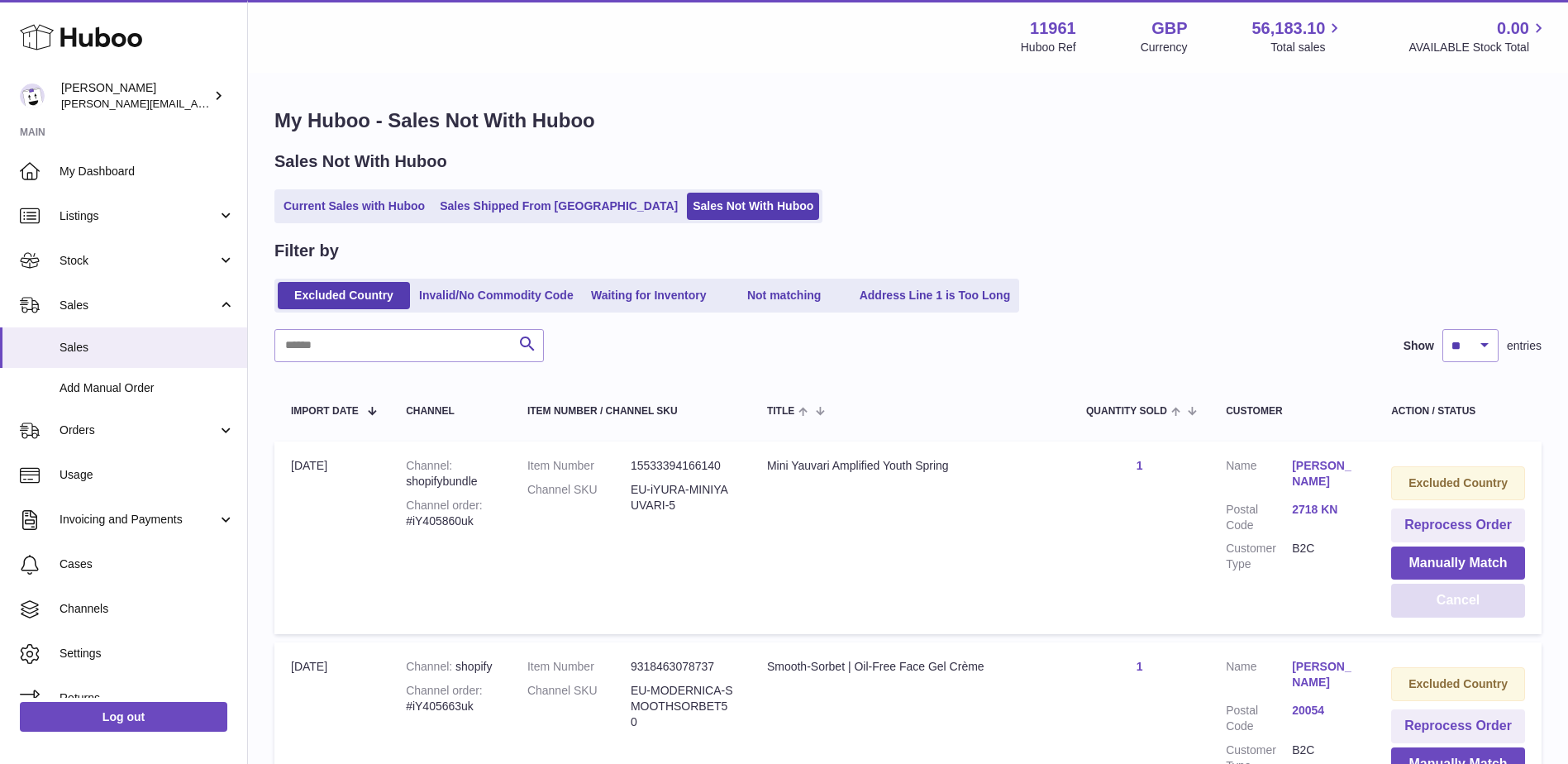
click at [1455, 604] on button "Cancel" at bounding box center [1458, 600] width 134 height 34
click at [1435, 601] on button "Cancel" at bounding box center [1458, 600] width 134 height 34
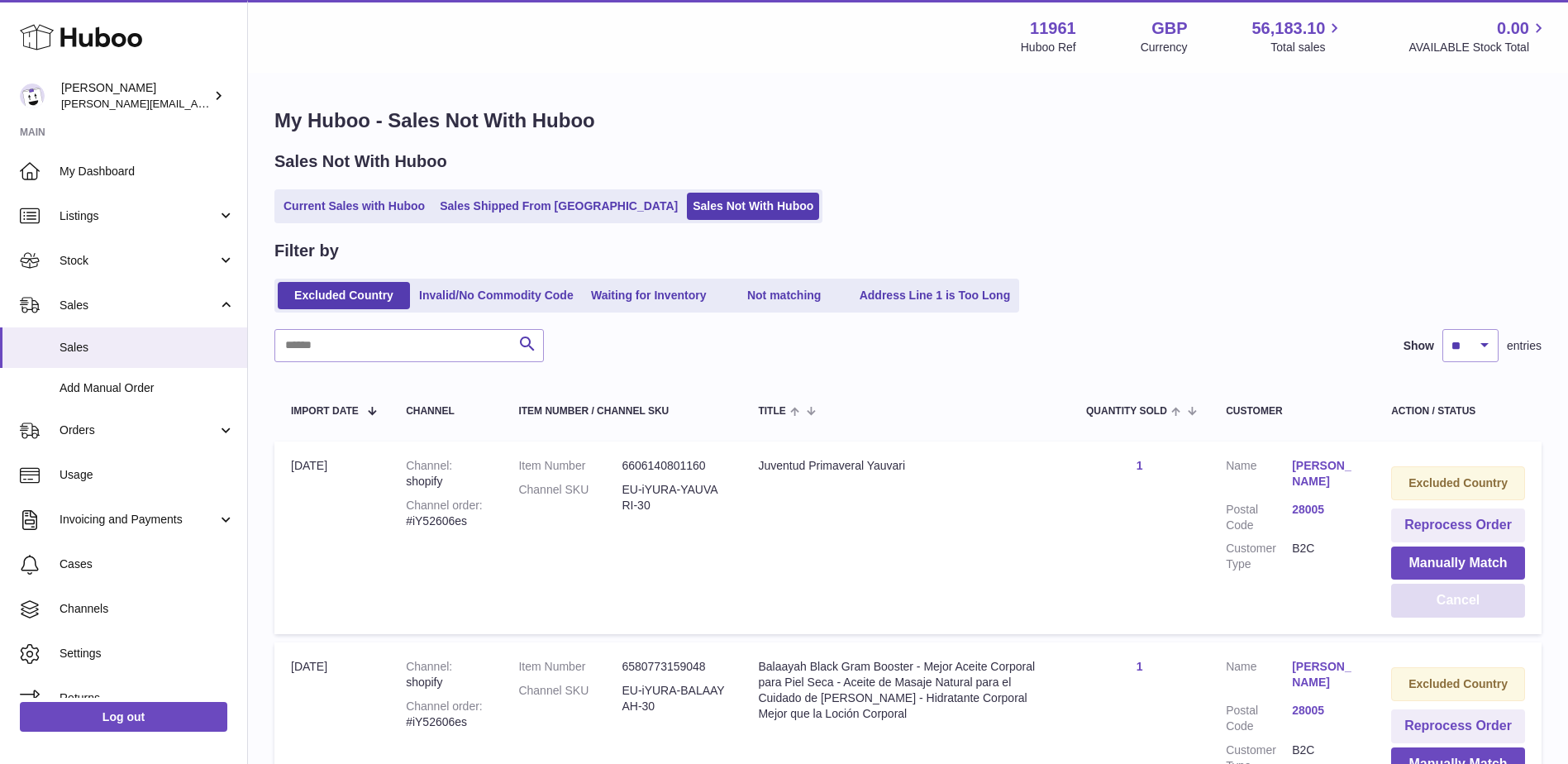
click at [1435, 601] on button "Cancel" at bounding box center [1458, 600] width 134 height 34
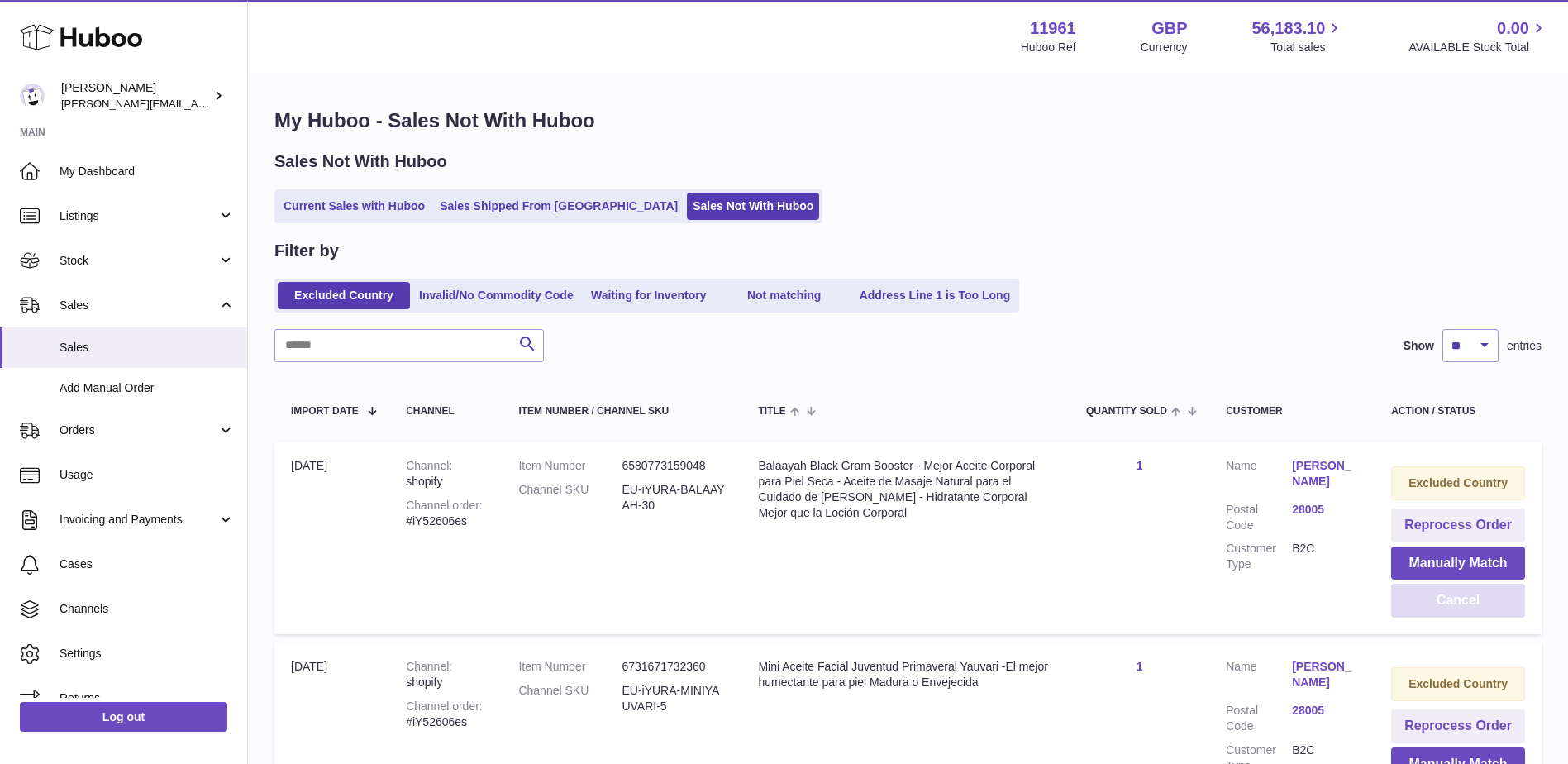
click at [1435, 601] on button "Cancel" at bounding box center [1458, 600] width 134 height 34
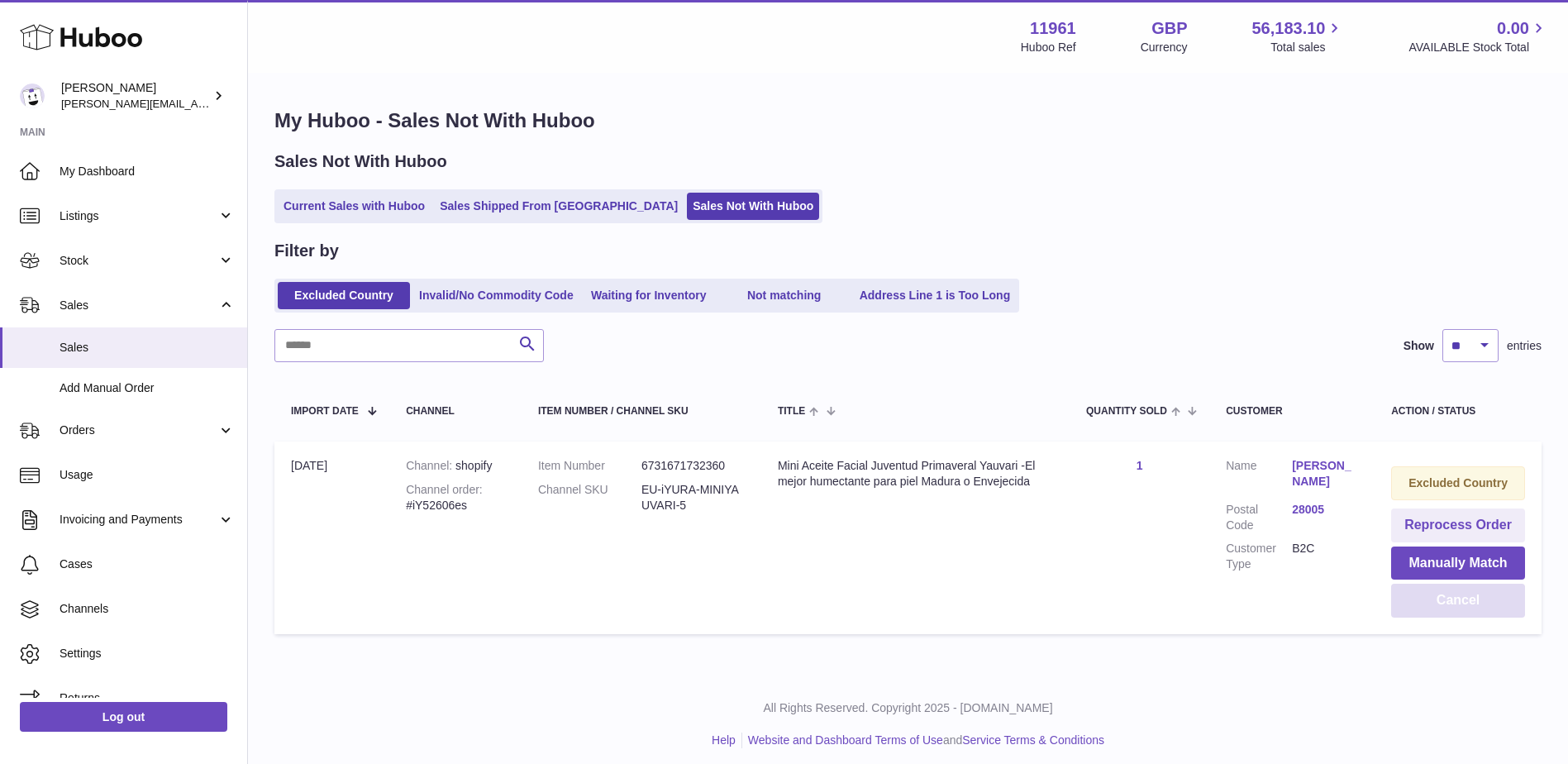
click at [1435, 601] on button "Cancel" at bounding box center [1458, 600] width 134 height 34
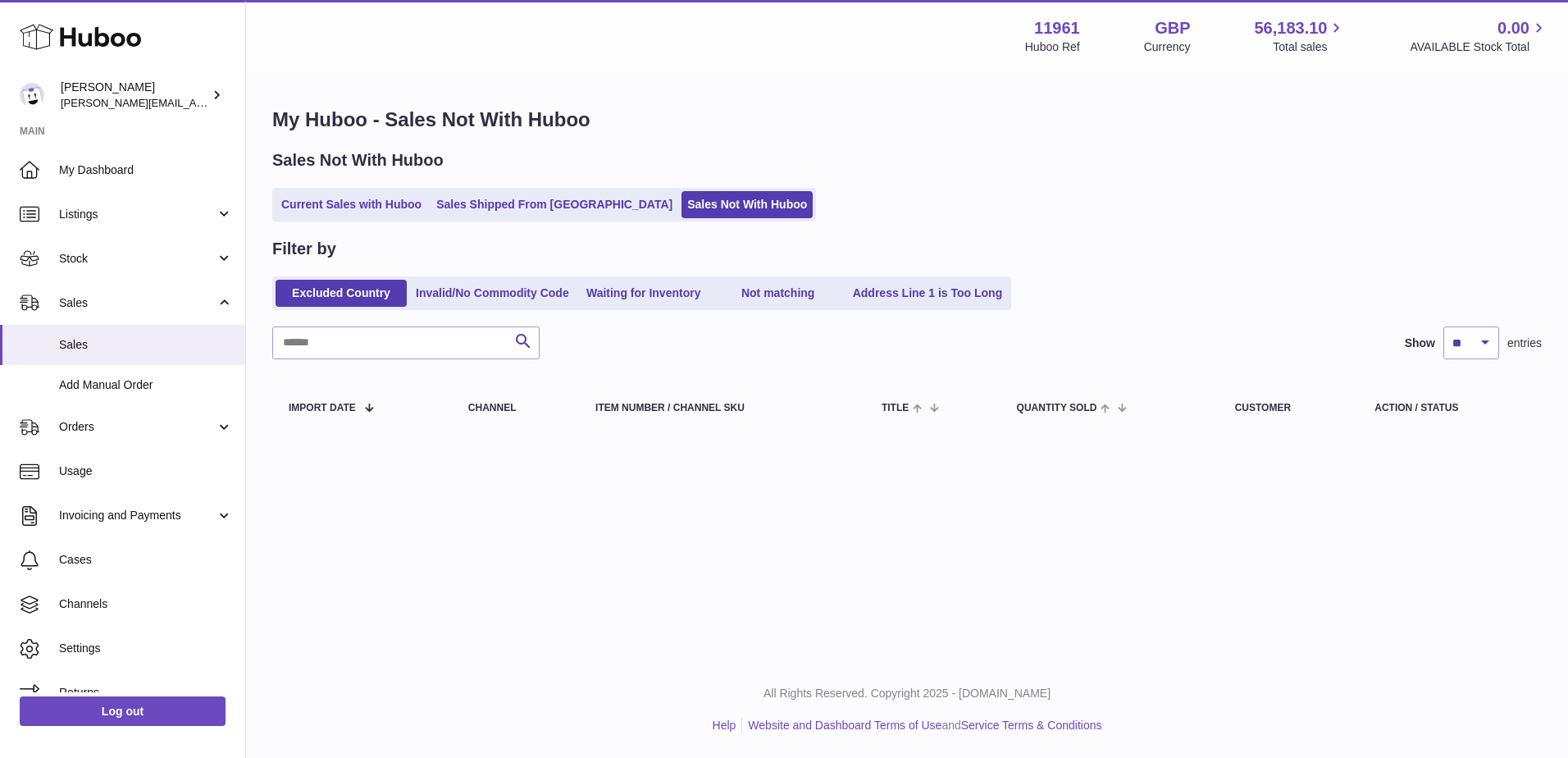
click at [475, 278] on ul "Excluded Country Invalid/No Commodity Code Waiting for Inventory Not matching A…" at bounding box center [642, 293] width 739 height 34
click at [457, 287] on link "Invalid/No Commodity Code" at bounding box center [493, 293] width 165 height 27
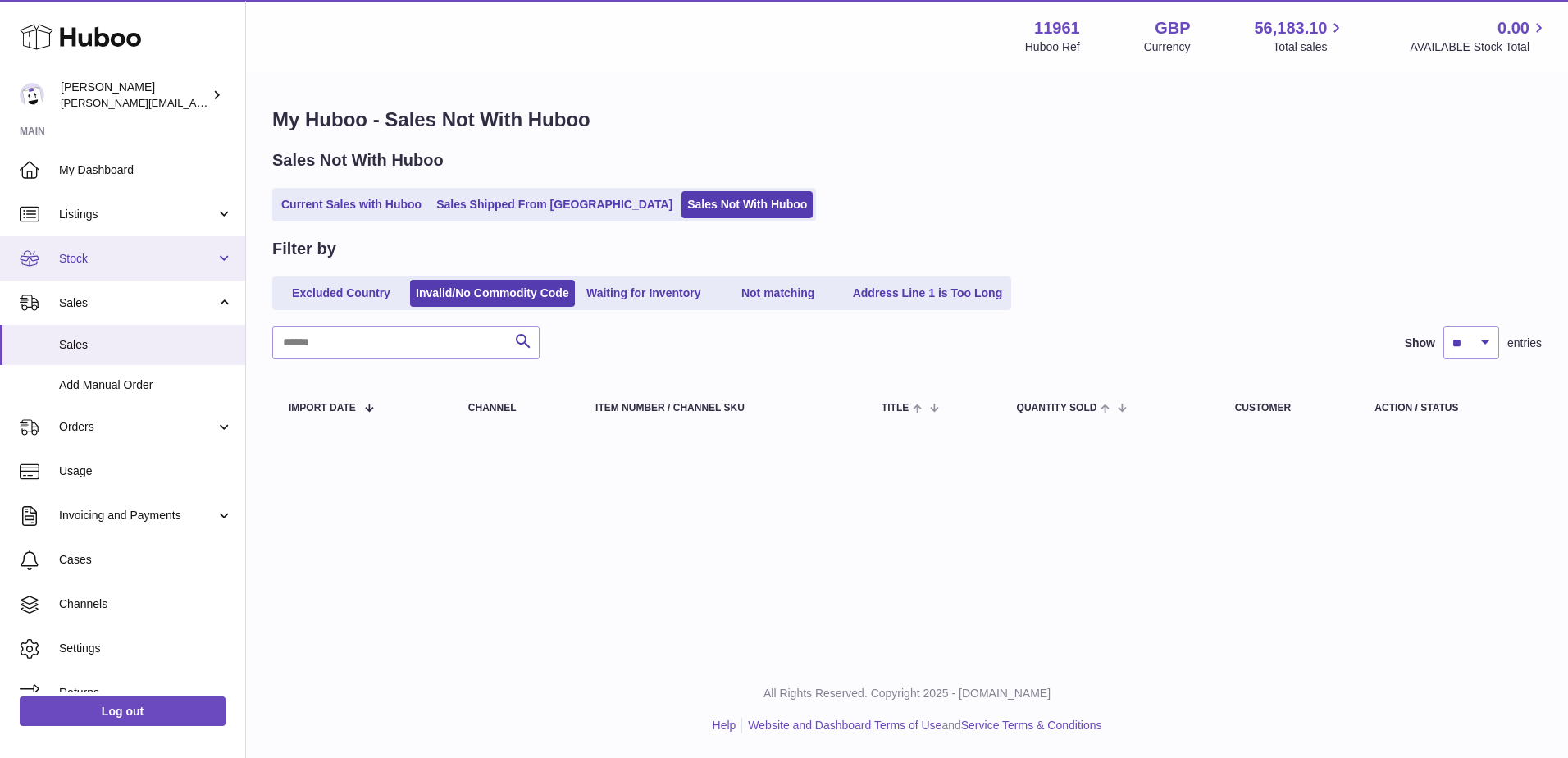
drag, startPoint x: 137, startPoint y: 257, endPoint x: 133, endPoint y: 271, distance: 14.6
click at [137, 257] on span "Stock" at bounding box center [137, 258] width 157 height 15
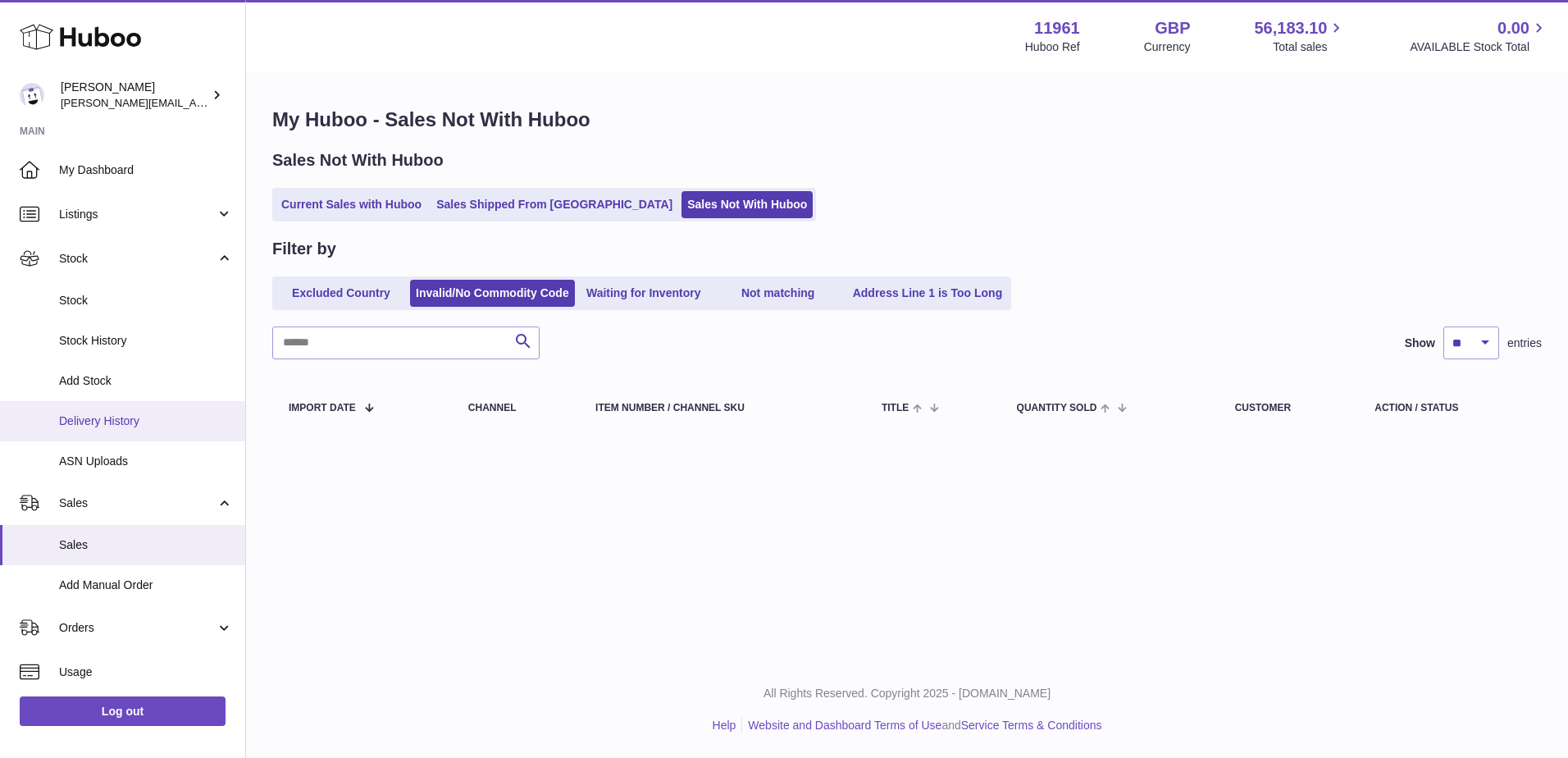
click at [104, 414] on span "Delivery History" at bounding box center [146, 420] width 174 height 15
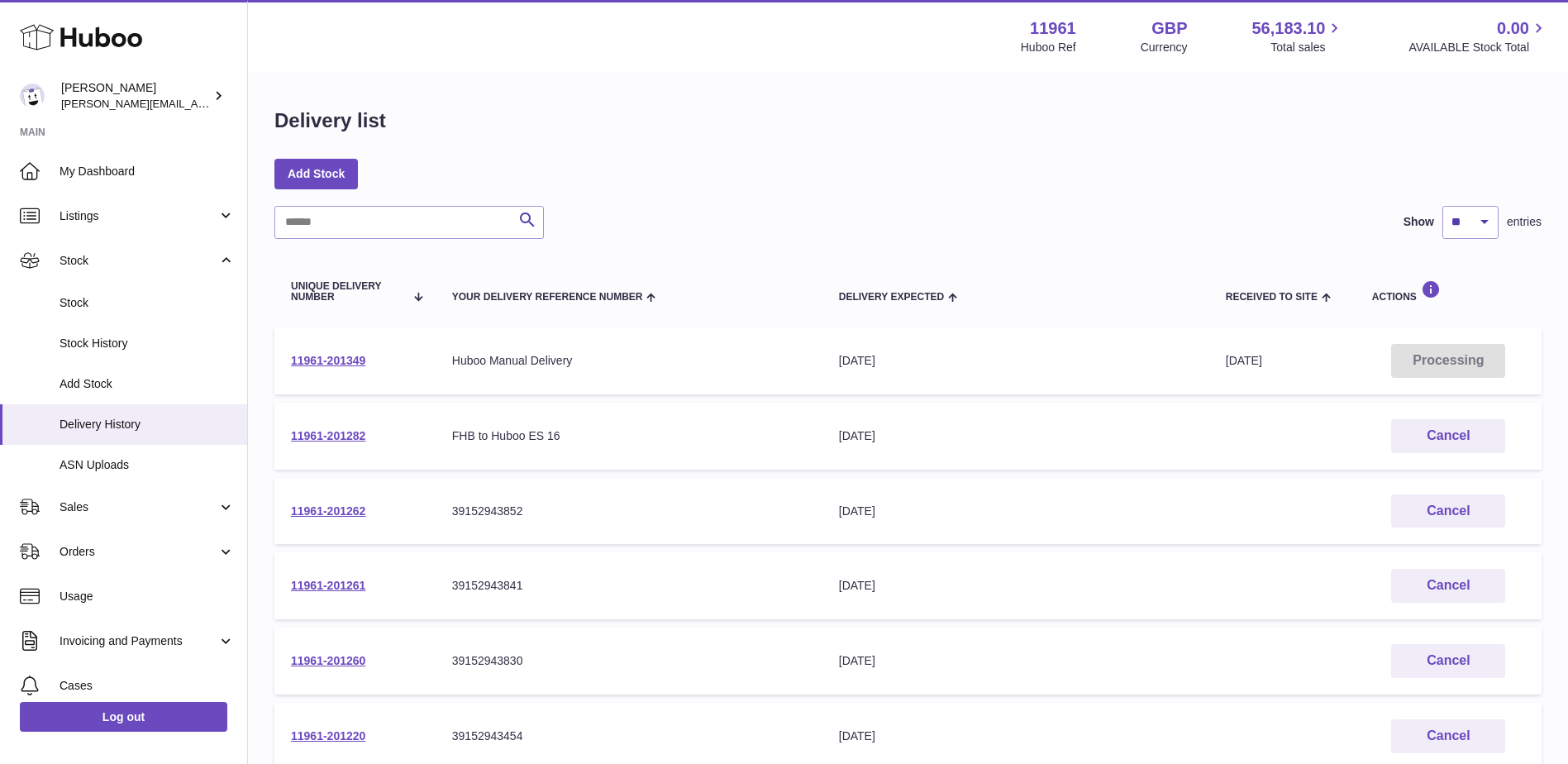
click at [357, 380] on td "11961-201349" at bounding box center [355, 361] width 162 height 67
click at [337, 433] on link "11961-201282" at bounding box center [328, 435] width 74 height 13
click at [320, 362] on link "11961-201349" at bounding box center [328, 361] width 74 height 13
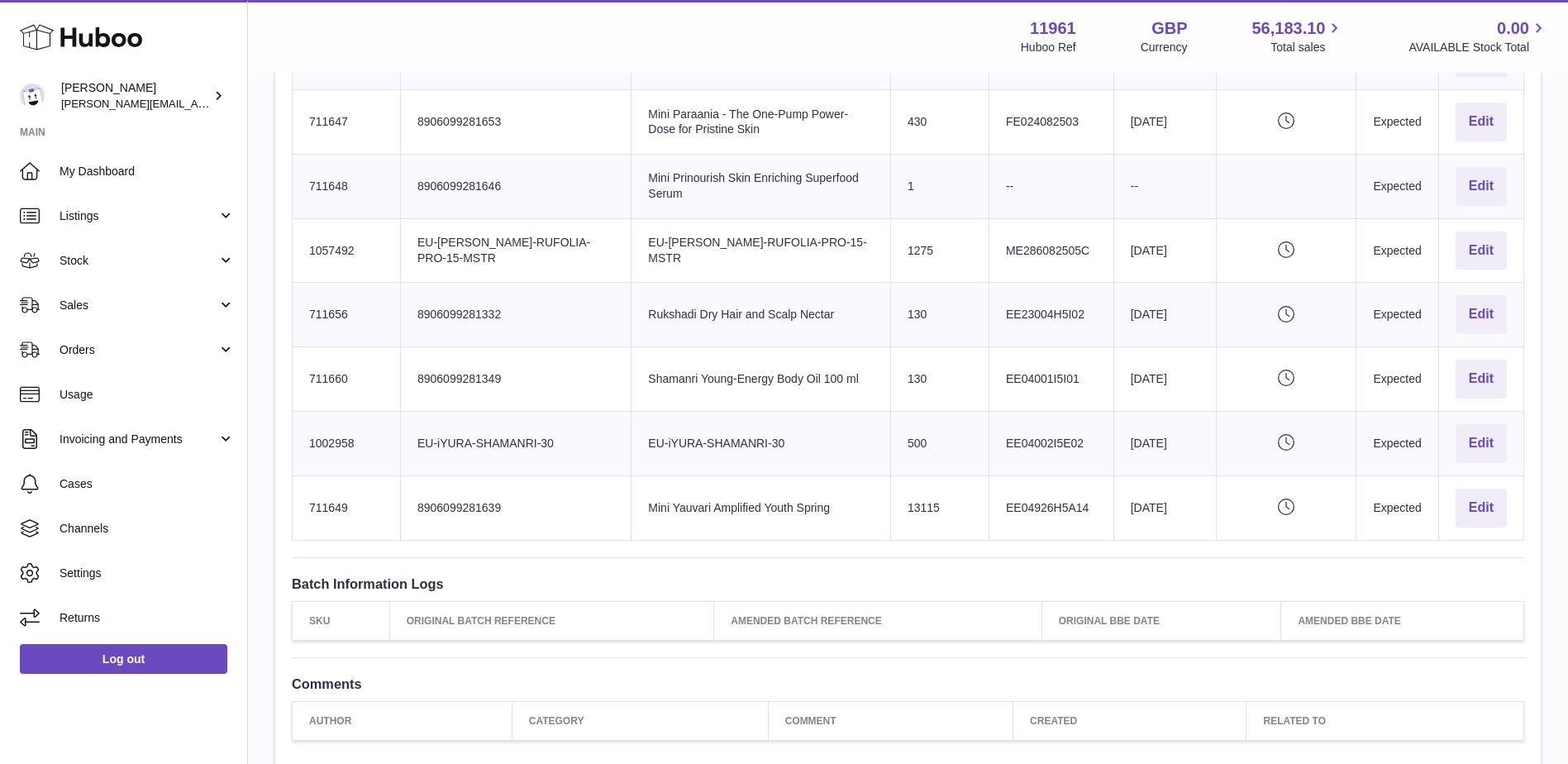
scroll to position [1345, 0]
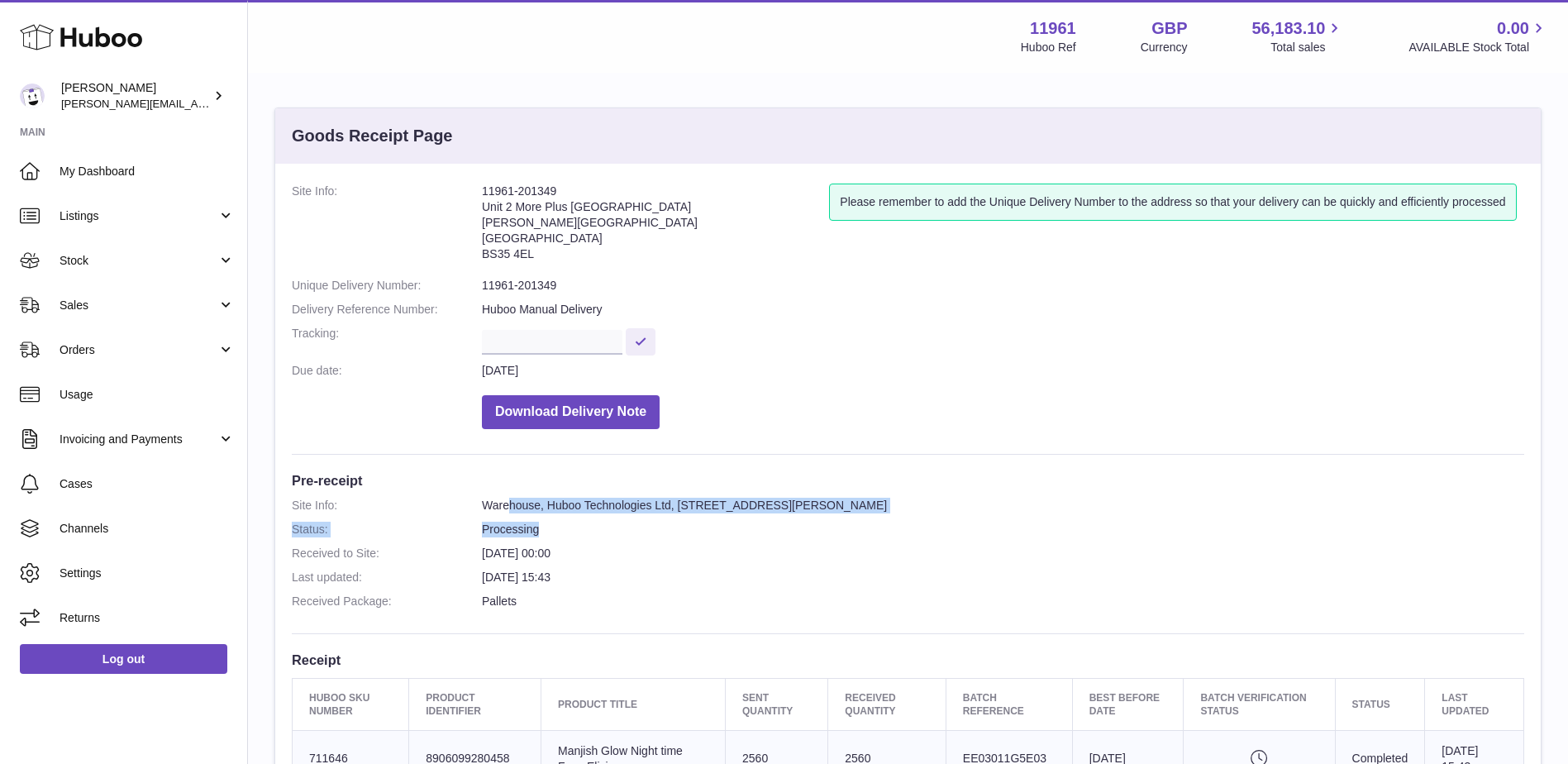
drag, startPoint x: 511, startPoint y: 507, endPoint x: 632, endPoint y: 524, distance: 122.2
click at [632, 524] on dl "Site Info: Warehouse, Huboo Technologies Ltd, Unit 2, More Plus Central Park, H…" at bounding box center [908, 557] width 1232 height 119
click at [208, 272] on link "Stock" at bounding box center [123, 260] width 247 height 45
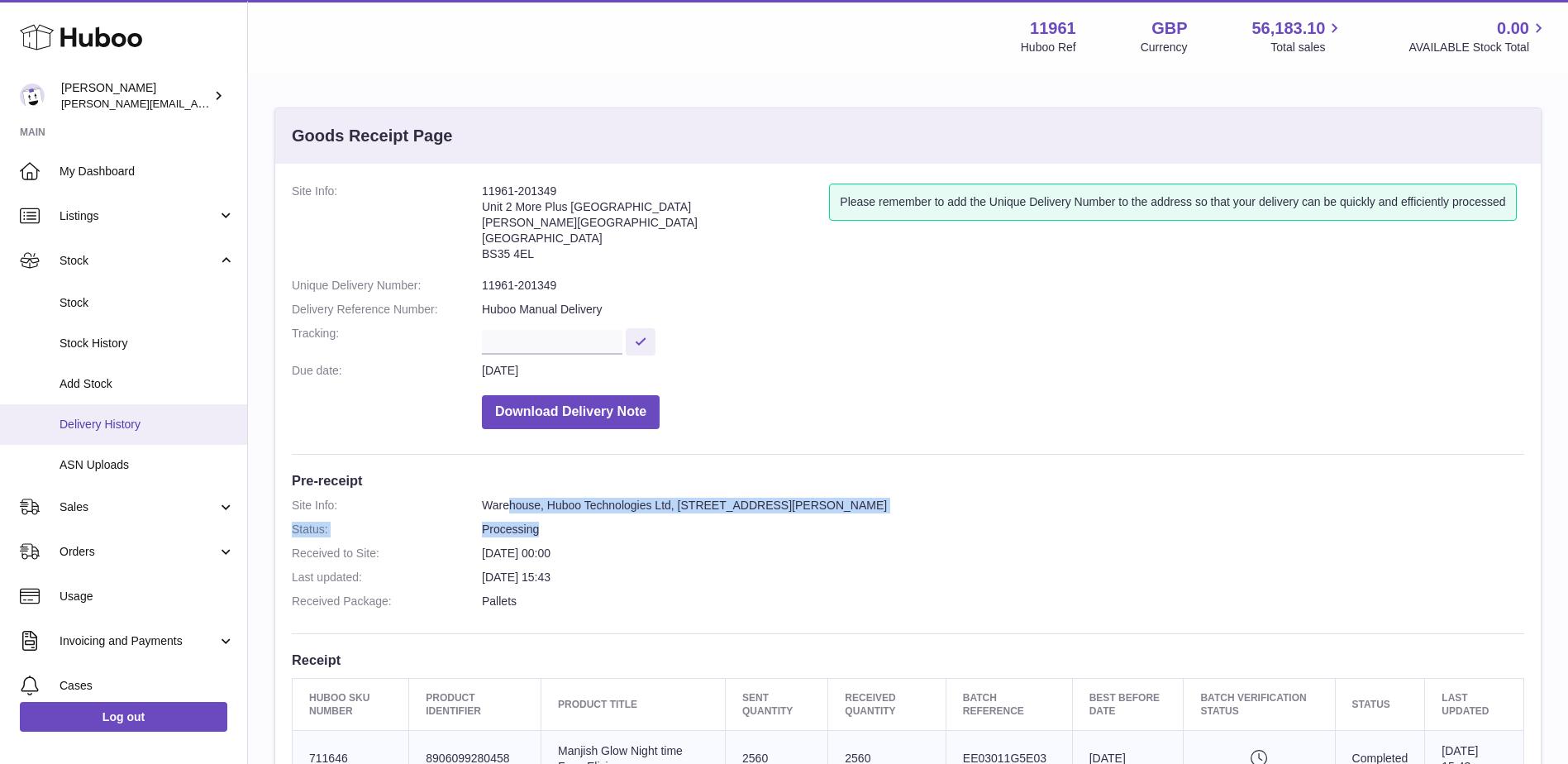
click at [87, 427] on span "Delivery History" at bounding box center [147, 424] width 175 height 16
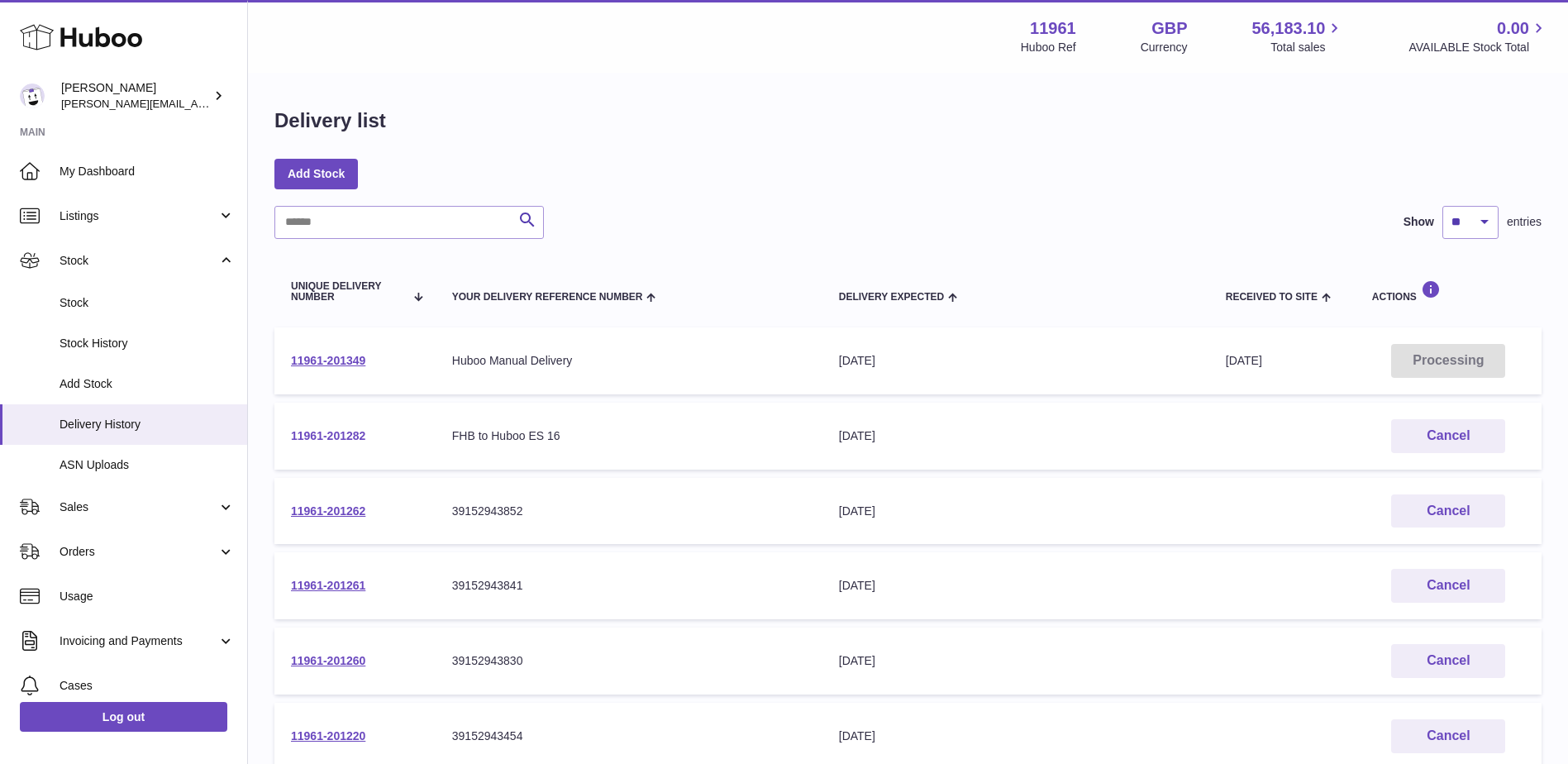
click at [330, 434] on link "11961-201282" at bounding box center [328, 435] width 74 height 13
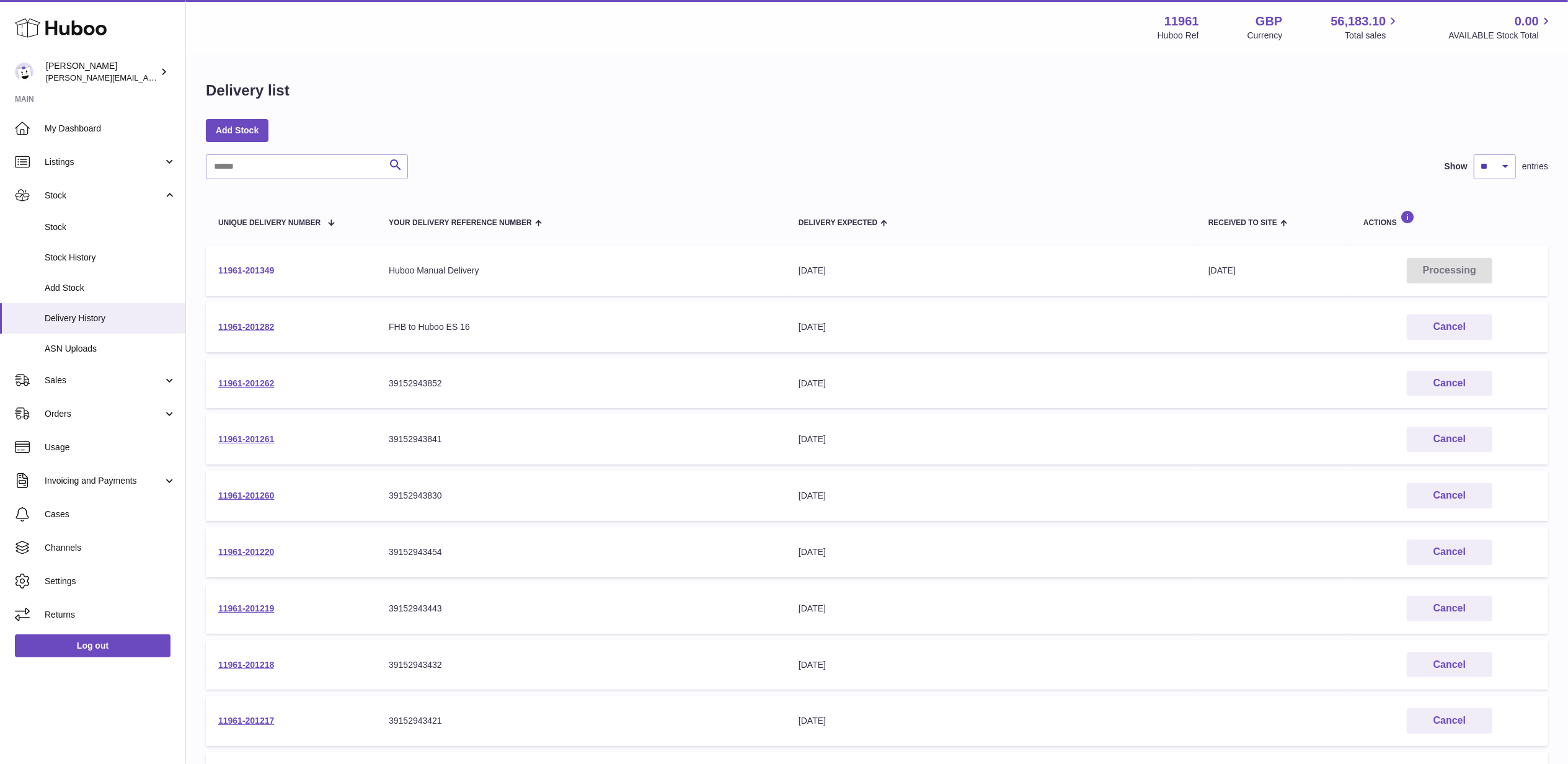
click at [243, 269] on link "11961-201349" at bounding box center [246, 270] width 55 height 10
click at [144, 164] on span "Listings" at bounding box center [103, 162] width 118 height 12
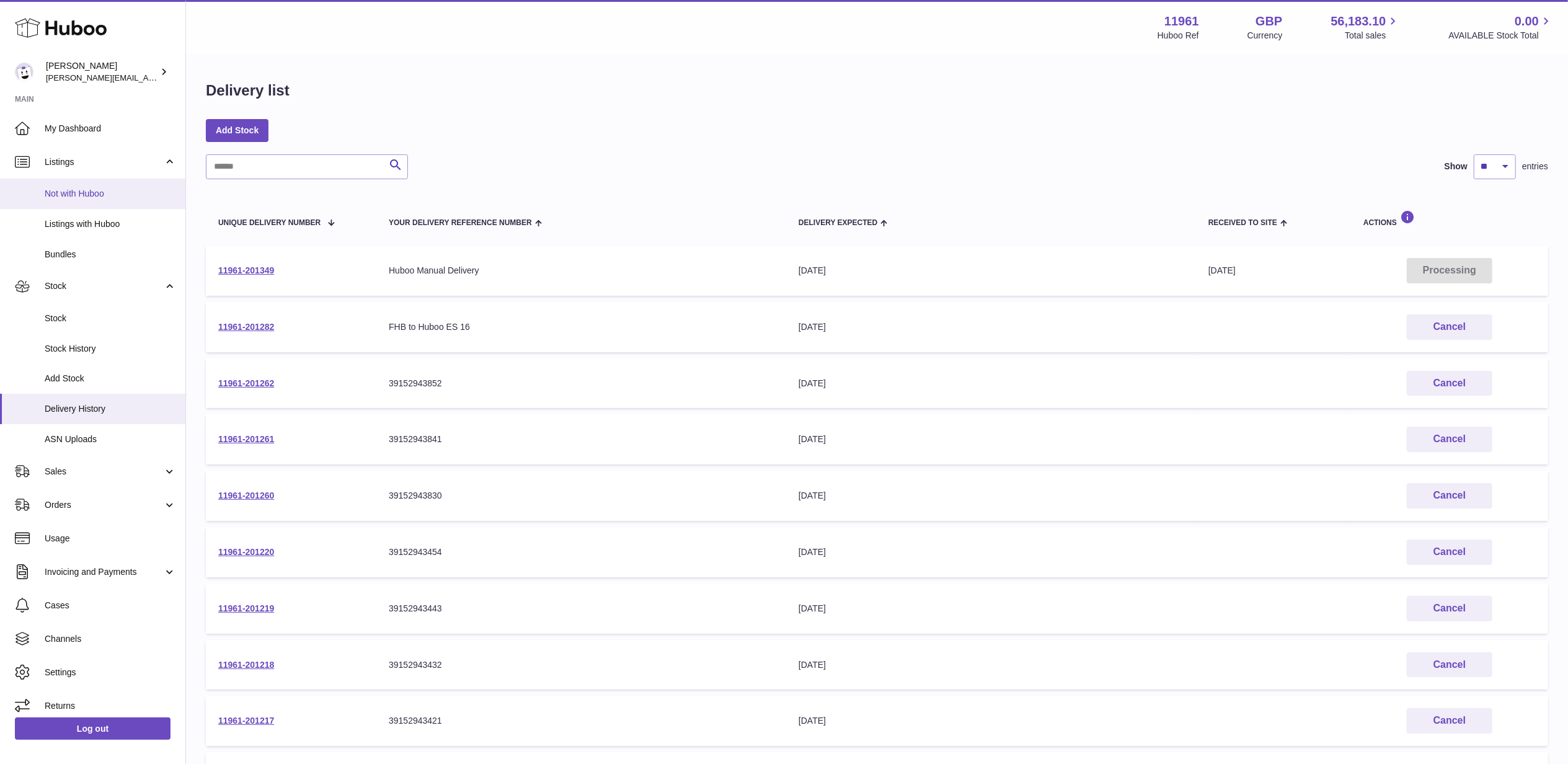
click at [69, 196] on span "Not with Huboo" at bounding box center [110, 193] width 131 height 12
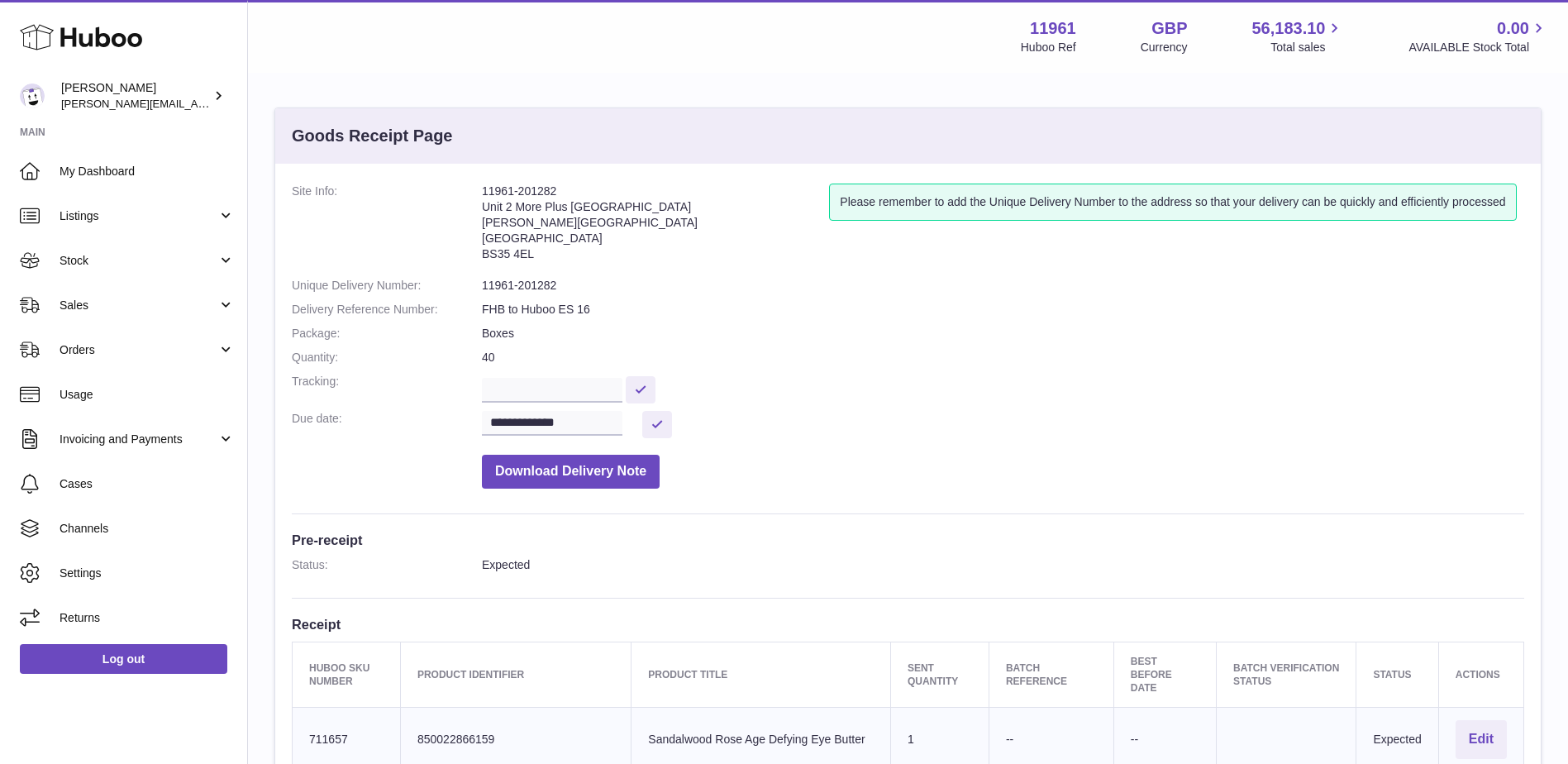
drag, startPoint x: 485, startPoint y: 197, endPoint x: 623, endPoint y: 267, distance: 154.7
click at [623, 267] on address "11961-201282 Unit 2 More Plus Central Park Hudson Ave Severn Beach BS35 4EL" at bounding box center [655, 226] width 347 height 86
drag, startPoint x: 623, startPoint y: 267, endPoint x: 640, endPoint y: 303, distance: 39.8
click at [640, 303] on dd "FHB to Huboo ES 16" at bounding box center [1003, 309] width 1042 height 16
click at [476, 230] on dt "Site Info:" at bounding box center [387, 226] width 190 height 86
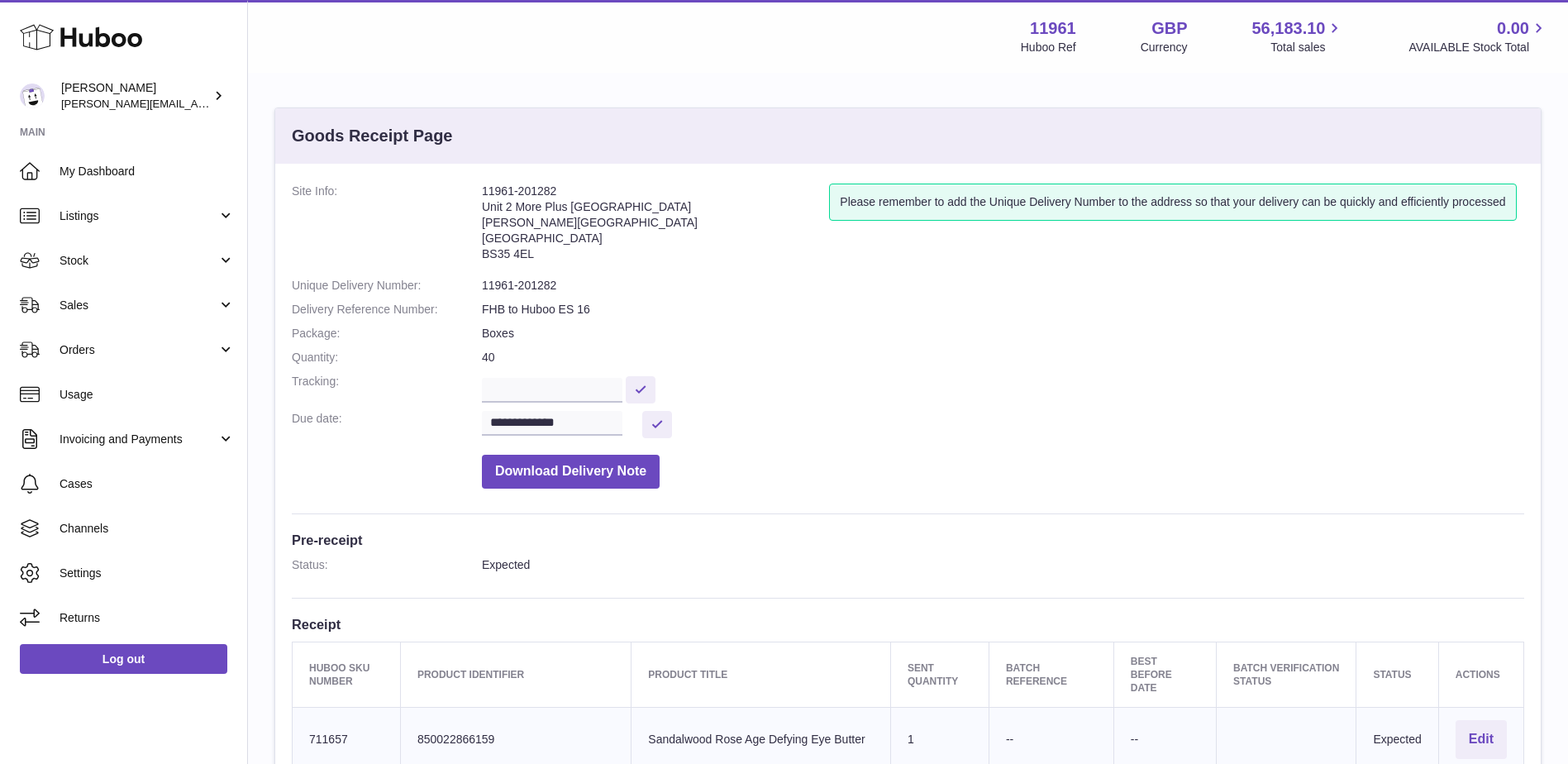
click at [562, 265] on address "11961-201282 Unit 2 More Plus Central Park Hudson Ave Severn Beach BS35 4EL" at bounding box center [655, 226] width 347 height 86
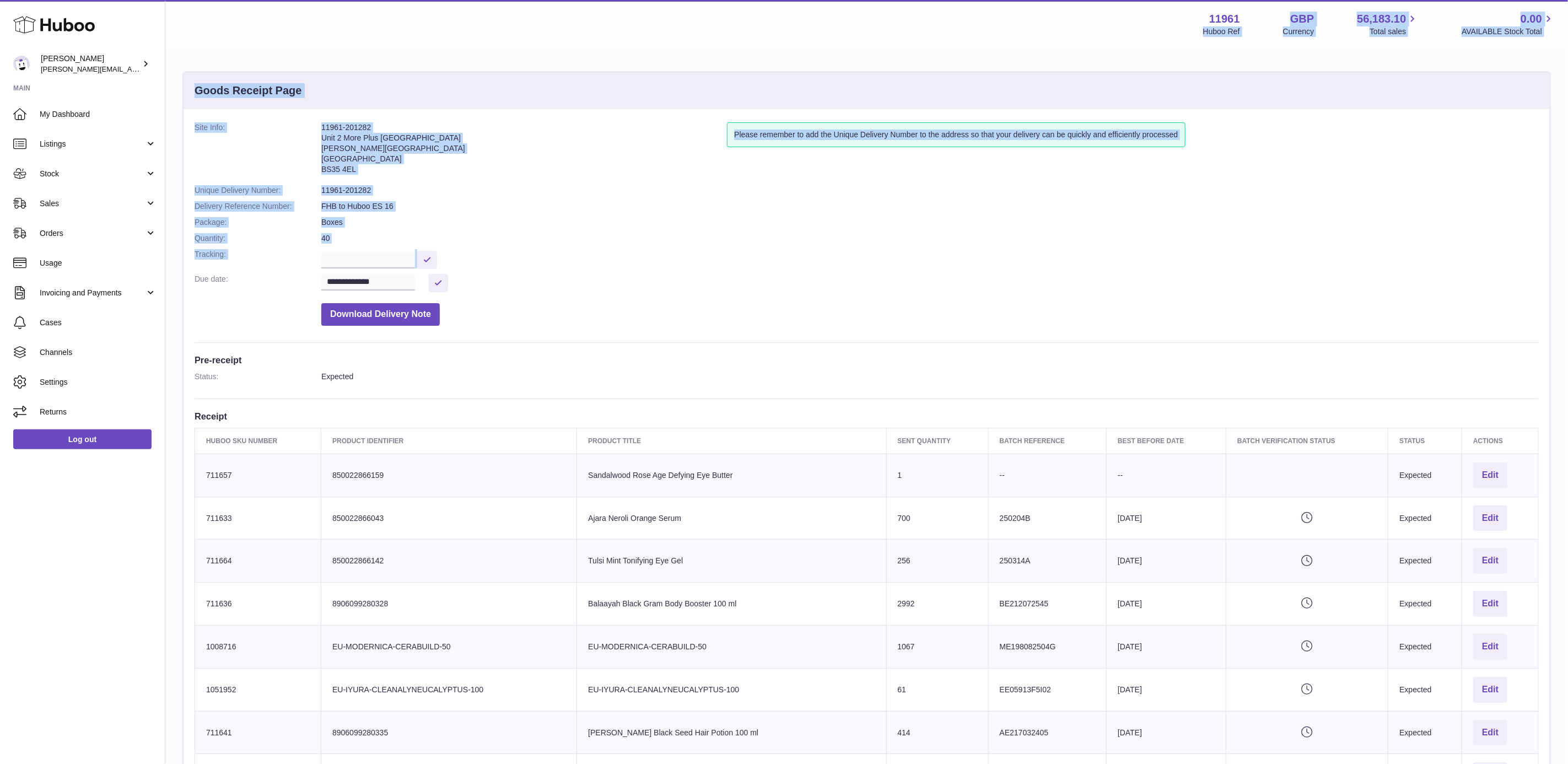
drag, startPoint x: 173, startPoint y: 35, endPoint x: 682, endPoint y: 233, distance: 546.2
click at [682, 233] on div "**********" at bounding box center [867, 717] width 1402 height 1435
drag, startPoint x: 682, startPoint y: 233, endPoint x: 610, endPoint y: 217, distance: 73.8
click at [632, 217] on dd "Boxes" at bounding box center [930, 222] width 1217 height 10
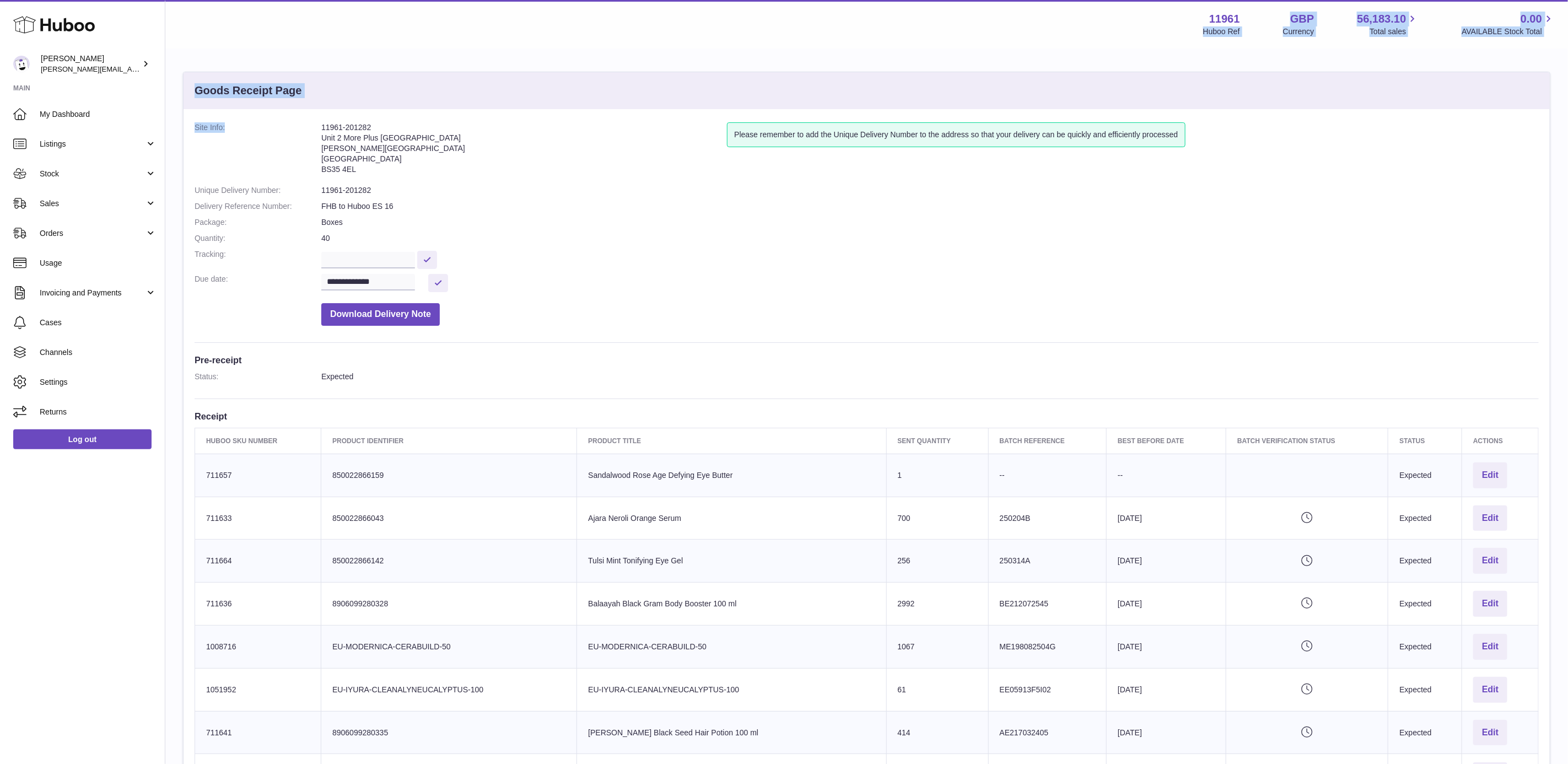
drag, startPoint x: 172, startPoint y: 20, endPoint x: 300, endPoint y: 116, distance: 160.0
click at [300, 116] on div "**********" at bounding box center [867, 717] width 1402 height 1435
drag, startPoint x: 300, startPoint y: 116, endPoint x: 558, endPoint y: 108, distance: 258.1
click at [558, 108] on div "Goods Receipt Page" at bounding box center [867, 91] width 1367 height 37
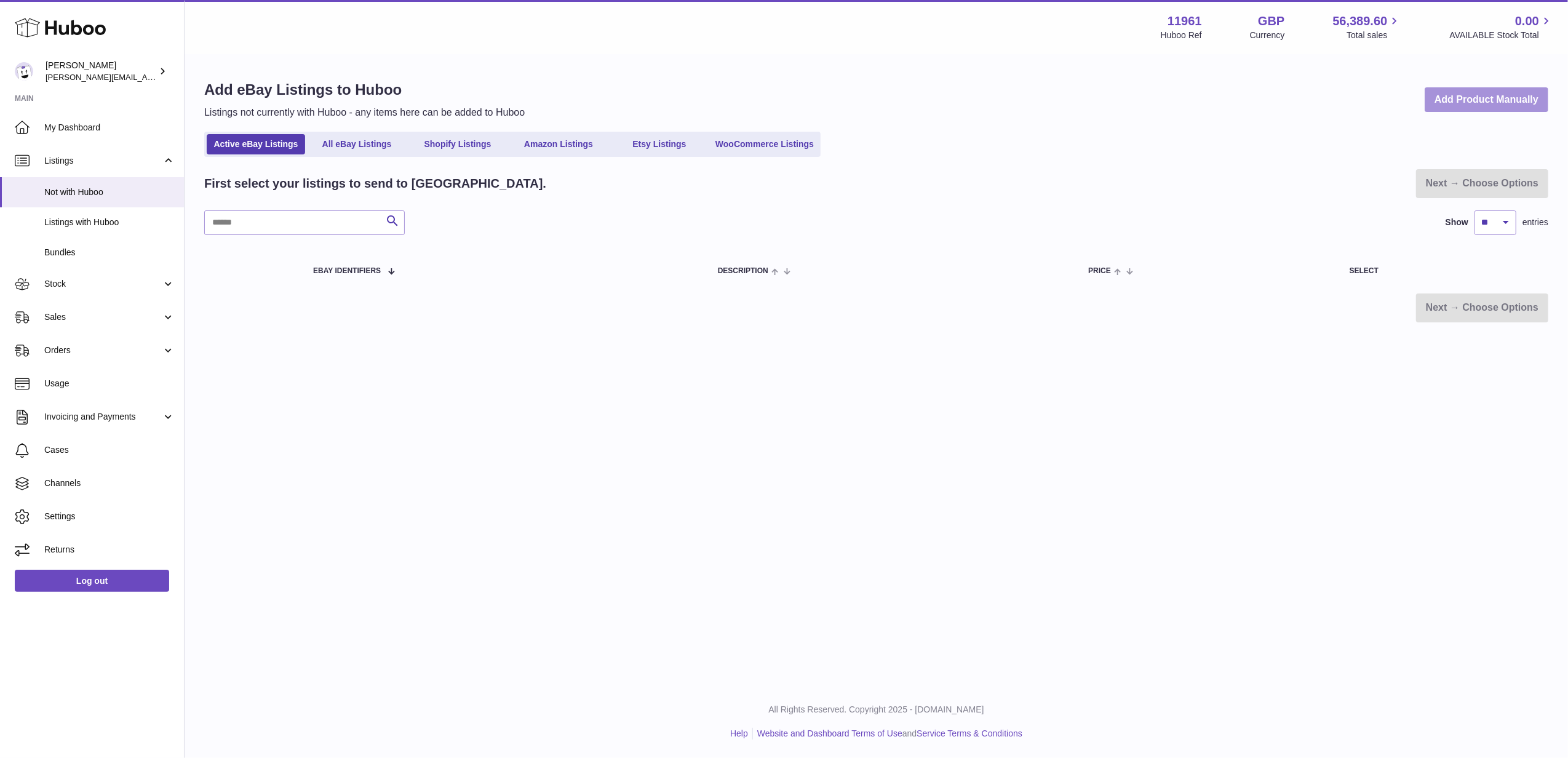
click at [1511, 99] on link "Add Product Manually" at bounding box center [1486, 100] width 124 height 25
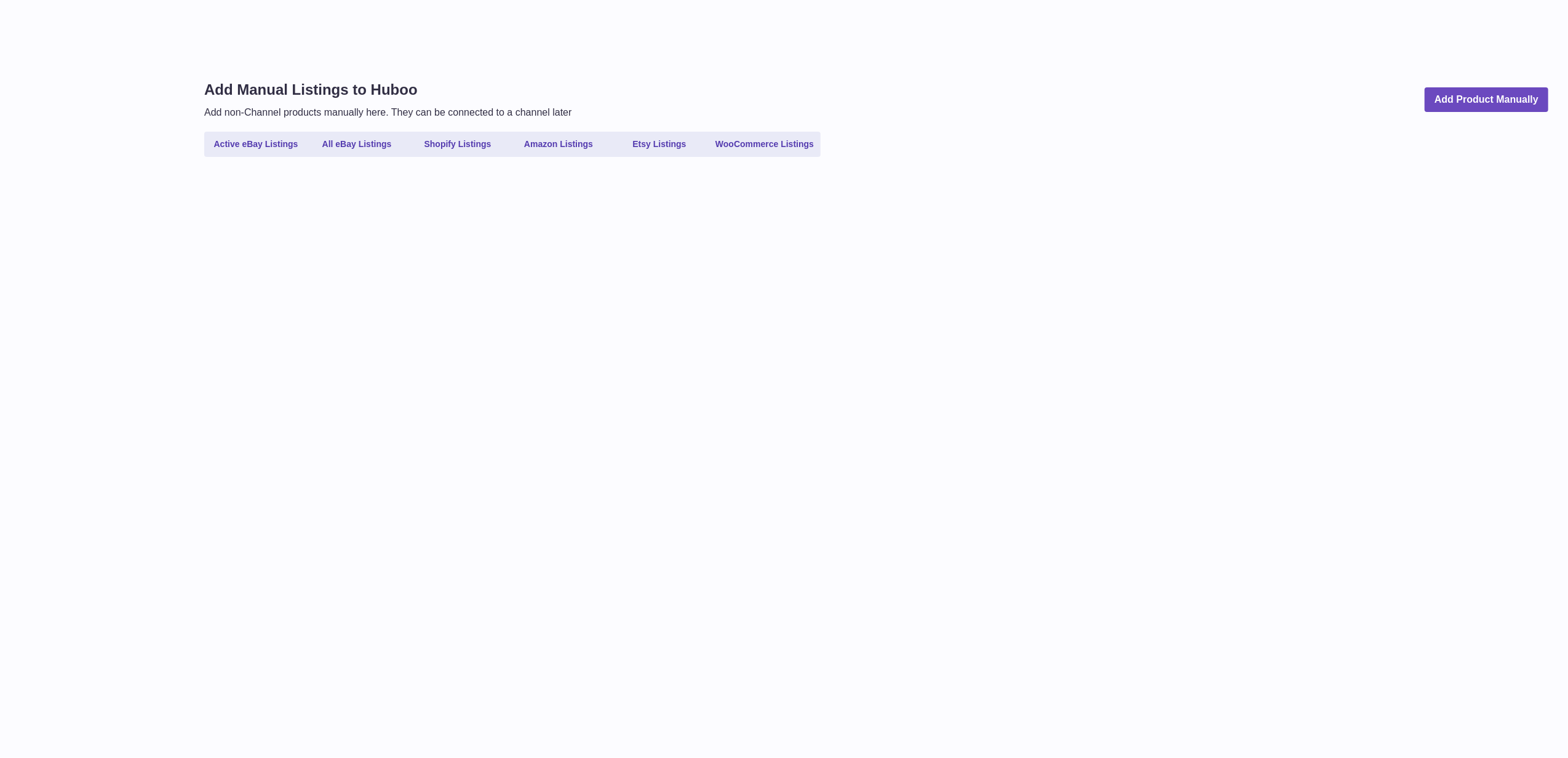
select select
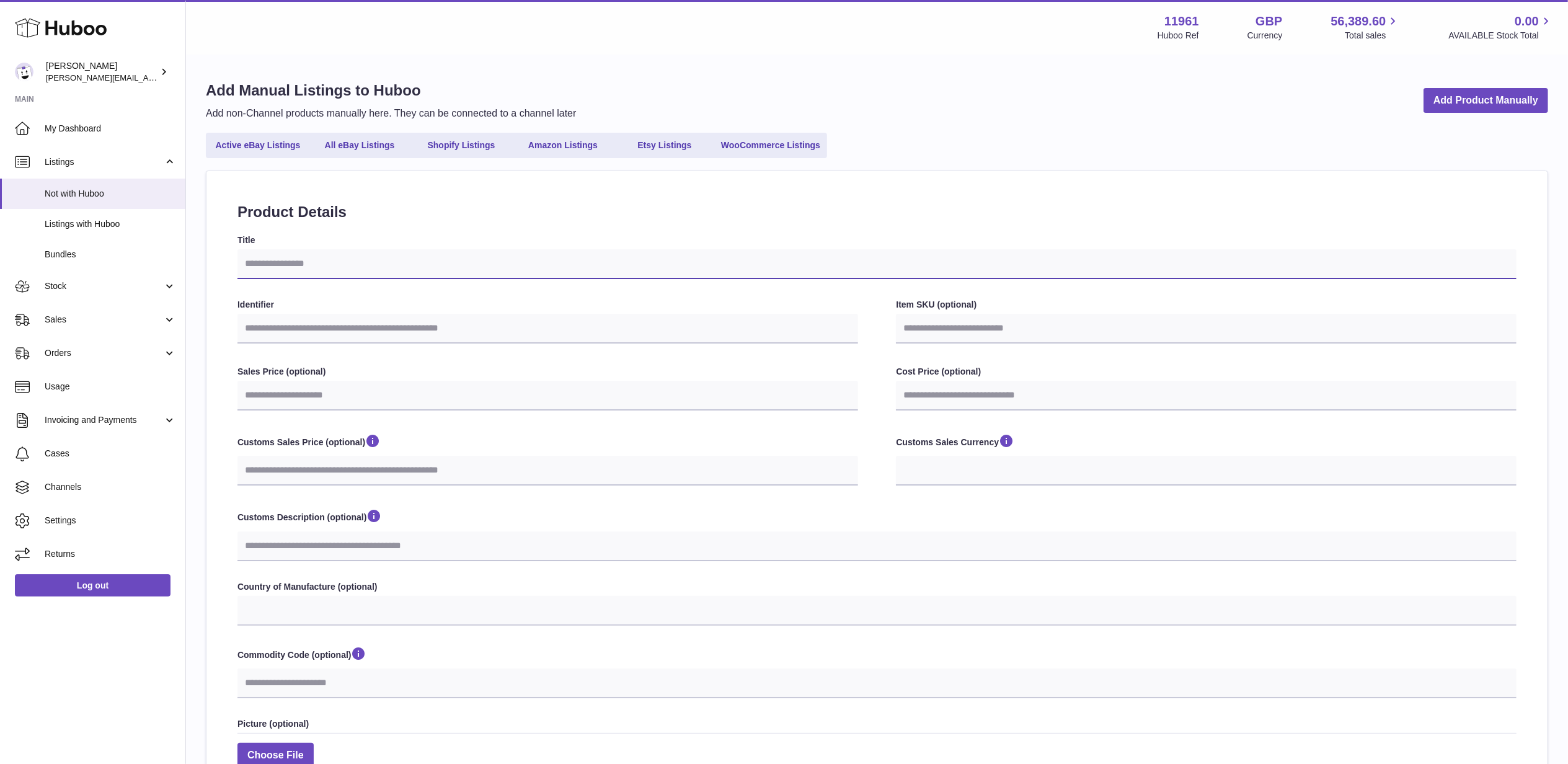
click at [277, 277] on input "Title" at bounding box center [877, 264] width 1279 height 29
paste input "**********"
type input "**********"
select select
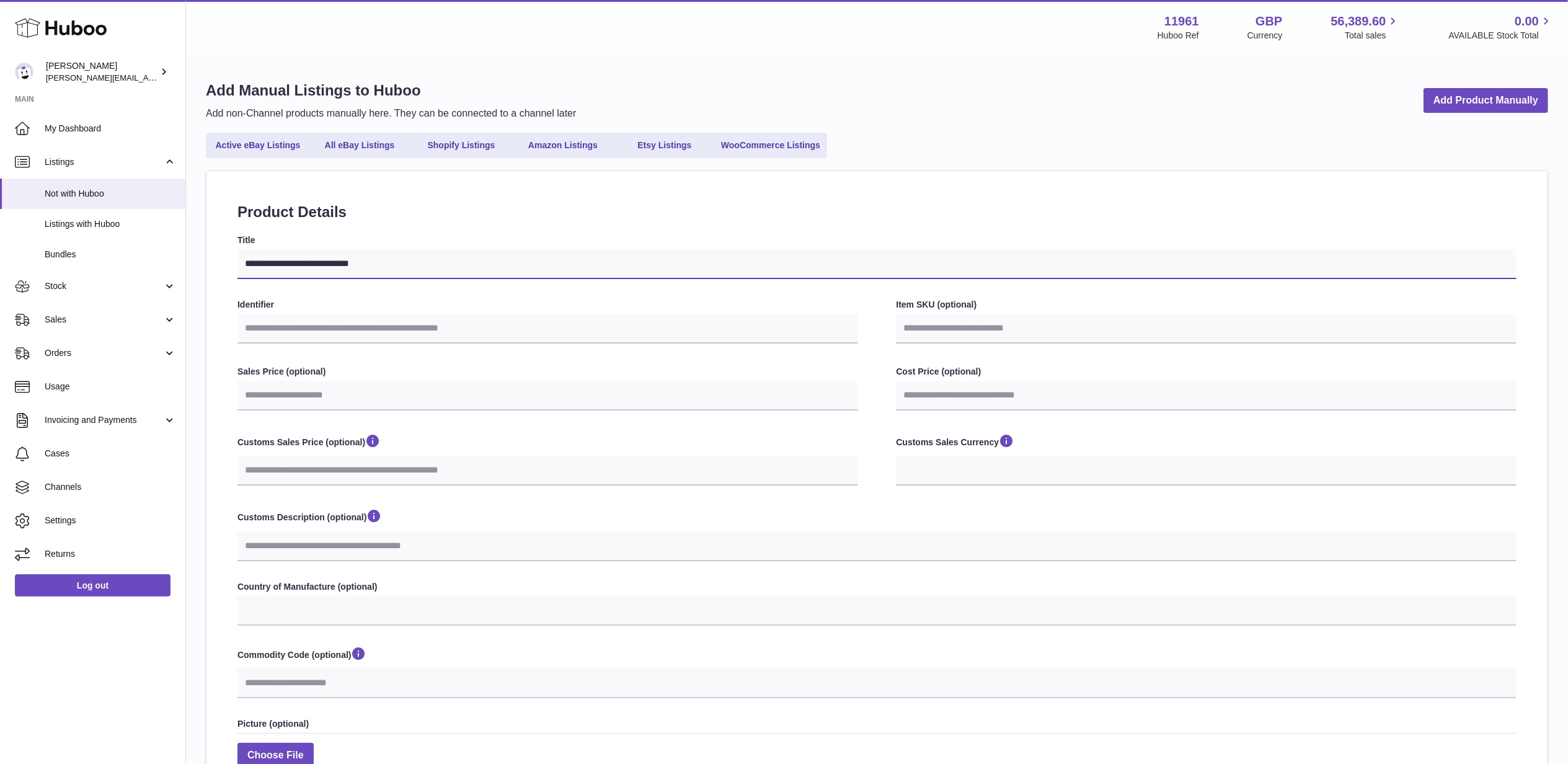
type input "**********"
click at [336, 325] on input "Identifier" at bounding box center [548, 328] width 620 height 29
paste input "**********"
type input "**********"
select select
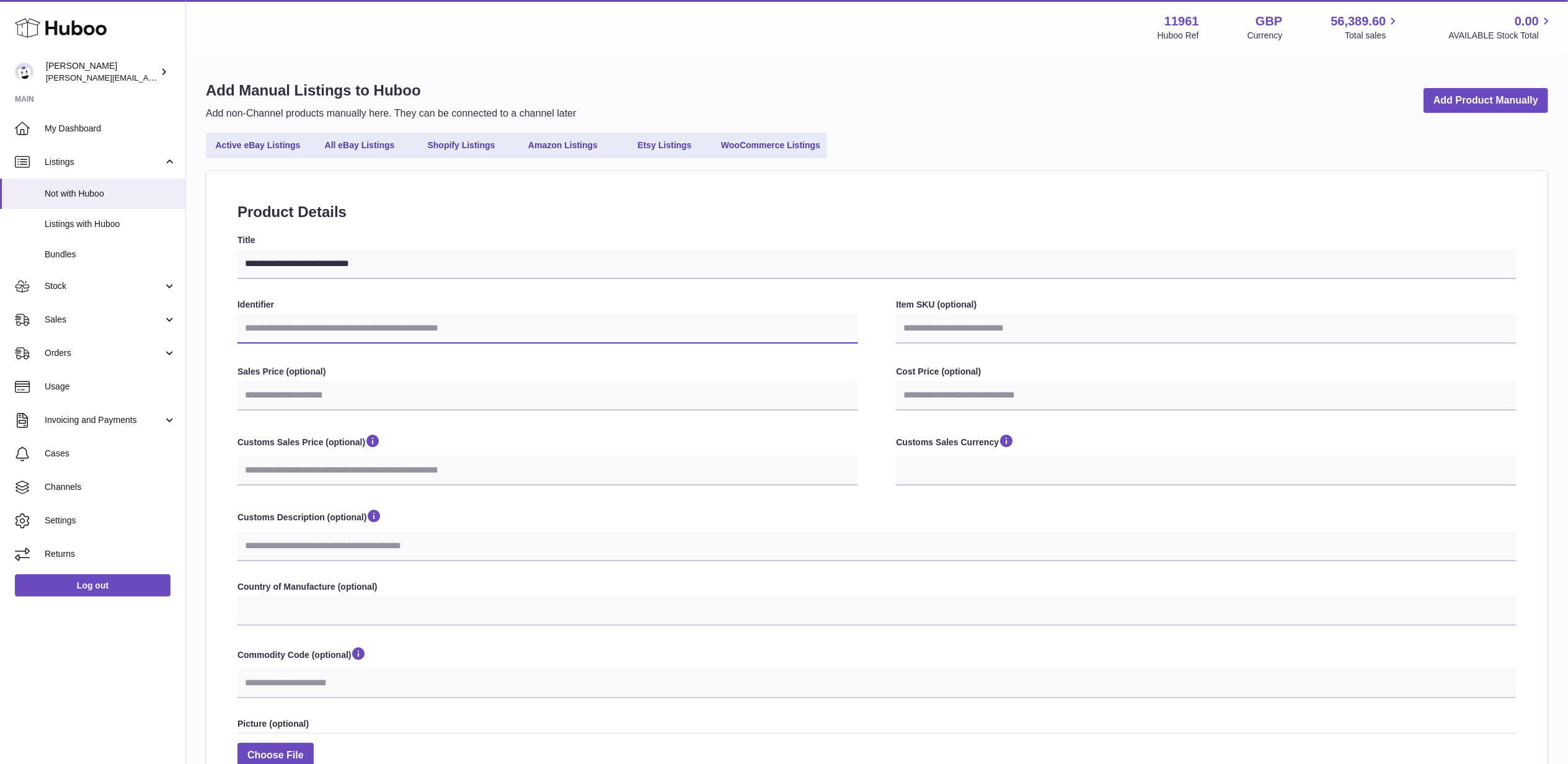
select select
type input "**********"
click at [965, 324] on input "Item SKU (optional)" at bounding box center [1206, 328] width 620 height 29
paste input "**********"
type input "**********"
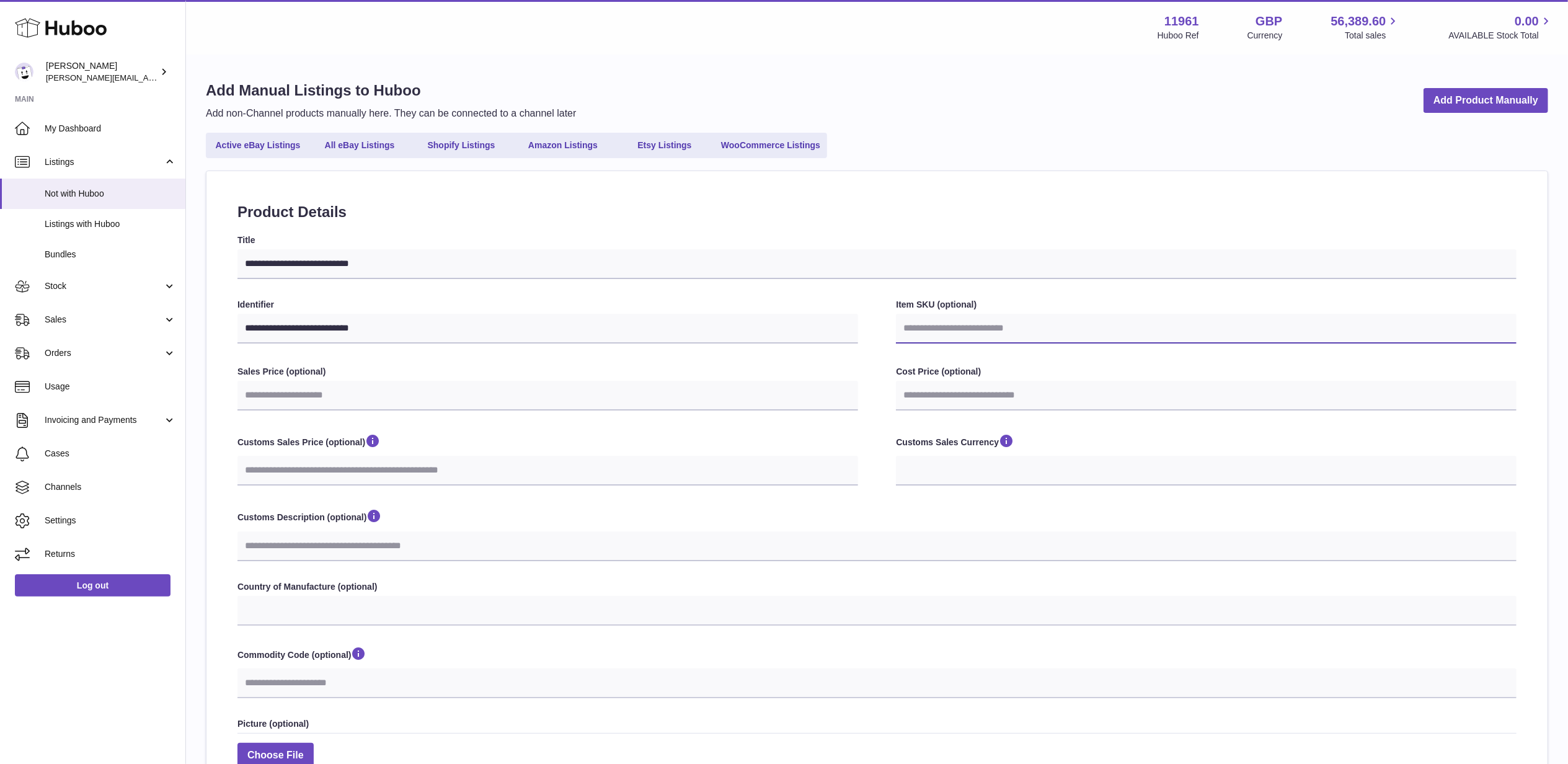
select select
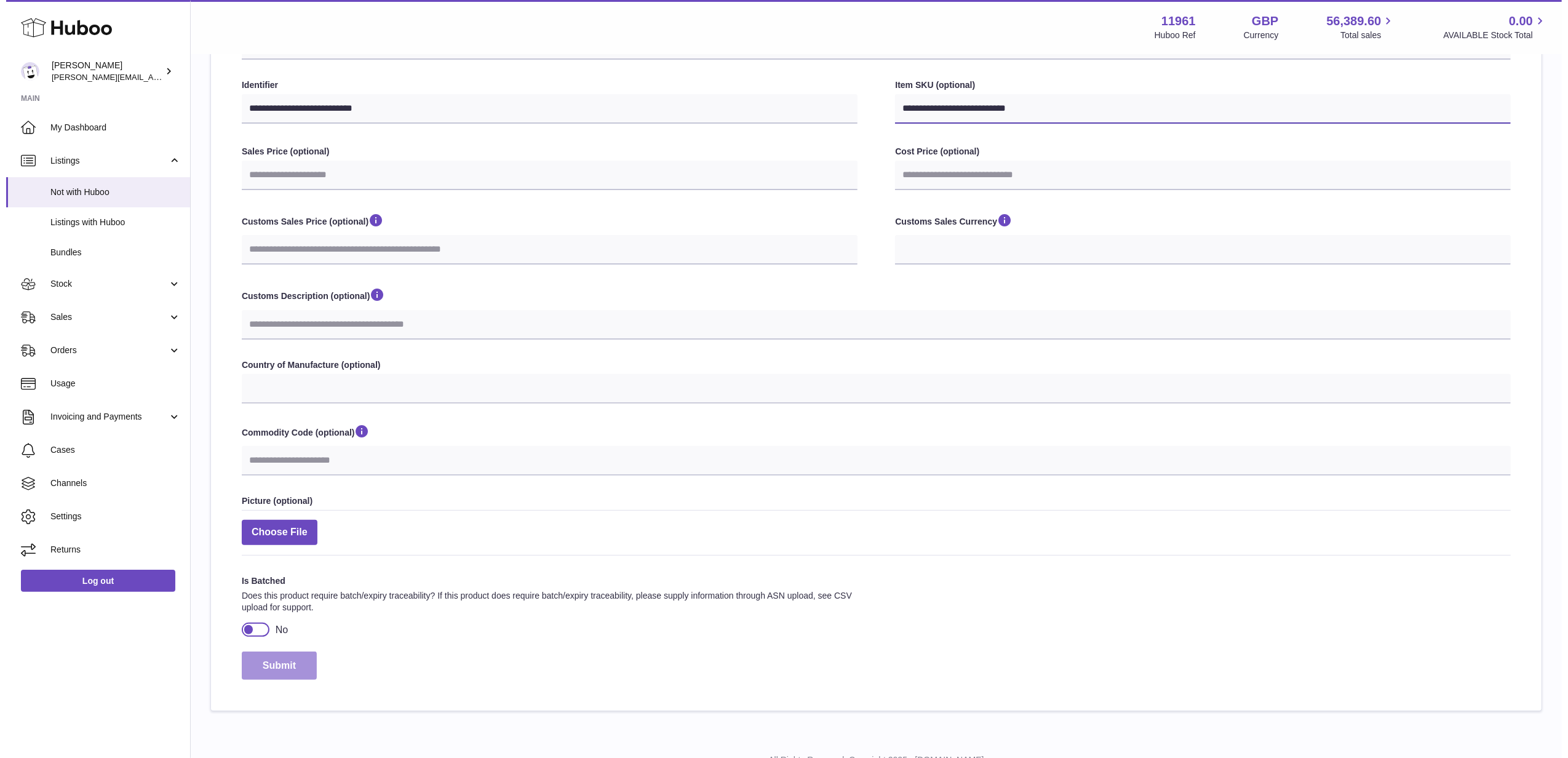
scroll to position [246, 0]
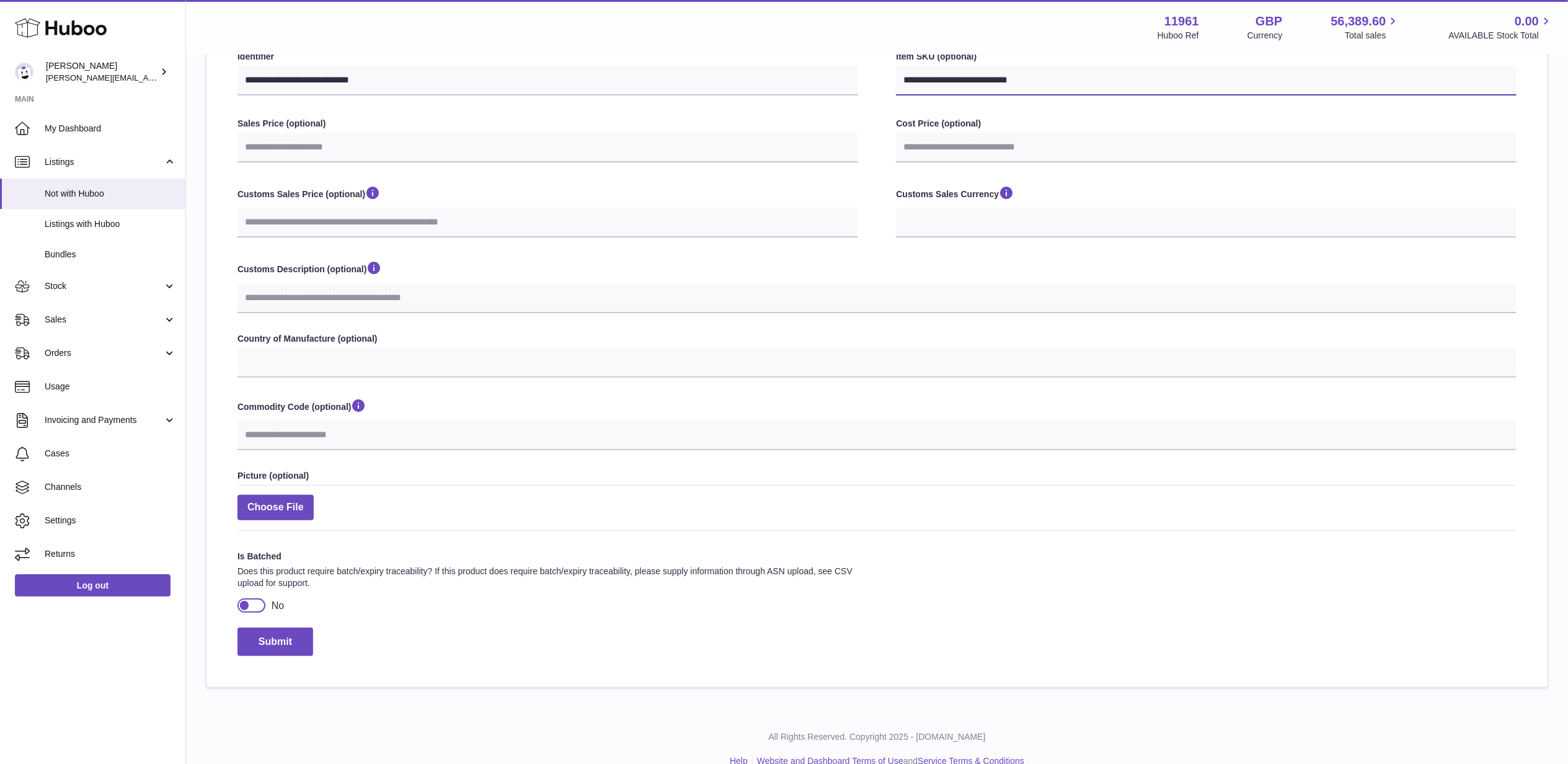
type input "**********"
click at [246, 600] on div at bounding box center [244, 605] width 11 height 11
select select
click at [1078, 580] on input "number" at bounding box center [1206, 588] width 620 height 29
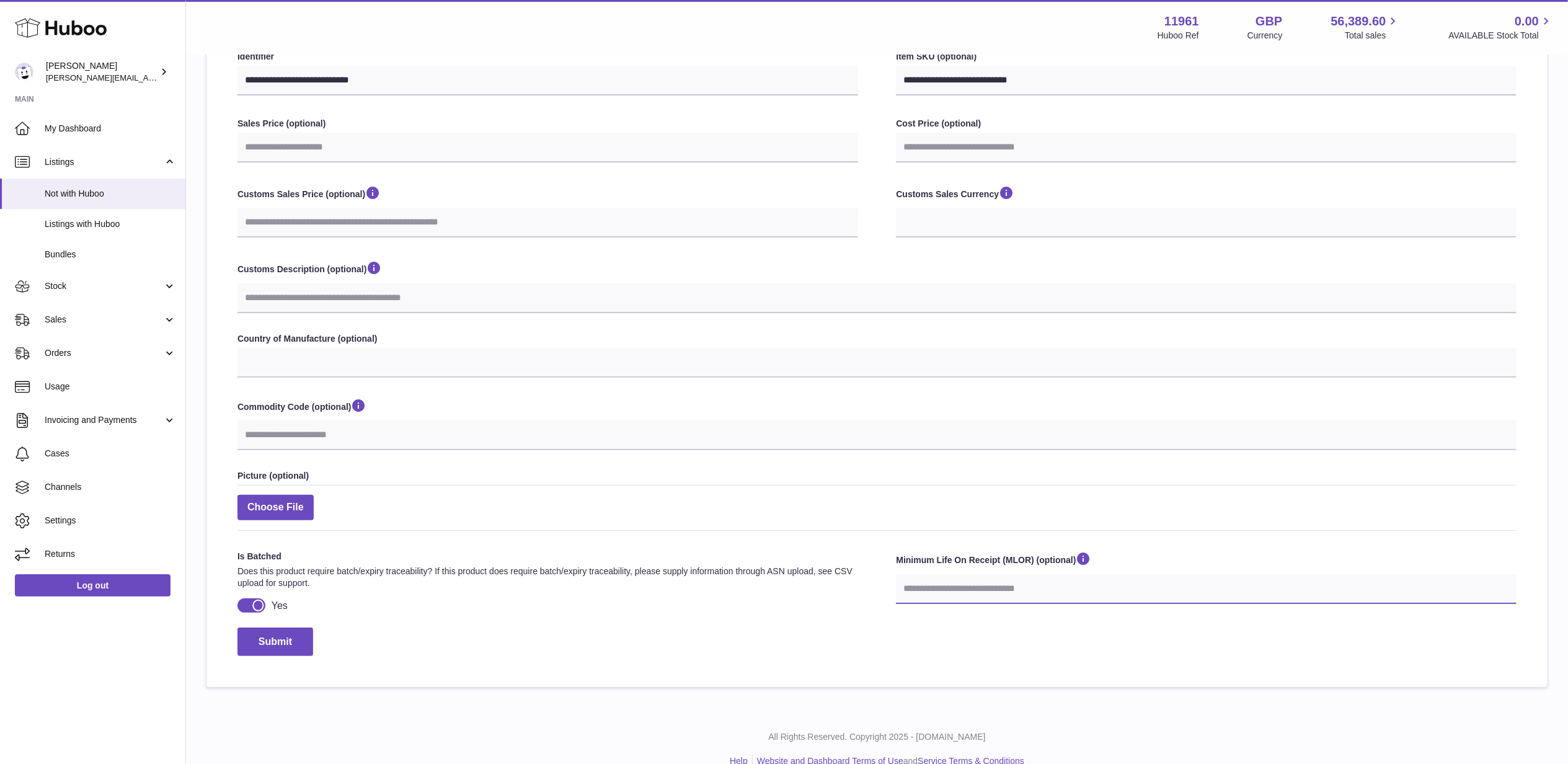
select select
type input "*"
select select
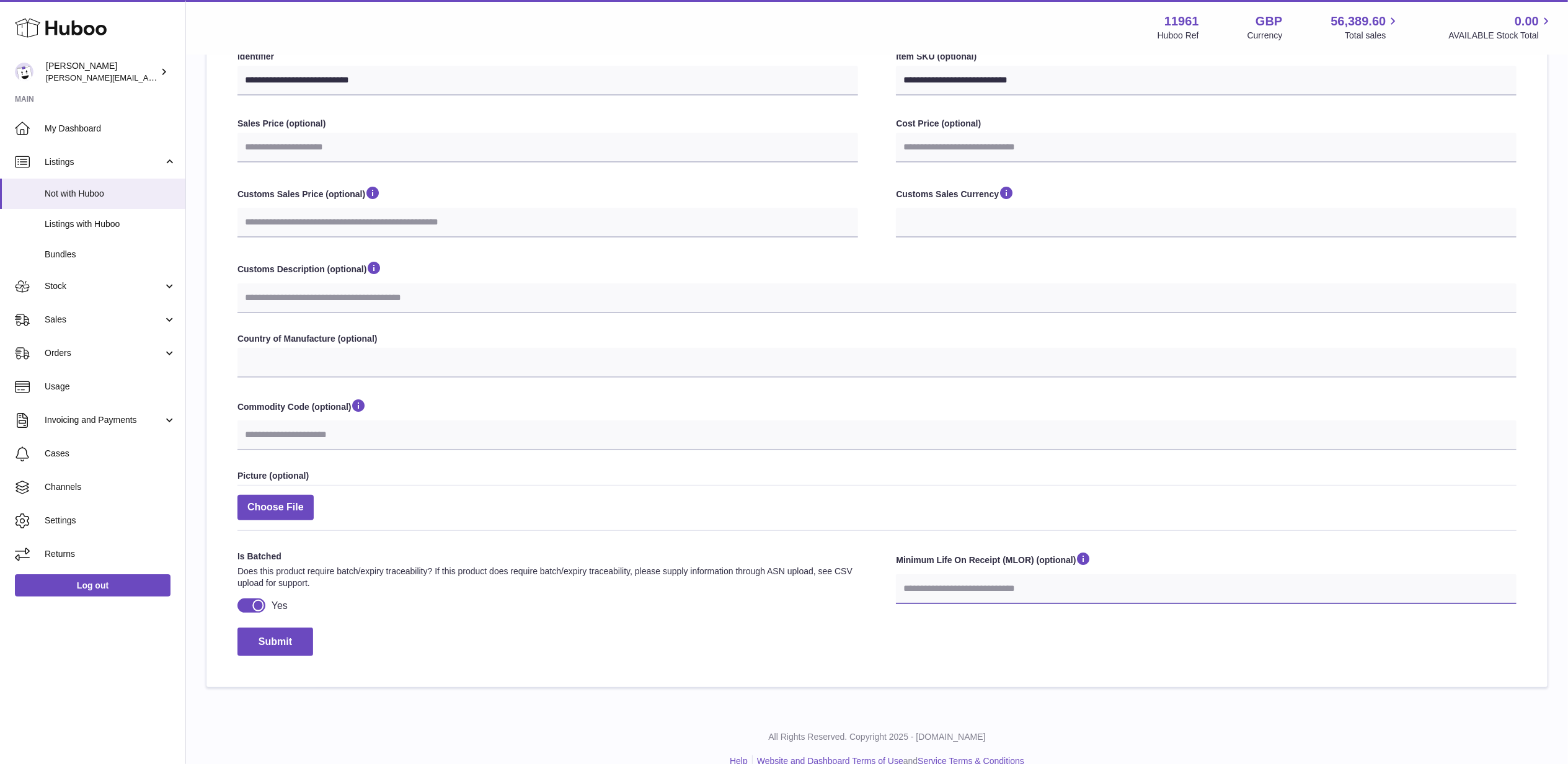
type input "**"
select select
type input "***"
click at [286, 644] on button "Submit" at bounding box center [275, 641] width 75 height 29
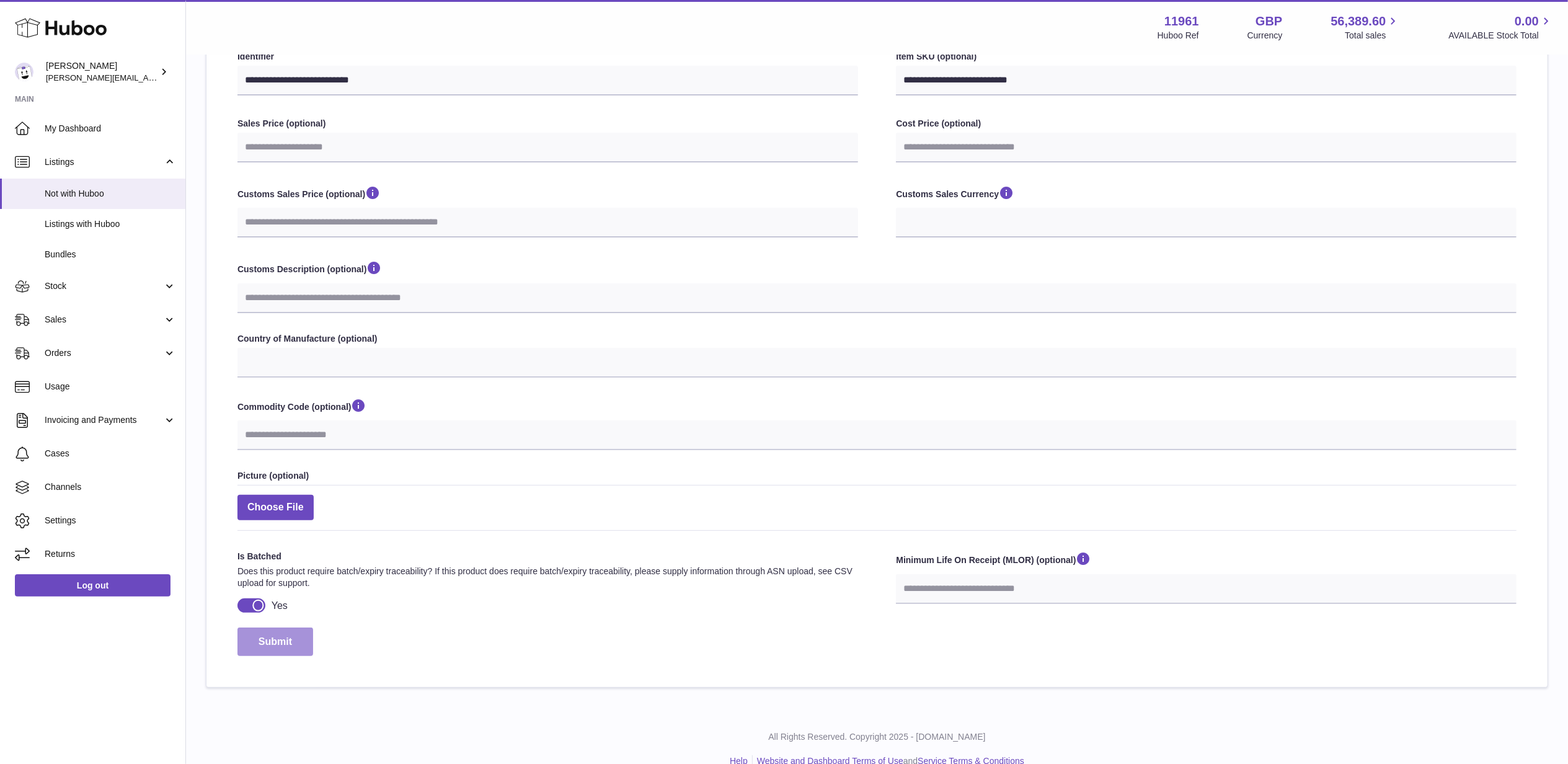
select select
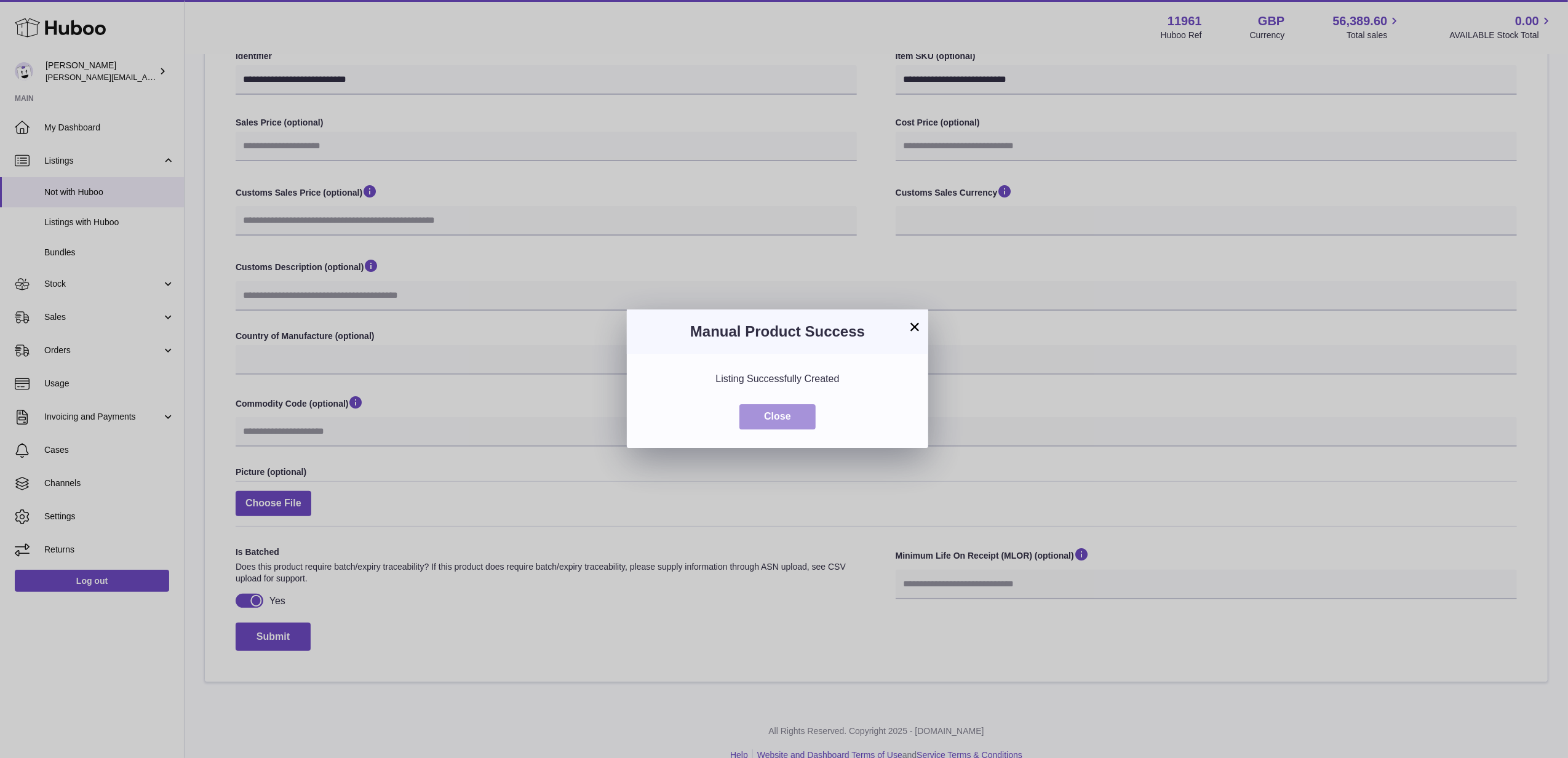
click at [778, 413] on button "Close" at bounding box center [777, 416] width 76 height 25
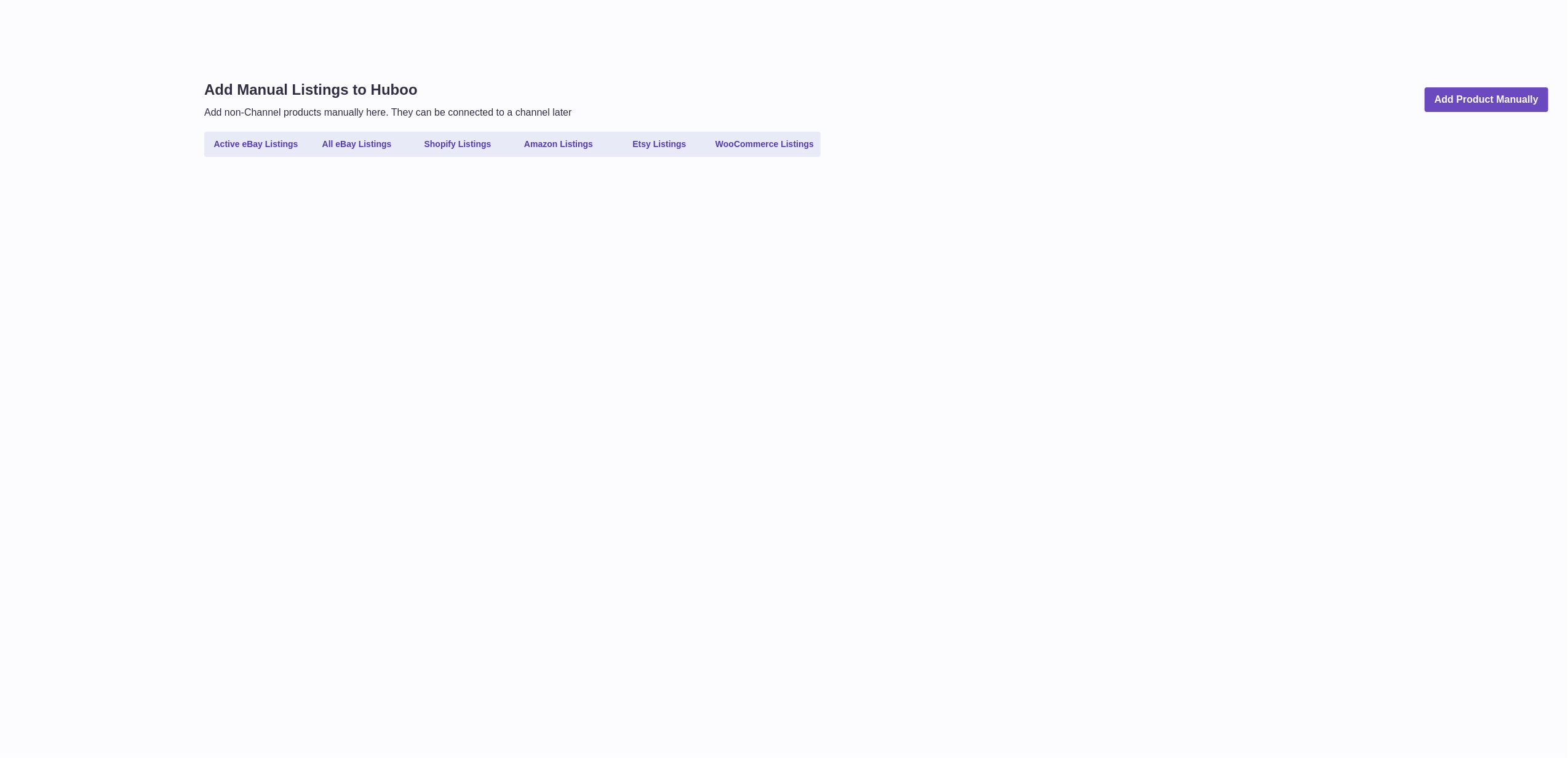
select select
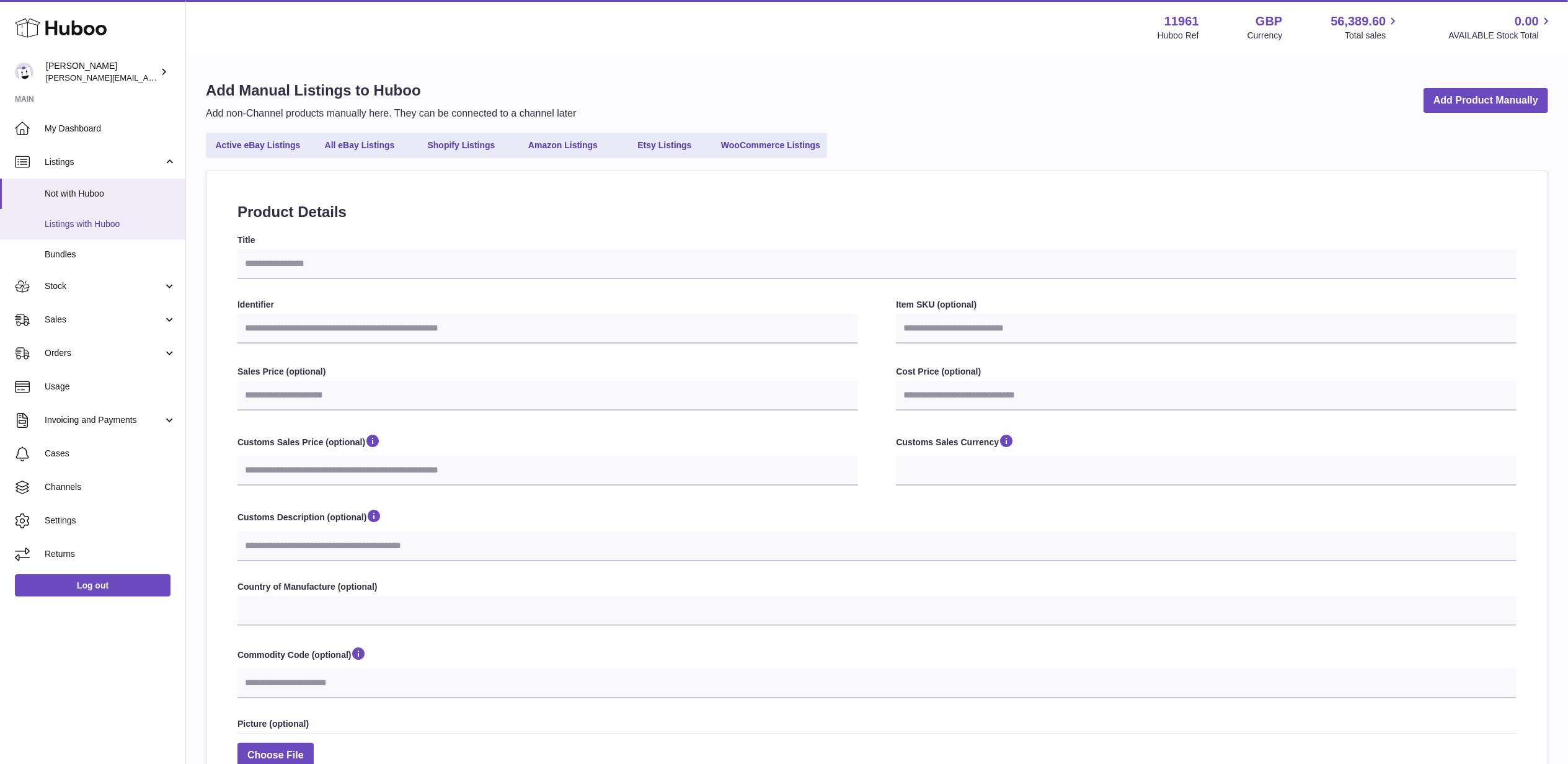
click at [78, 218] on span "Listings with Huboo" at bounding box center [110, 224] width 131 height 12
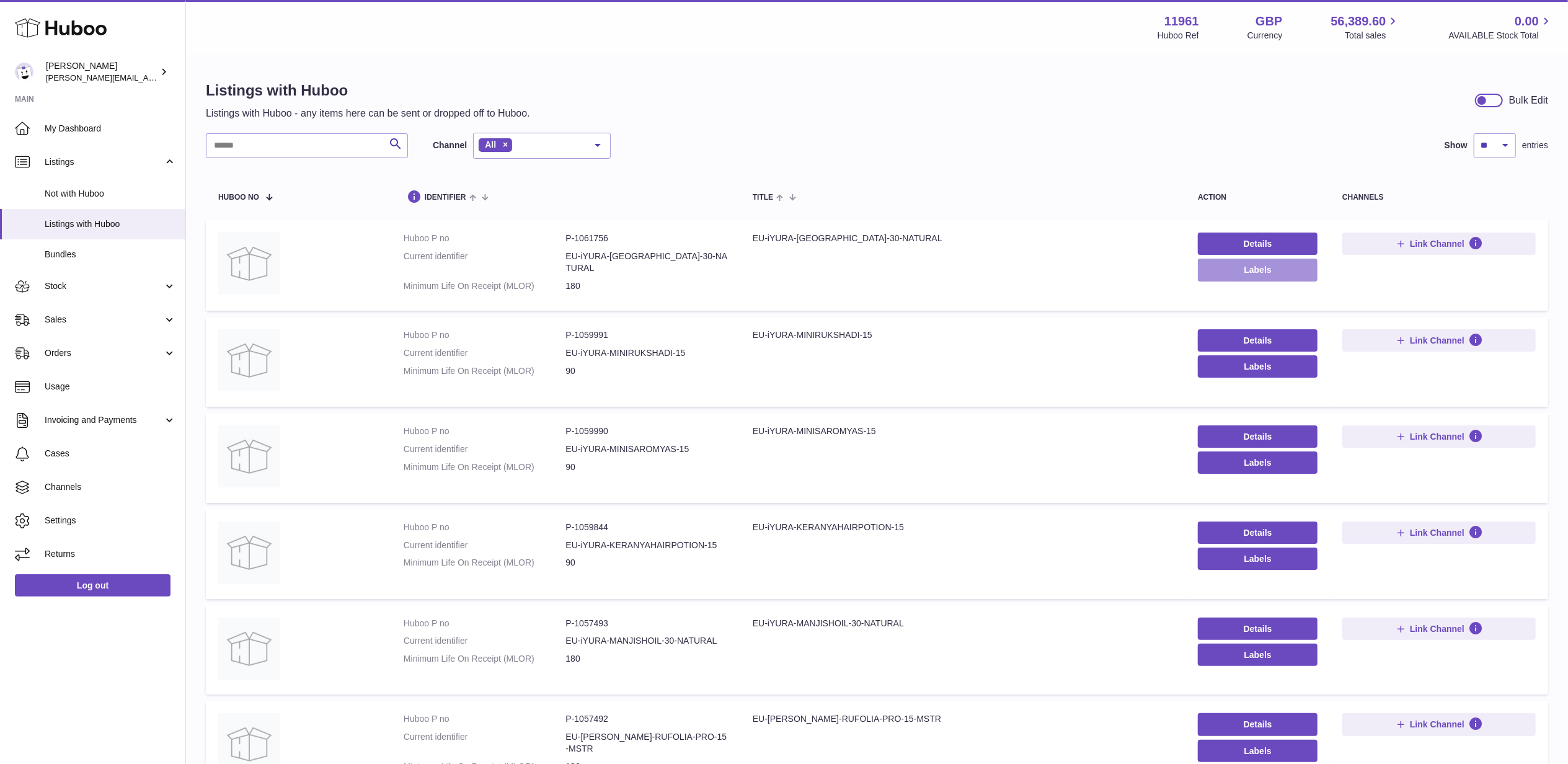
click at [1248, 271] on button "Labels" at bounding box center [1257, 270] width 120 height 23
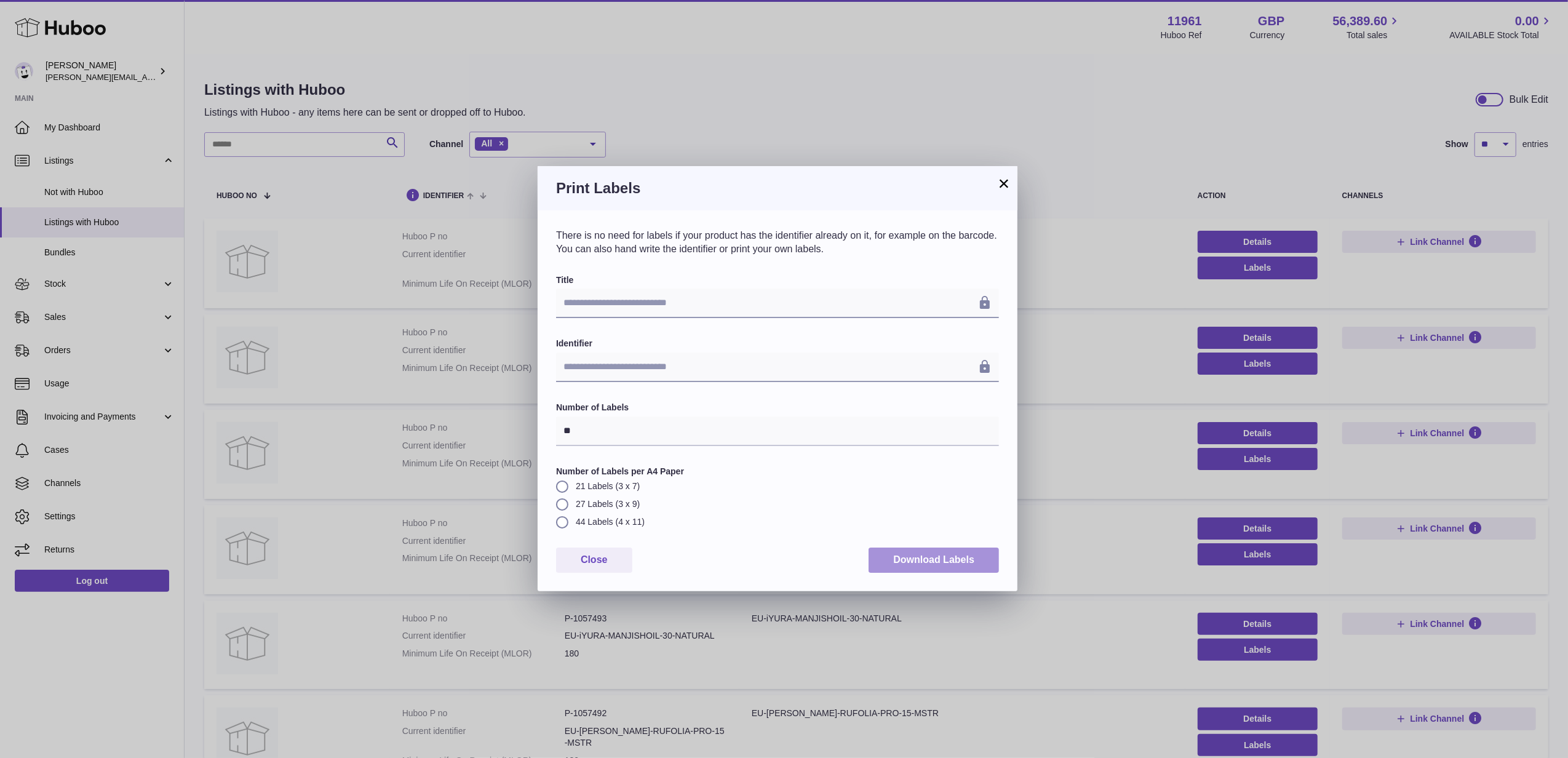
click at [907, 558] on button "Download Labels" at bounding box center [933, 560] width 130 height 25
click at [1002, 162] on div "**********" at bounding box center [784, 379] width 1568 height 758
